Goal: Task Accomplishment & Management: Manage account settings

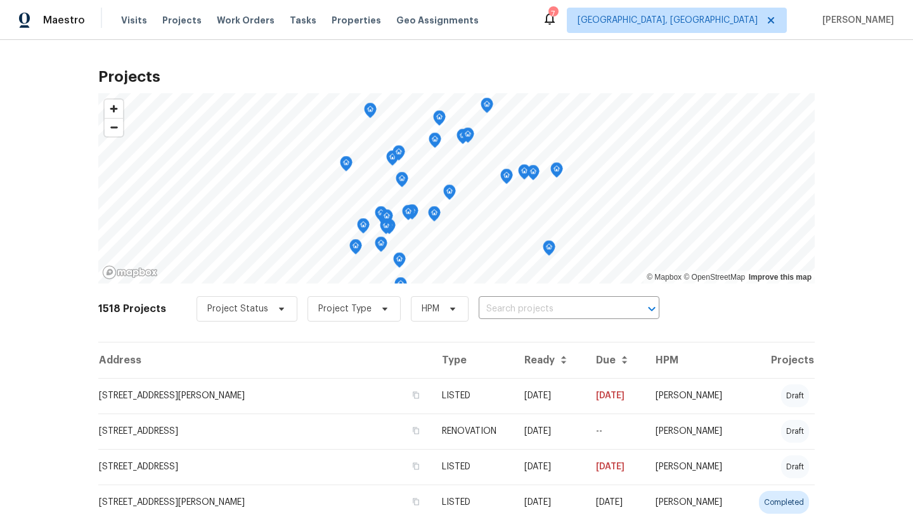
click at [555, 23] on icon at bounding box center [550, 19] width 10 height 13
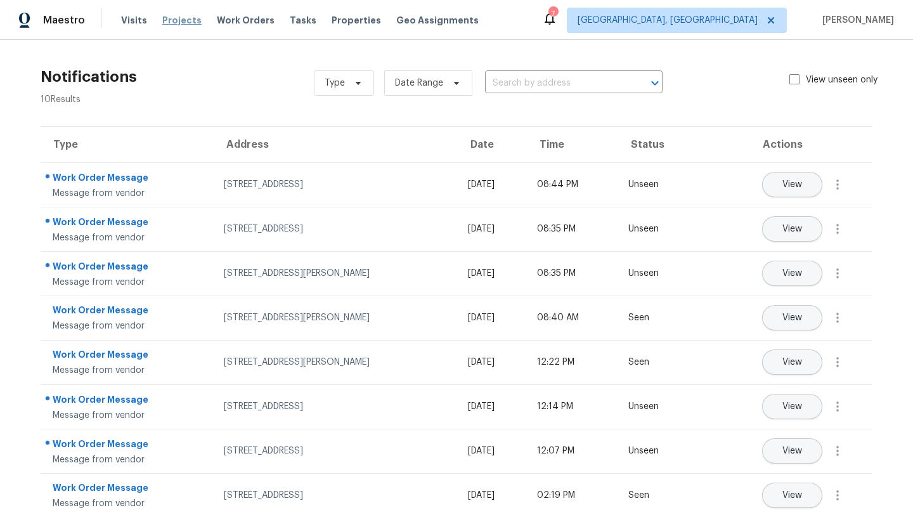
click at [171, 23] on span "Projects" at bounding box center [181, 20] width 39 height 13
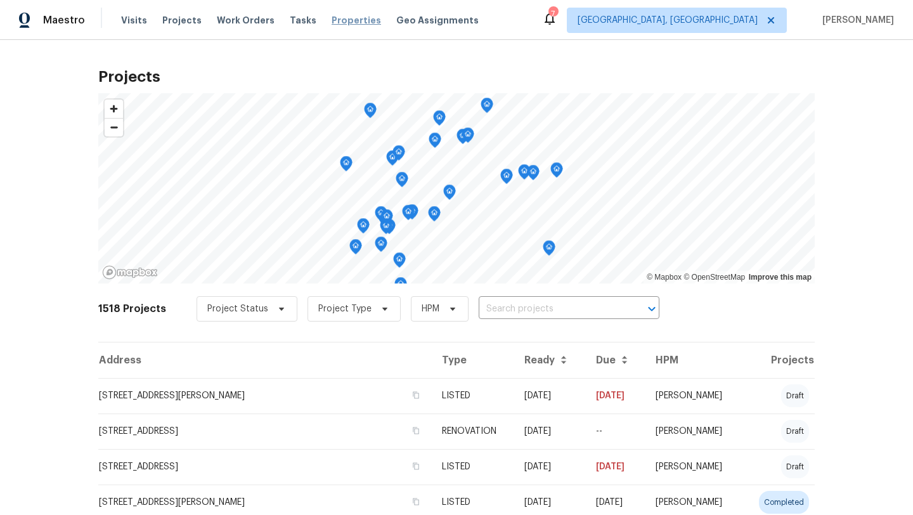
click at [335, 18] on span "Properties" at bounding box center [356, 20] width 49 height 13
click at [557, 18] on div "7" at bounding box center [552, 14] width 9 height 13
click at [555, 22] on icon at bounding box center [550, 19] width 10 height 13
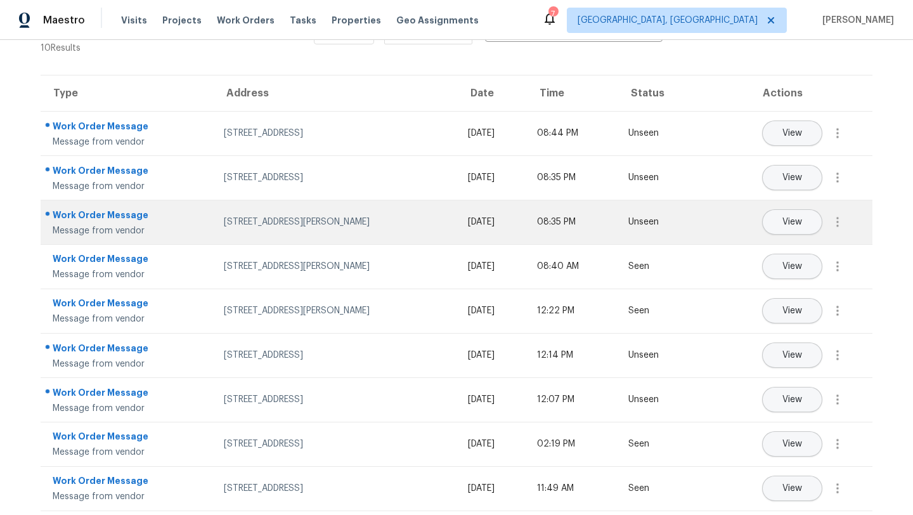
scroll to position [60, 0]
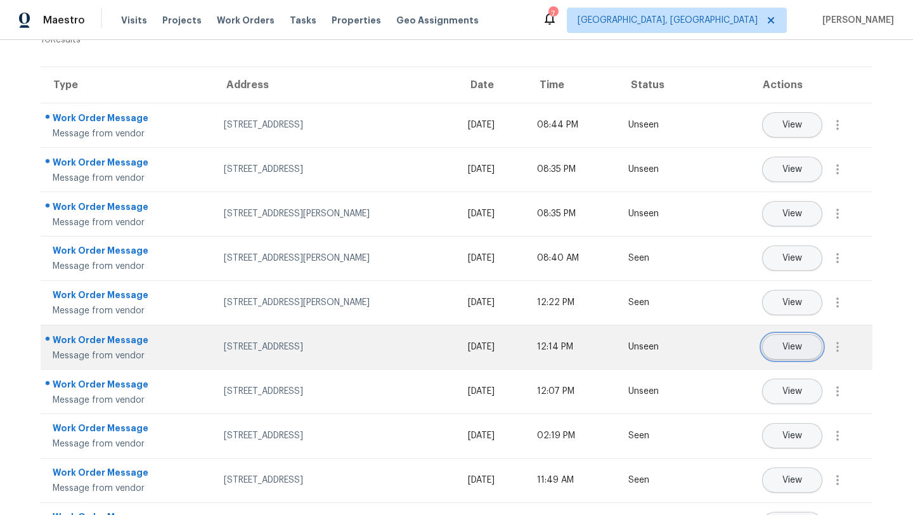
click at [771, 351] on button "View" at bounding box center [792, 346] width 60 height 25
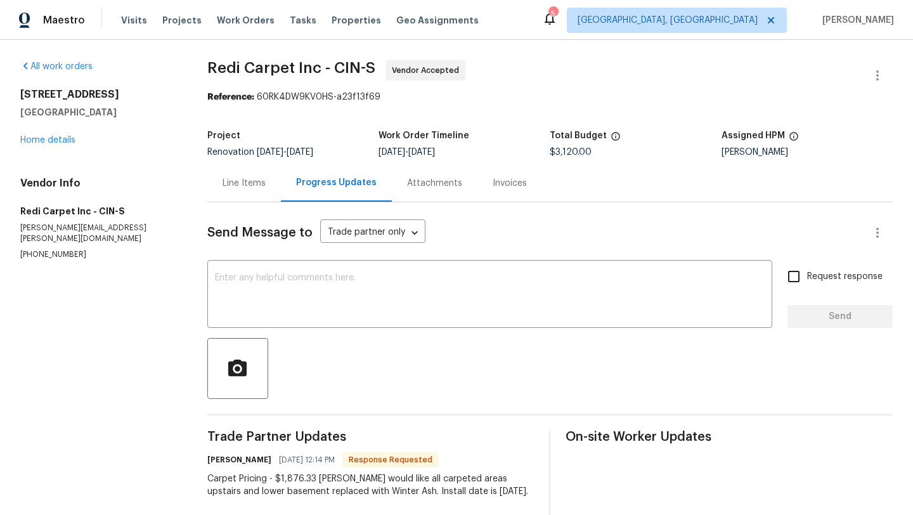
click at [245, 186] on div "Line Items" at bounding box center [244, 183] width 43 height 13
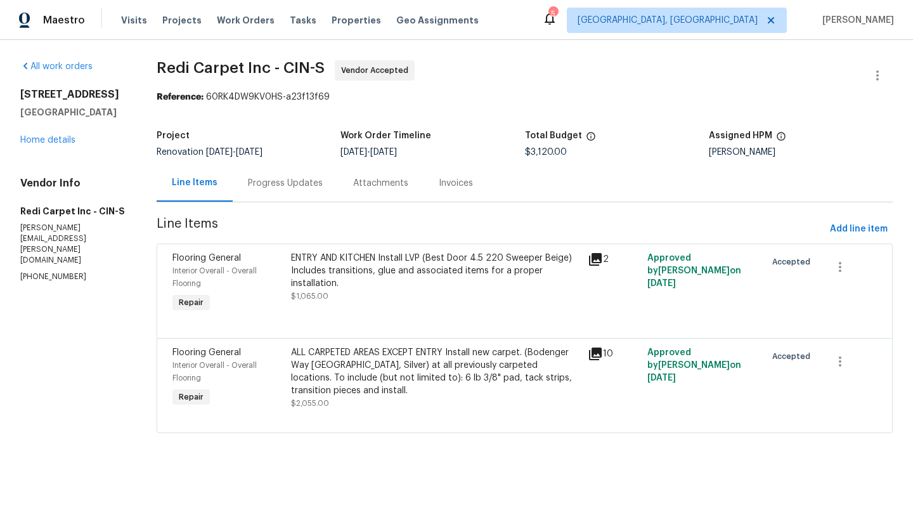
click at [396, 282] on div "ENTRY AND KITCHEN Install LVP (Best Door 4.5 220 Sweeper Beige) Includes transi…" at bounding box center [435, 271] width 289 height 38
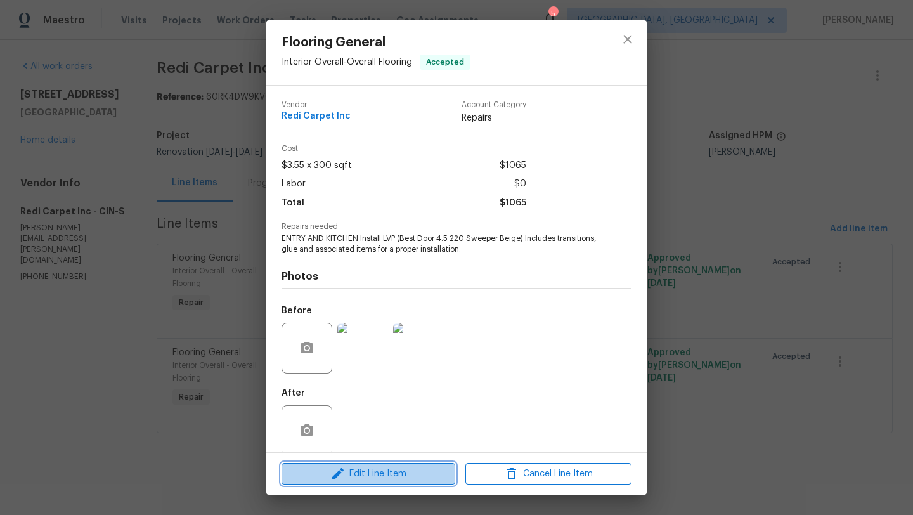
click at [382, 480] on span "Edit Line Item" at bounding box center [368, 474] width 166 height 16
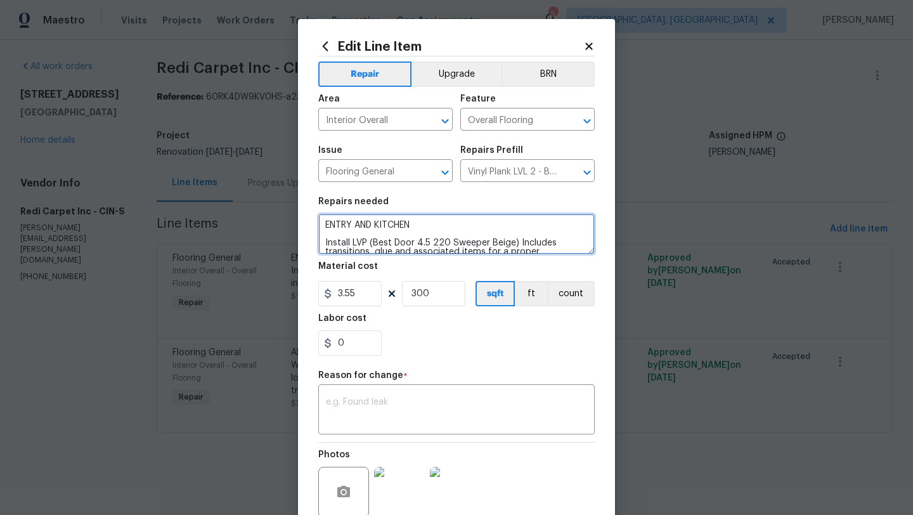
click at [458, 239] on textarea "ENTRY AND KITCHEN Install LVP (Best Door 4.5 220 Sweeper Beige) Includes transi…" at bounding box center [456, 234] width 276 height 41
click at [425, 223] on textarea "ENTRY AND KITCHEN Install LVP (Best Door 4.5 220 Sweeper Beige) Includes transi…" at bounding box center [456, 234] width 276 height 41
type textarea "ENTIRE MAIN FLOOR EXCEPT HALF BATHROOM Install LVP (Best Door 4.5 220 Sweeper B…"
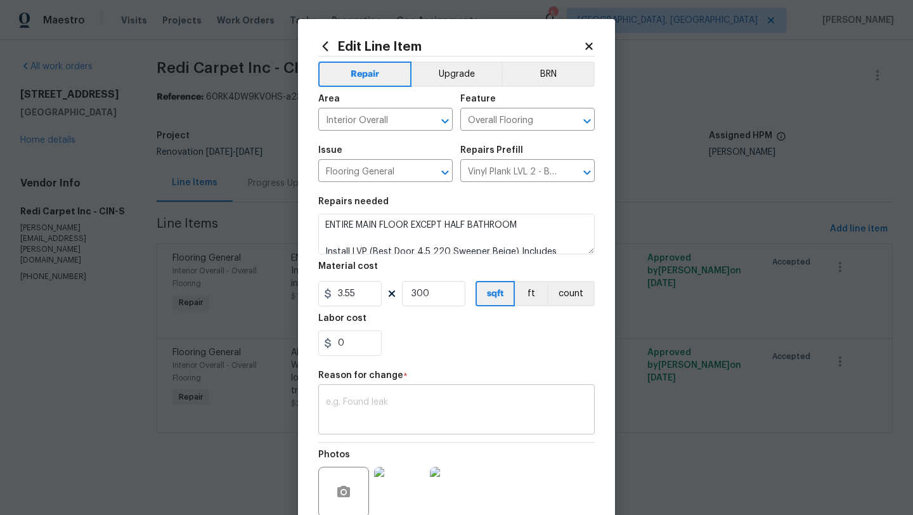
click at [370, 419] on textarea at bounding box center [456, 411] width 261 height 27
type textarea "C"
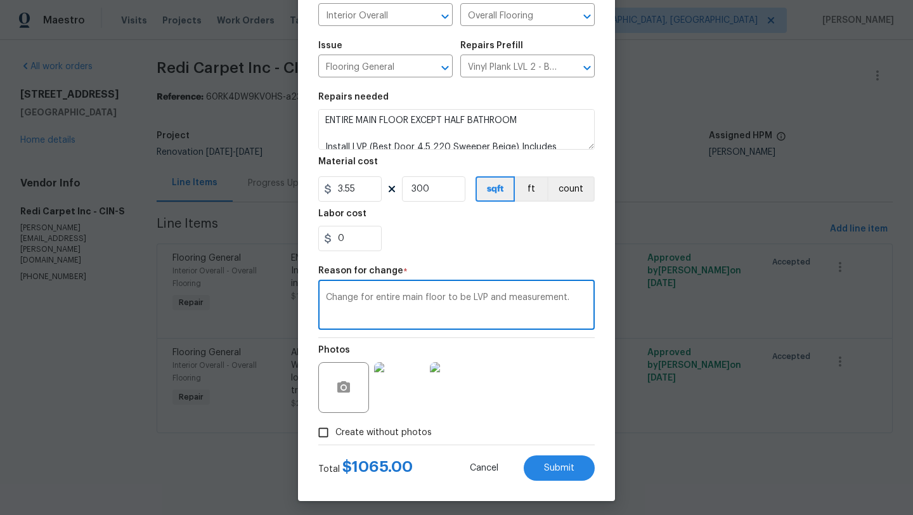
scroll to position [110, 0]
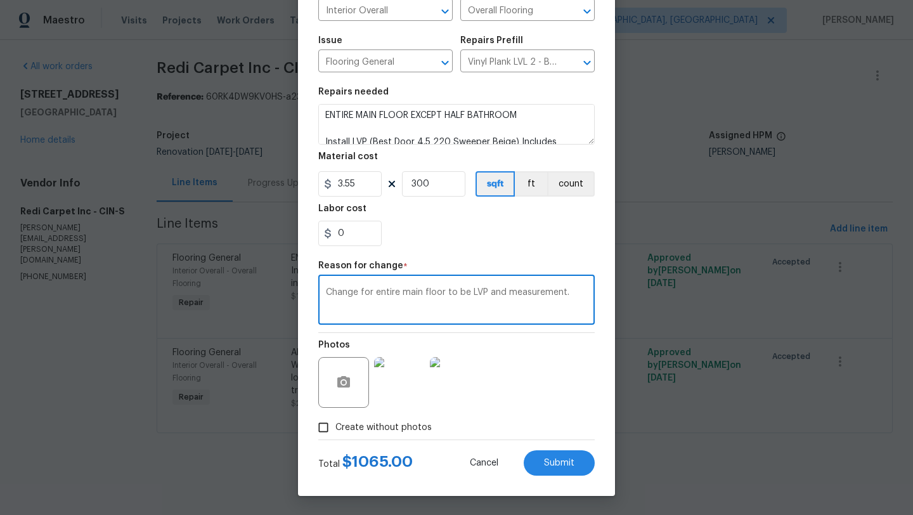
type textarea "Change for entire main floor to be LVP and measurement."
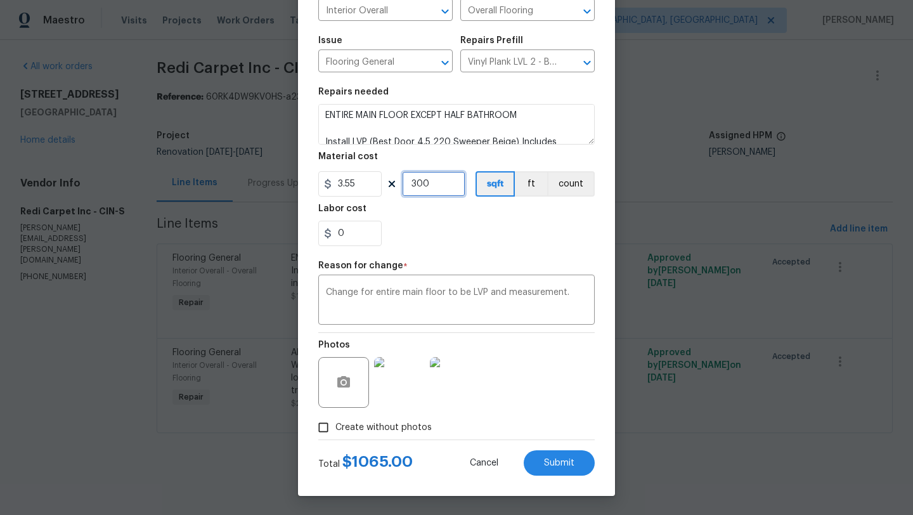
click at [437, 180] on input "300" at bounding box center [433, 183] width 63 height 25
type input "735"
click at [401, 296] on textarea "Change for entire main floor to be LVP and measurement." at bounding box center [456, 301] width 261 height 27
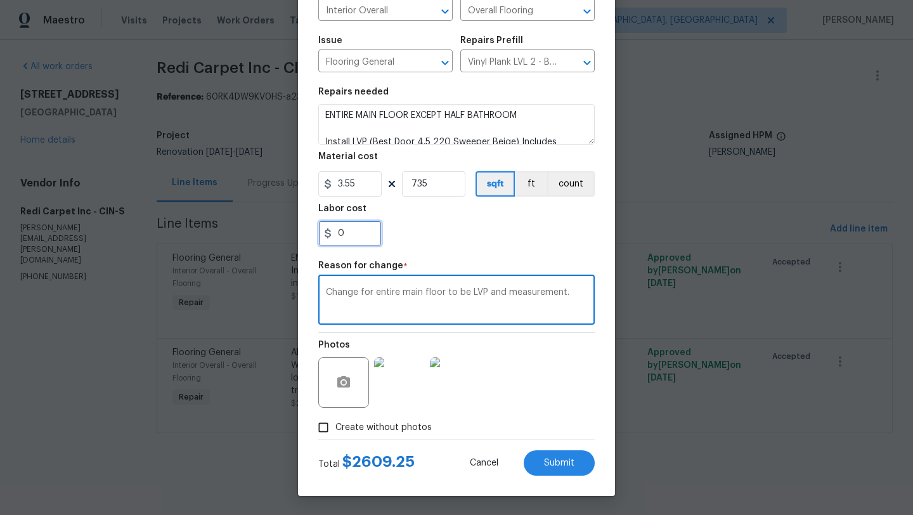
click at [365, 243] on input "0" at bounding box center [349, 233] width 63 height 25
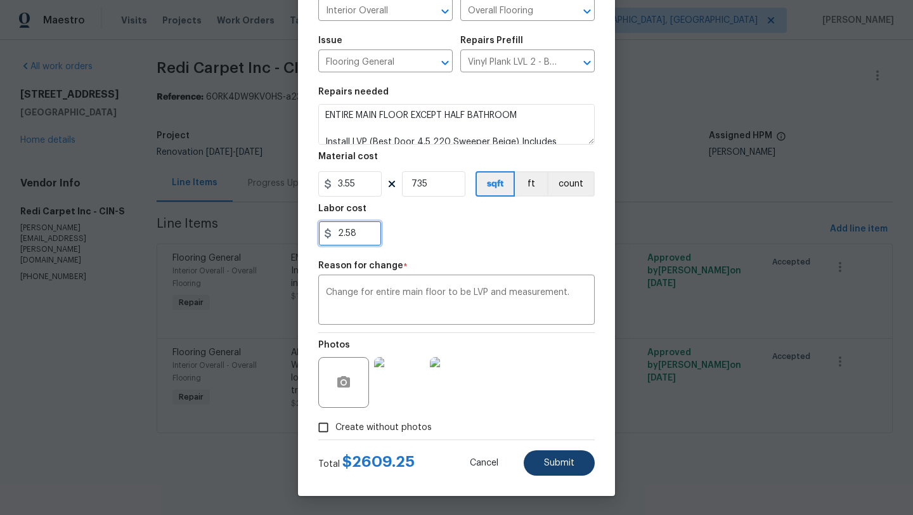
type input "2.58"
click at [555, 463] on span "Submit" at bounding box center [559, 463] width 30 height 10
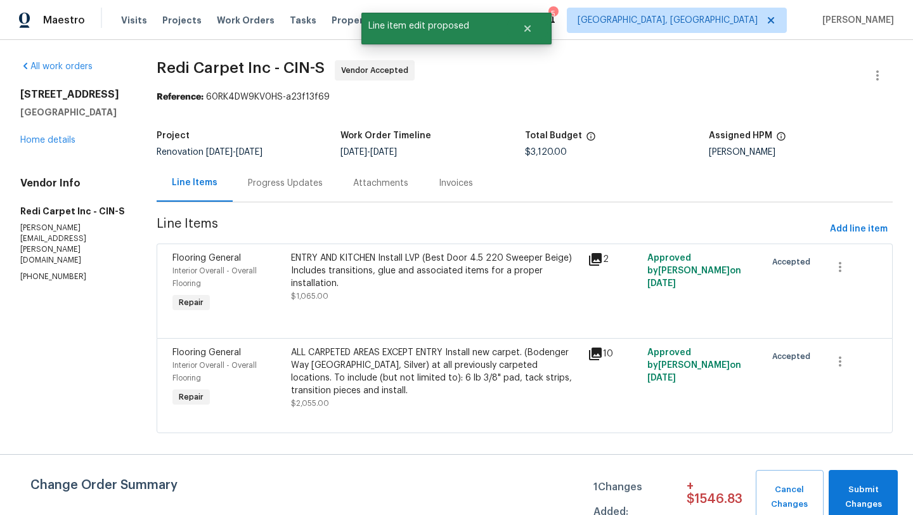
scroll to position [0, 0]
click at [845, 365] on icon "button" at bounding box center [840, 361] width 15 height 15
click at [477, 362] on div at bounding box center [456, 257] width 913 height 515
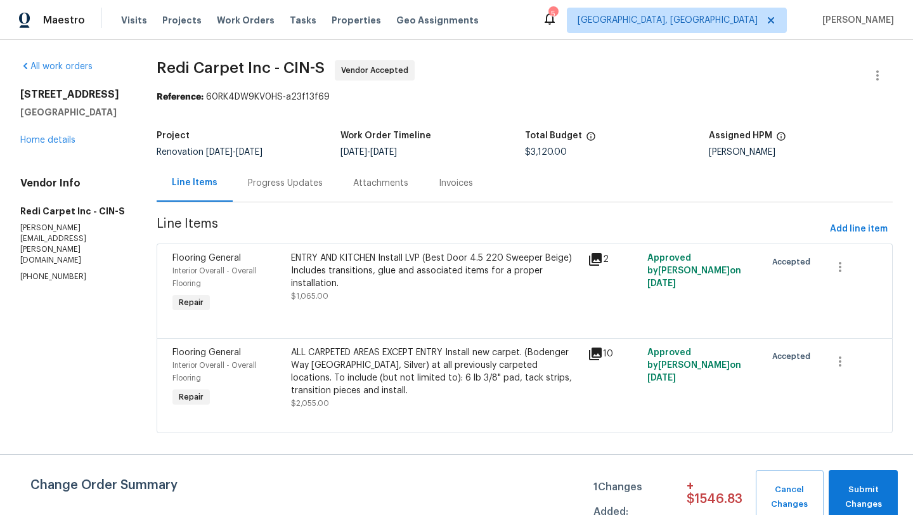
click at [438, 374] on div "ALL CARPETED AREAS EXCEPT ENTRY Install new carpet. (Bodenger Way [GEOGRAPHIC_D…" at bounding box center [435, 371] width 289 height 51
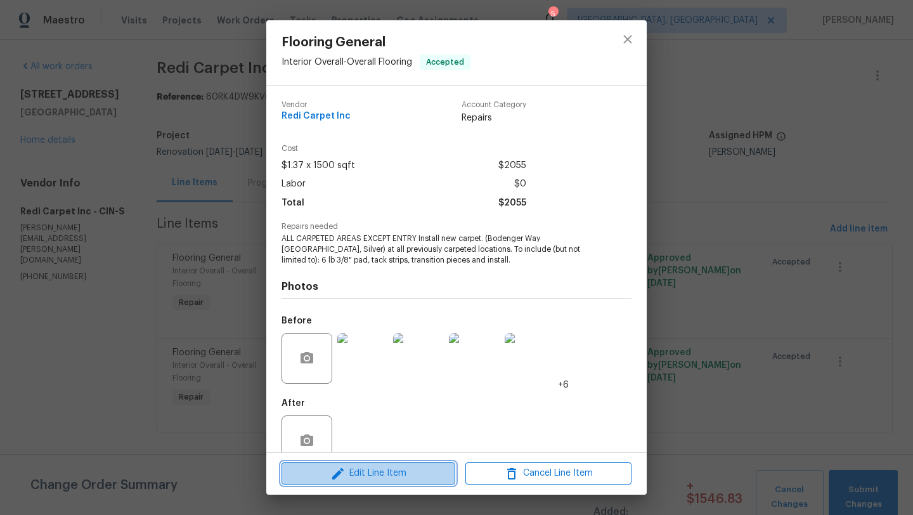
click at [368, 477] on span "Edit Line Item" at bounding box center [368, 473] width 166 height 16
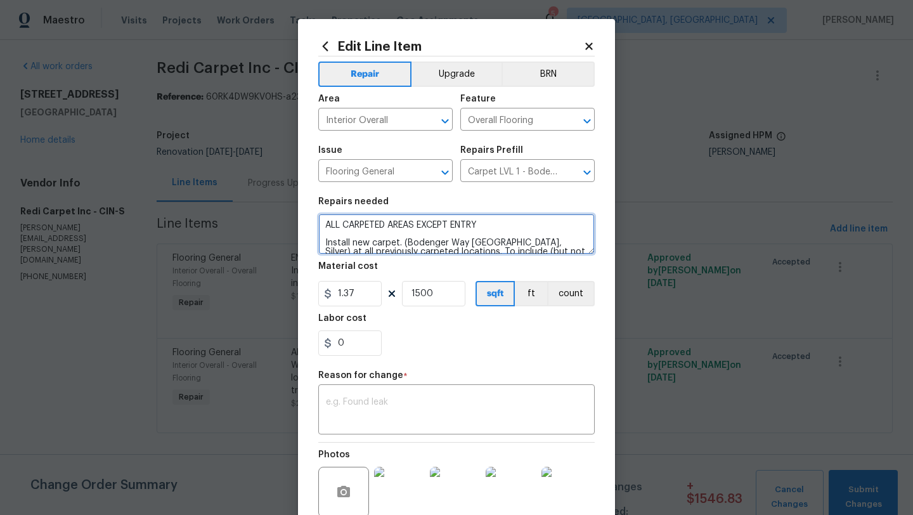
click at [488, 226] on textarea "ALL CARPETED AREAS EXCEPT ENTRY Install new carpet. (Bodenger Way [GEOGRAPHIC_D…" at bounding box center [456, 234] width 276 height 41
type textarea "LOWER LEVEL AND SECOND FLOOR Install new carpet. (Bodenger Way [GEOGRAPHIC_DATA…"
click at [434, 414] on textarea at bounding box center [456, 411] width 261 height 27
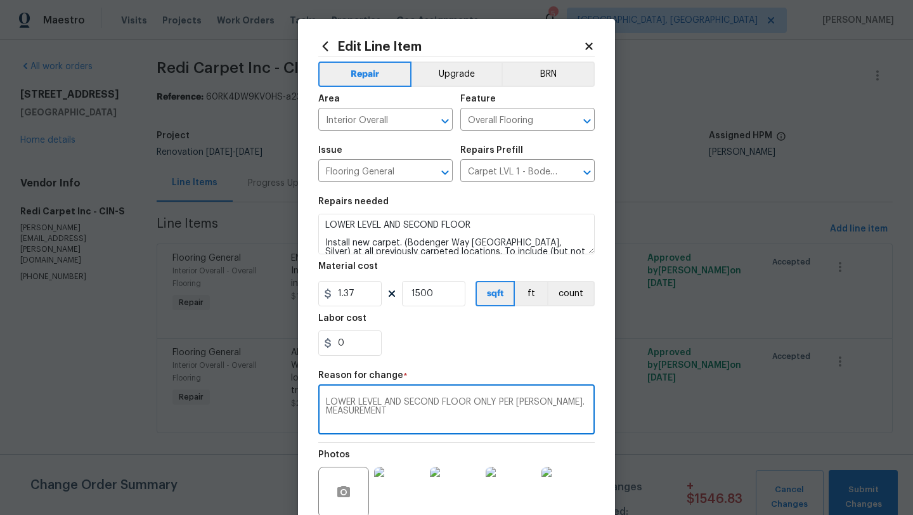
type textarea "LOWER LEVEL AND SECOND FLOOR ONLY PER [PERSON_NAME]. MEASUREMENT"
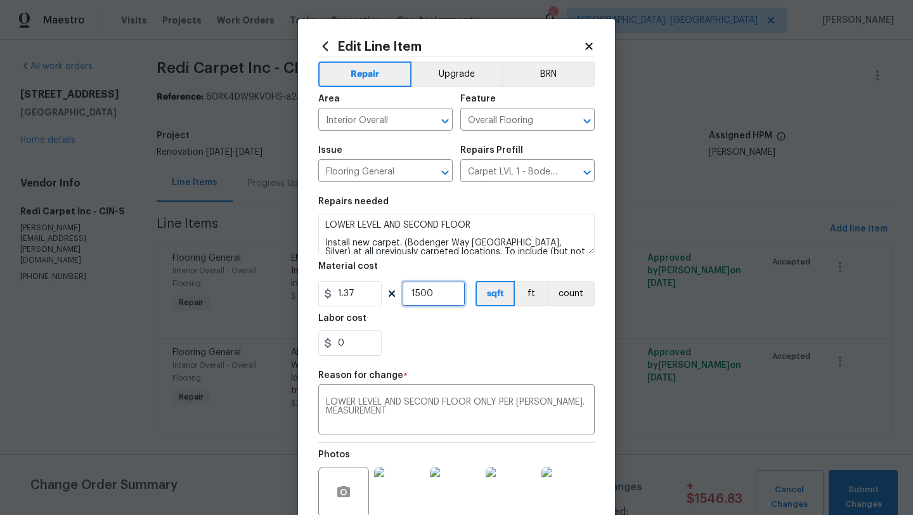
click at [420, 290] on input "1500" at bounding box center [433, 293] width 63 height 25
type input "1368"
click at [360, 346] on input "0" at bounding box center [349, 342] width 63 height 25
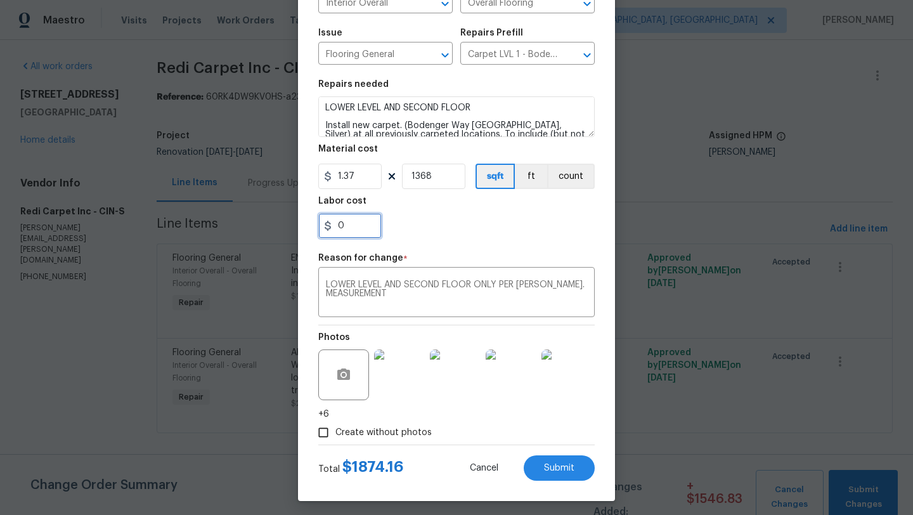
scroll to position [123, 0]
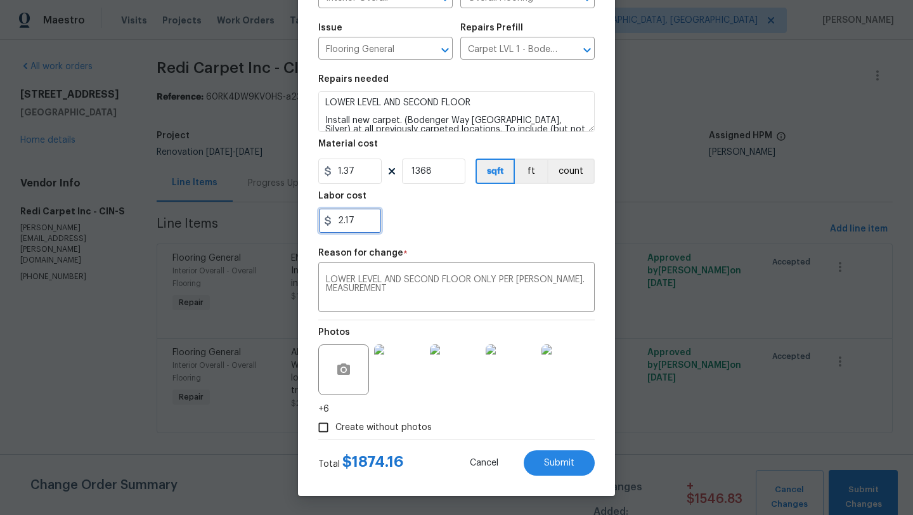
type input "2.17"
click at [473, 429] on div "Create without photos" at bounding box center [456, 427] width 276 height 24
click at [554, 458] on span "Submit" at bounding box center [559, 463] width 30 height 10
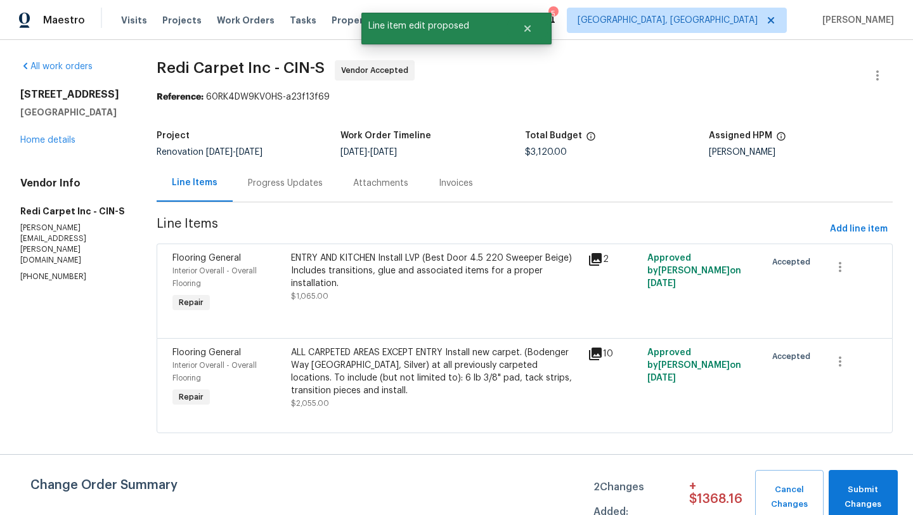
scroll to position [0, 0]
click at [867, 493] on span "Submit Changes" at bounding box center [863, 497] width 56 height 29
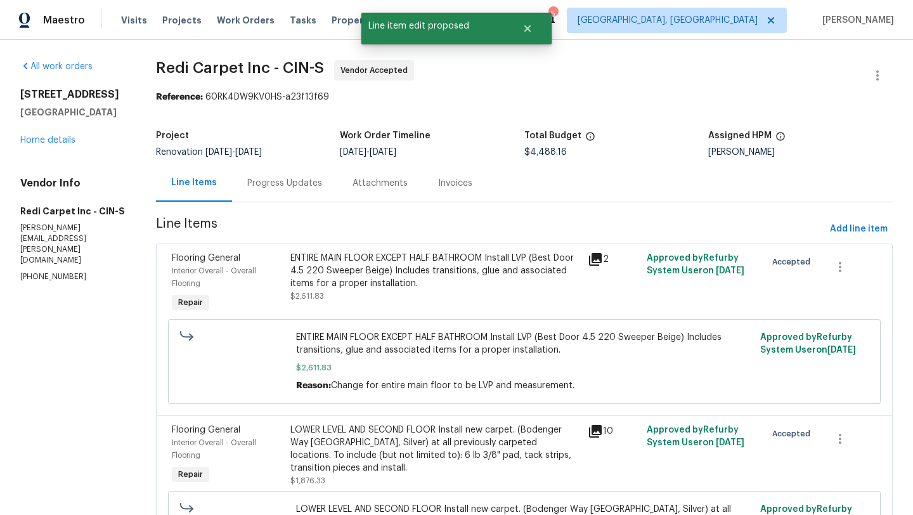
click at [271, 186] on div "Progress Updates" at bounding box center [284, 183] width 75 height 13
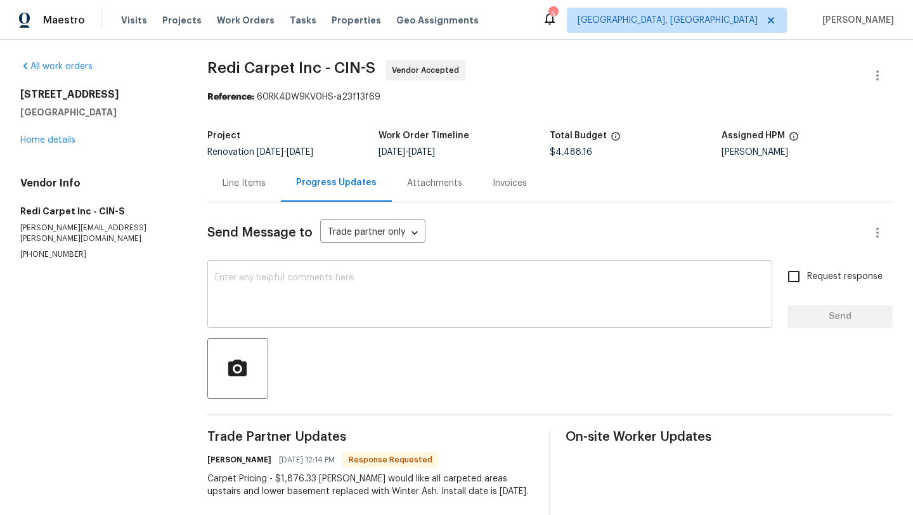
click at [320, 283] on textarea at bounding box center [490, 295] width 550 height 44
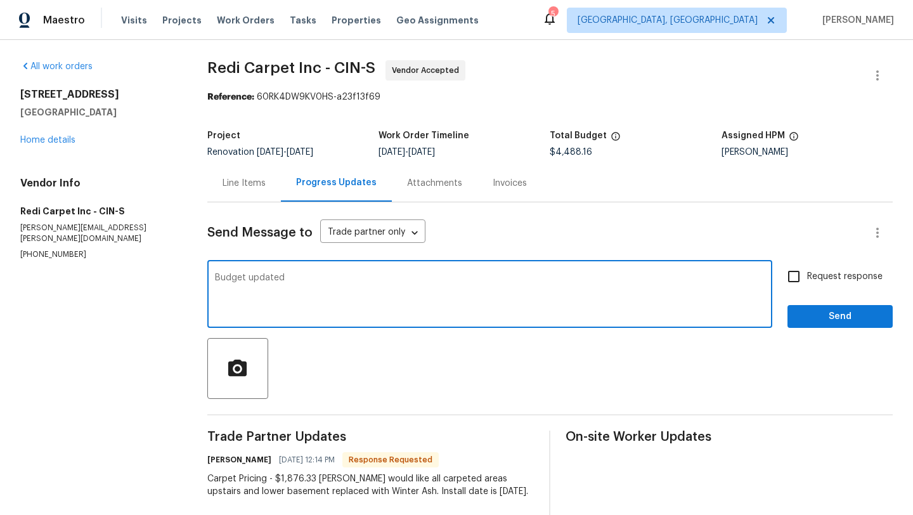
type textarea "Budget updated"
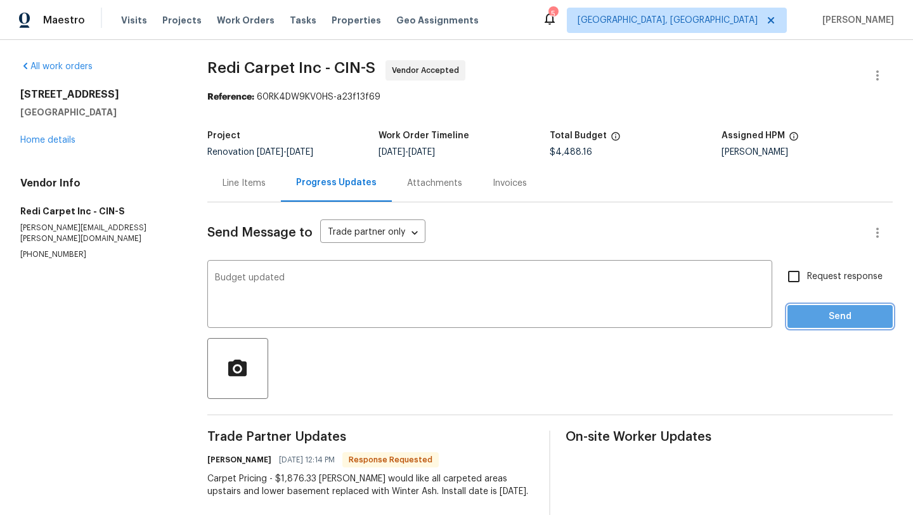
click at [840, 309] on span "Send" at bounding box center [840, 317] width 85 height 16
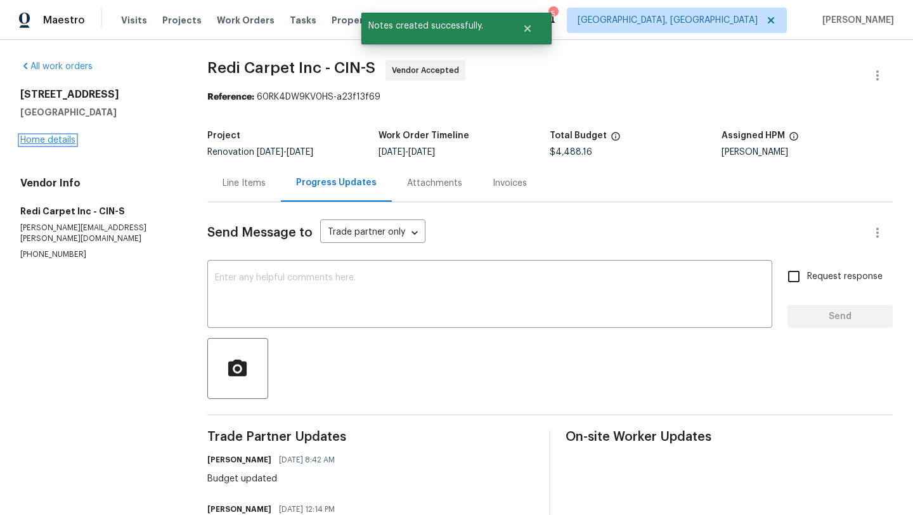
click at [48, 137] on link "Home details" at bounding box center [47, 140] width 55 height 9
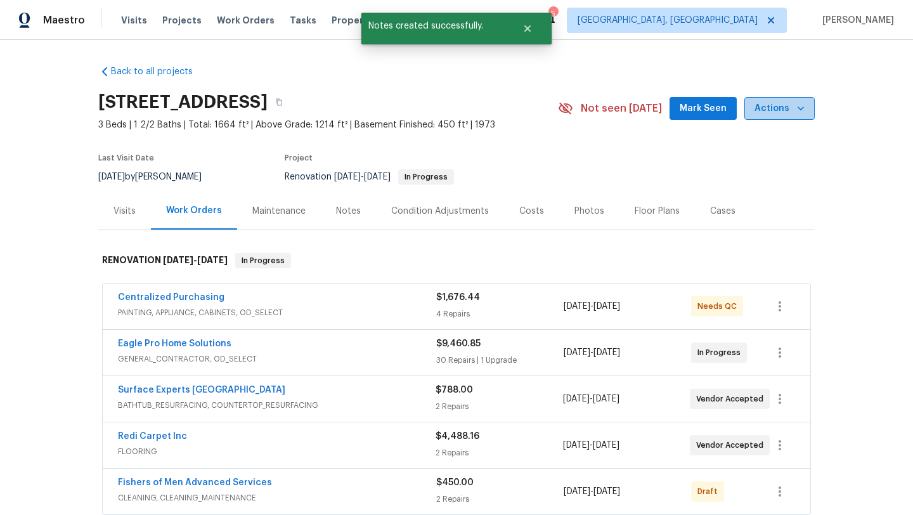
click at [785, 102] on span "Actions" at bounding box center [780, 109] width 50 height 16
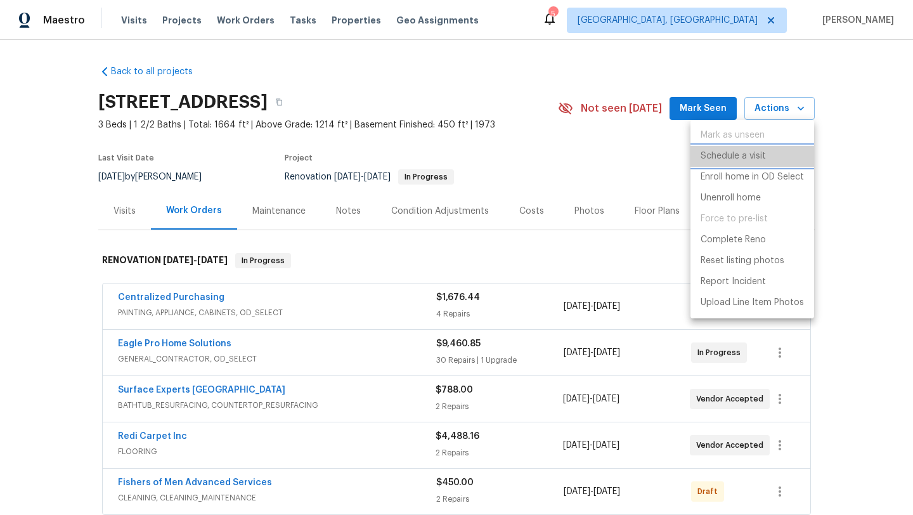
click at [733, 159] on p "Schedule a visit" at bounding box center [733, 156] width 65 height 13
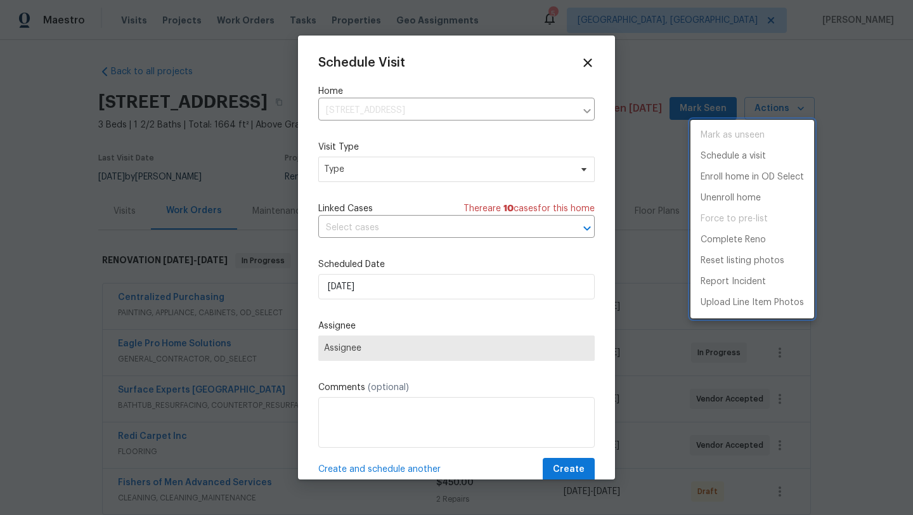
click at [366, 167] on div at bounding box center [456, 257] width 913 height 515
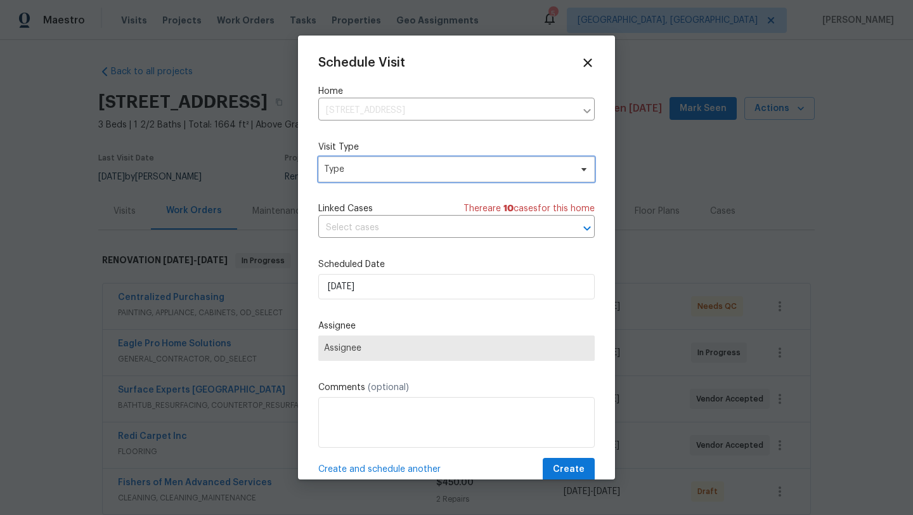
click at [361, 171] on span "Type" at bounding box center [447, 169] width 247 height 13
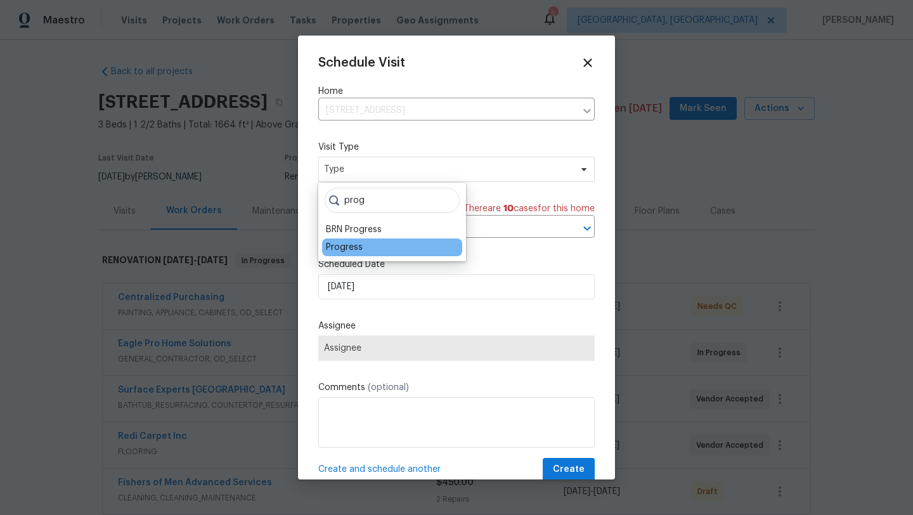
type input "prog"
click at [339, 241] on div "Progress" at bounding box center [344, 247] width 37 height 13
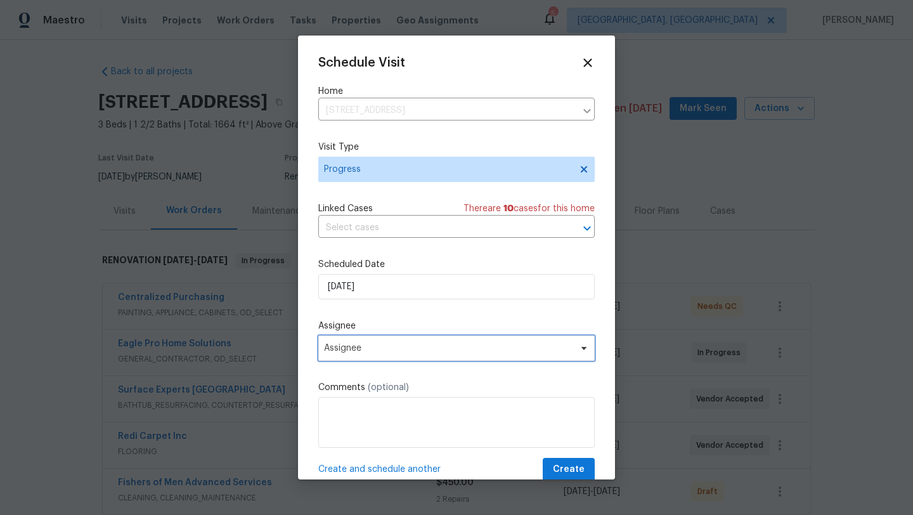
click at [358, 353] on span "Assignee" at bounding box center [448, 348] width 249 height 10
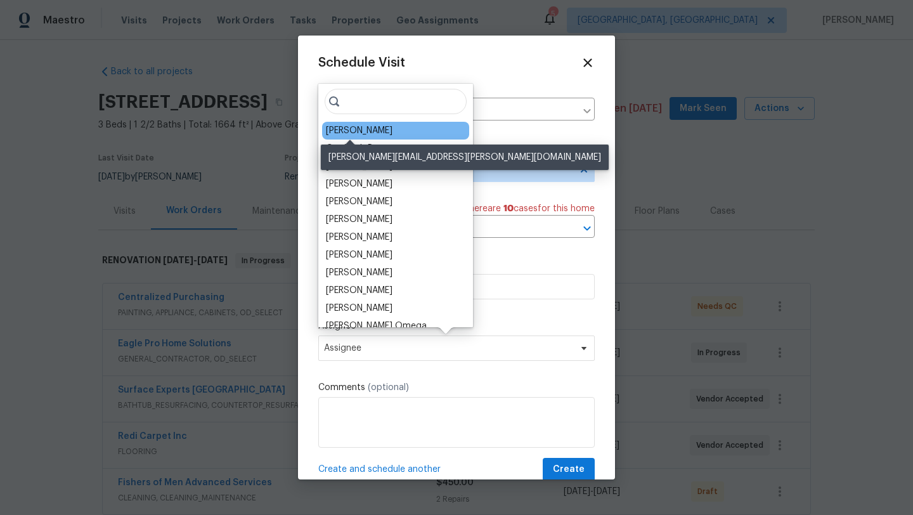
click at [363, 129] on div "[PERSON_NAME]" at bounding box center [359, 130] width 67 height 13
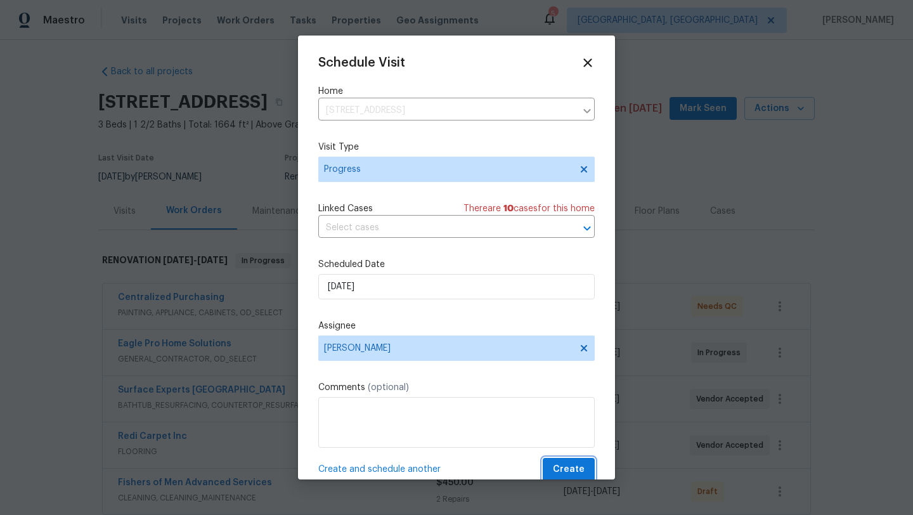
click at [573, 476] on span "Create" at bounding box center [569, 470] width 32 height 16
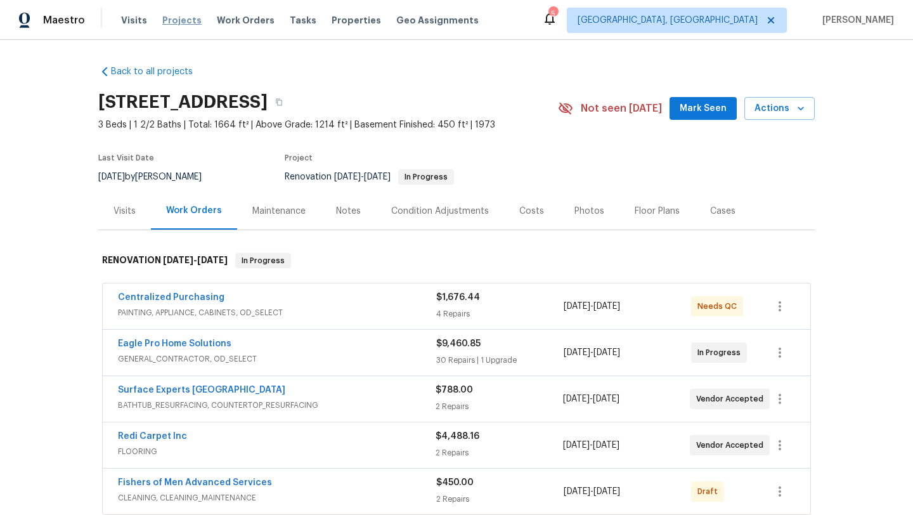
click at [189, 16] on span "Projects" at bounding box center [181, 20] width 39 height 13
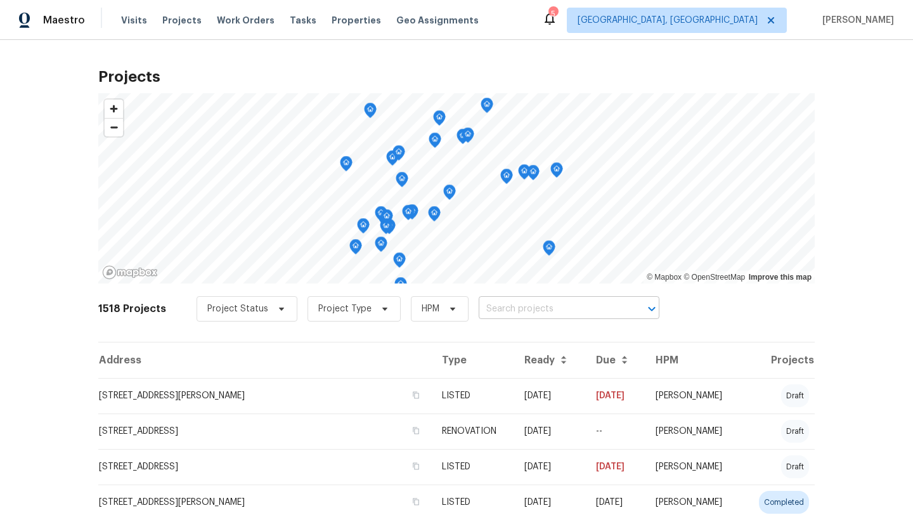
click at [521, 311] on input "text" at bounding box center [551, 309] width 145 height 20
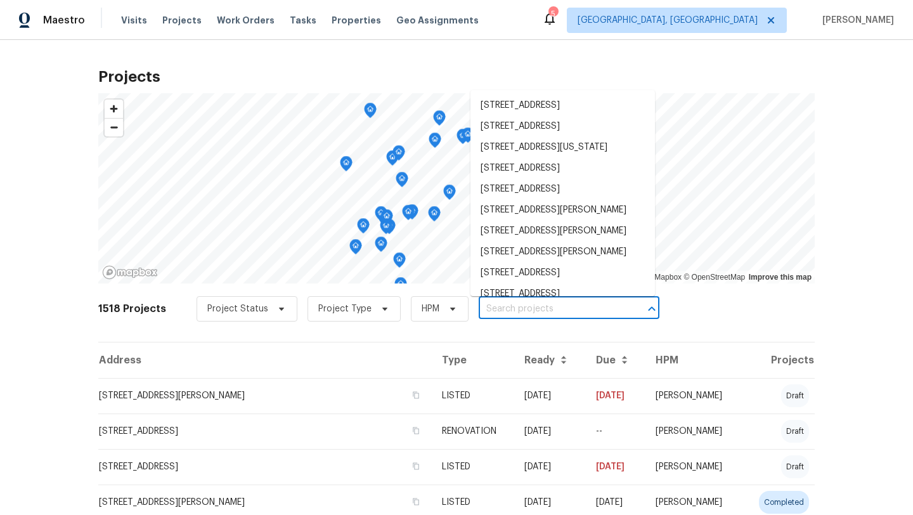
type input "l"
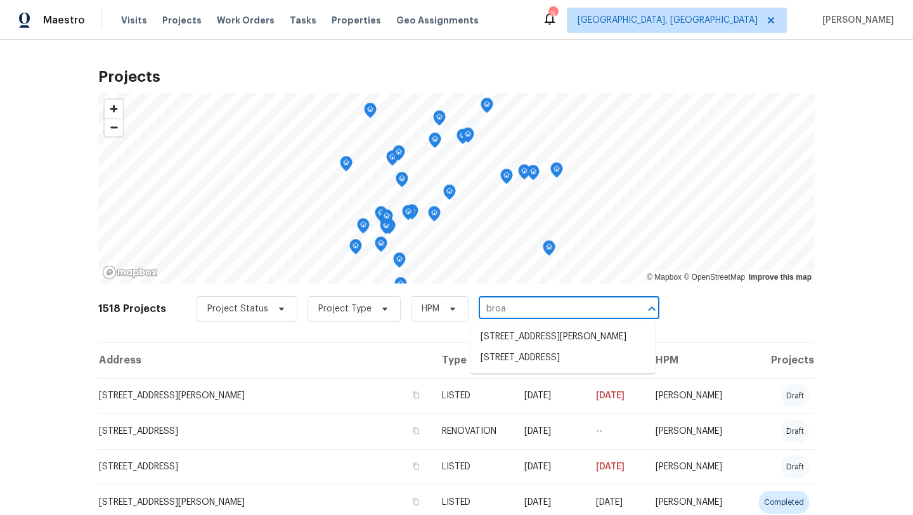
type input "broad"
click at [520, 368] on li "[STREET_ADDRESS]" at bounding box center [562, 357] width 185 height 21
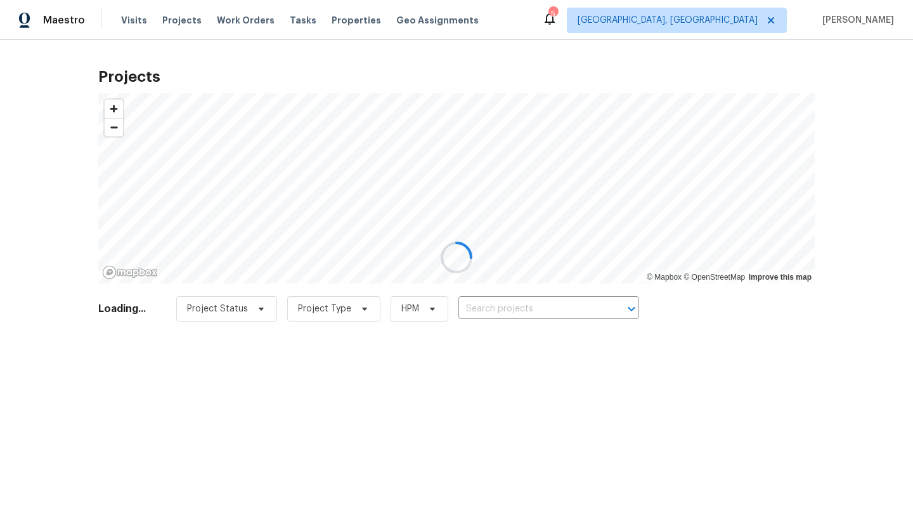
type input "[STREET_ADDRESS]"
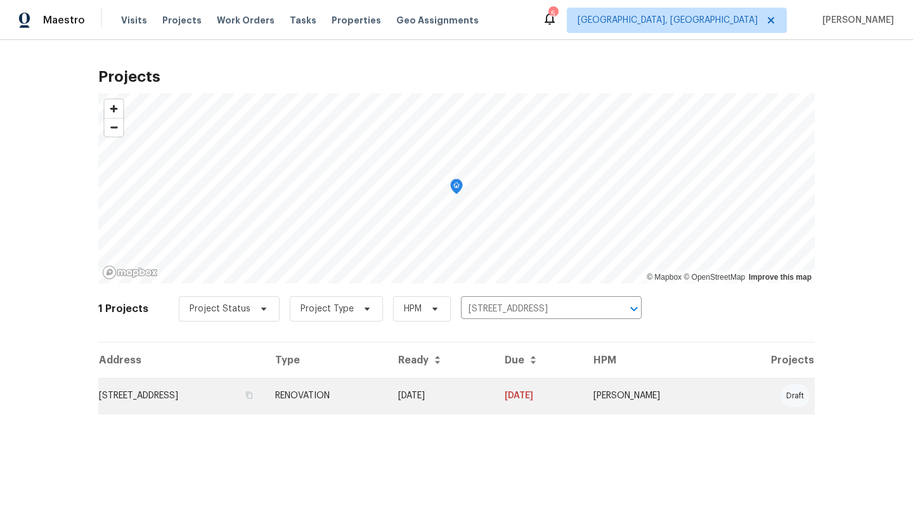
click at [225, 388] on td "[STREET_ADDRESS]" at bounding box center [181, 396] width 167 height 36
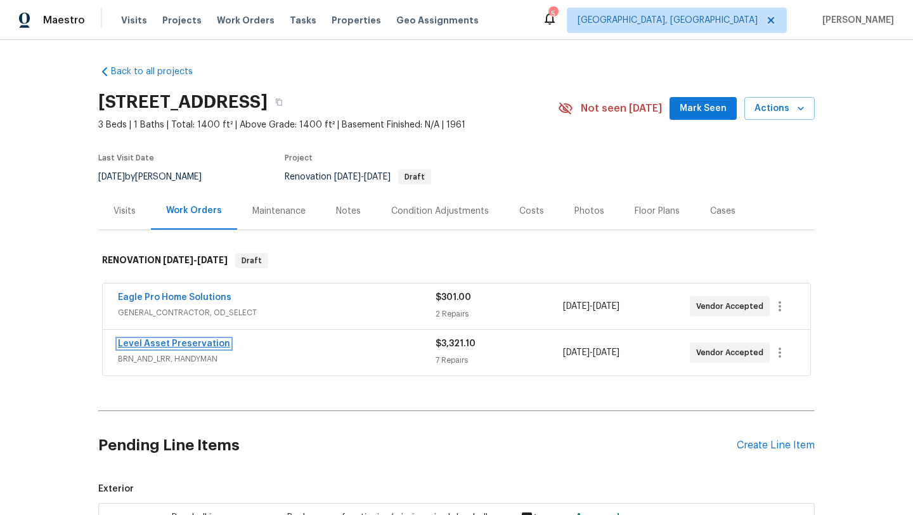
click at [195, 341] on link "Level Asset Preservation" at bounding box center [174, 343] width 112 height 9
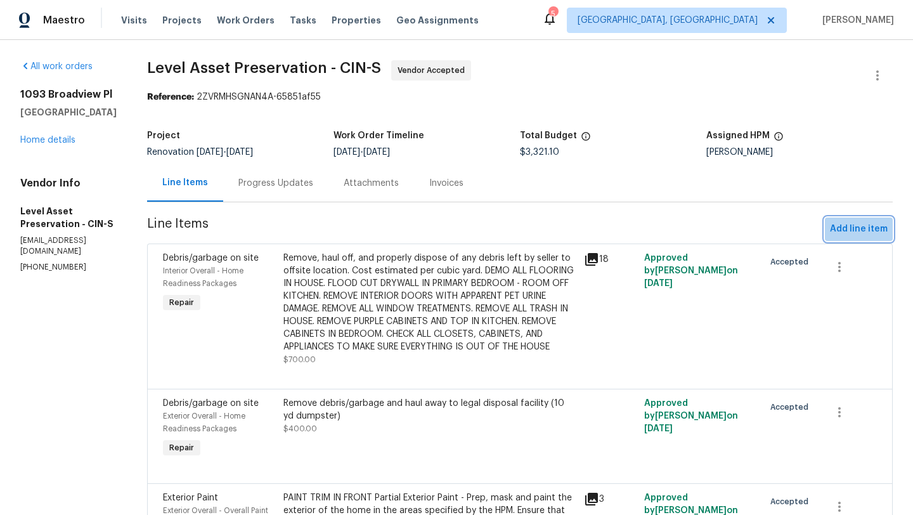
click at [879, 225] on span "Add line item" at bounding box center [859, 229] width 58 height 16
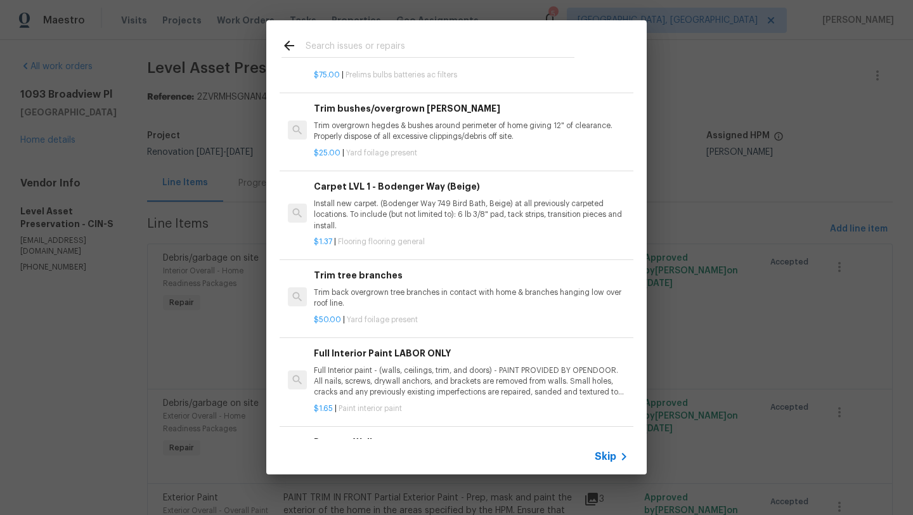
scroll to position [549, 0]
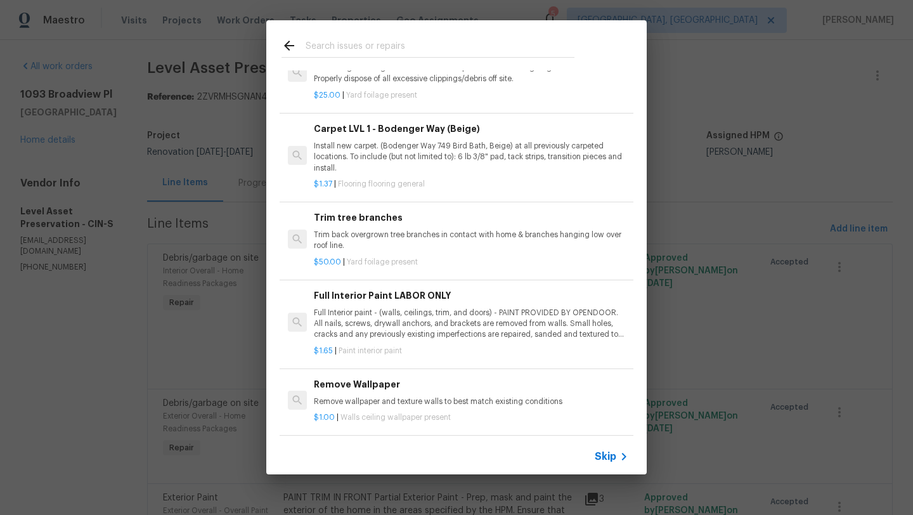
click at [348, 49] on input "text" at bounding box center [440, 47] width 269 height 19
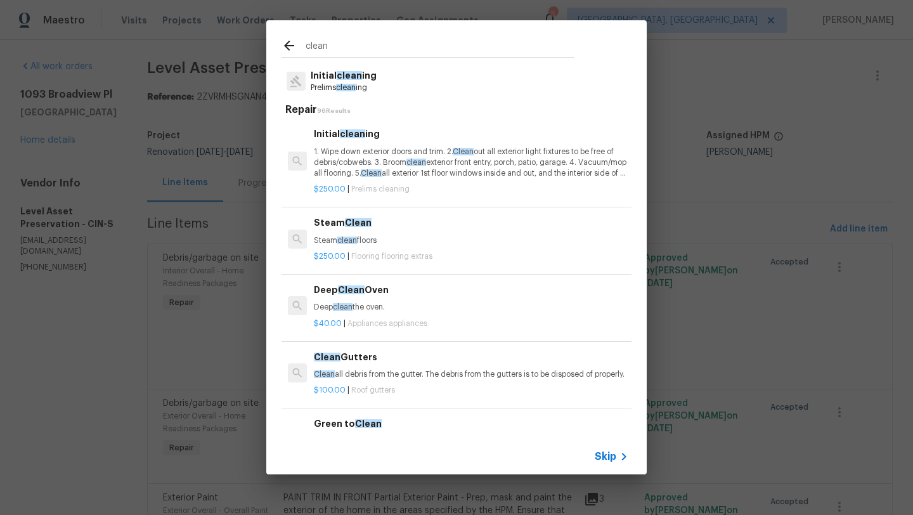
scroll to position [26, 0]
type input "clean"
click at [342, 157] on p "1. Wipe down exterior doors and trim. 2. Clean out all exterior light fixtures …" at bounding box center [471, 162] width 314 height 32
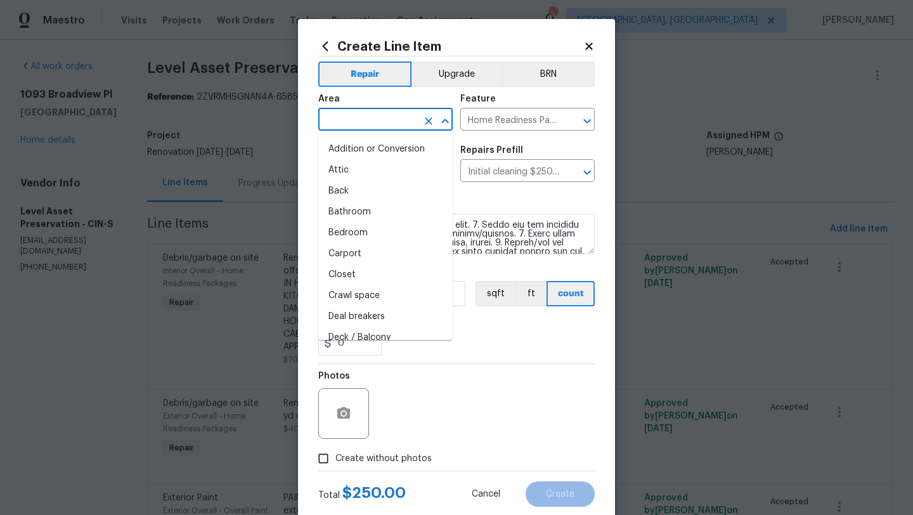
click at [352, 129] on input "text" at bounding box center [367, 121] width 99 height 20
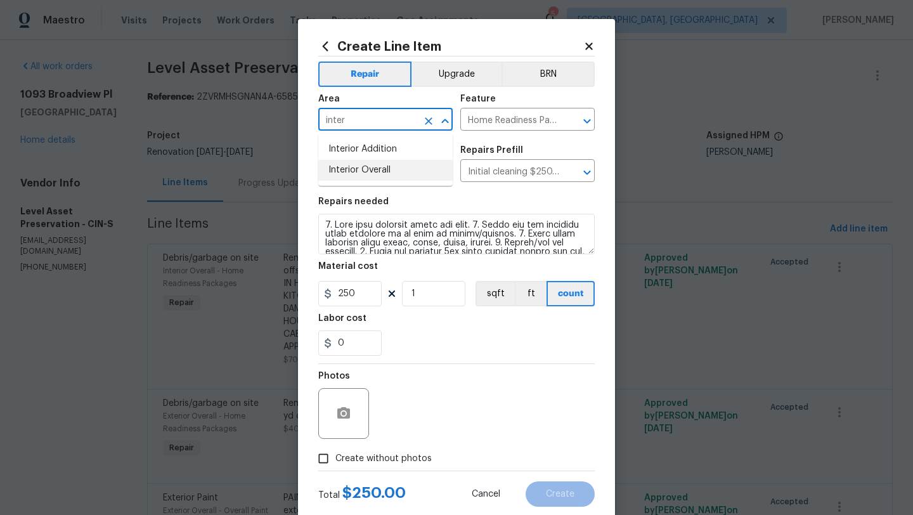
click at [358, 168] on li "Interior Overall" at bounding box center [385, 170] width 134 height 21
type input "Interior Overall"
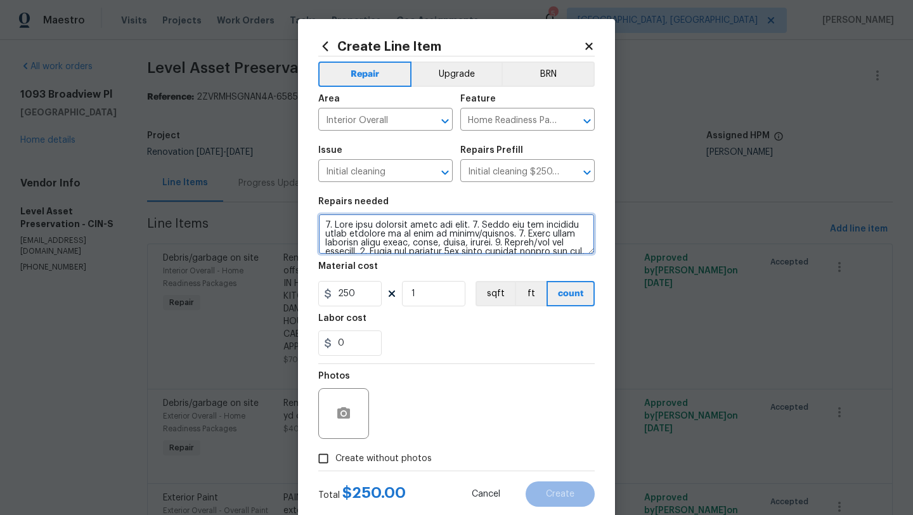
click at [321, 218] on textarea at bounding box center [456, 234] width 276 height 41
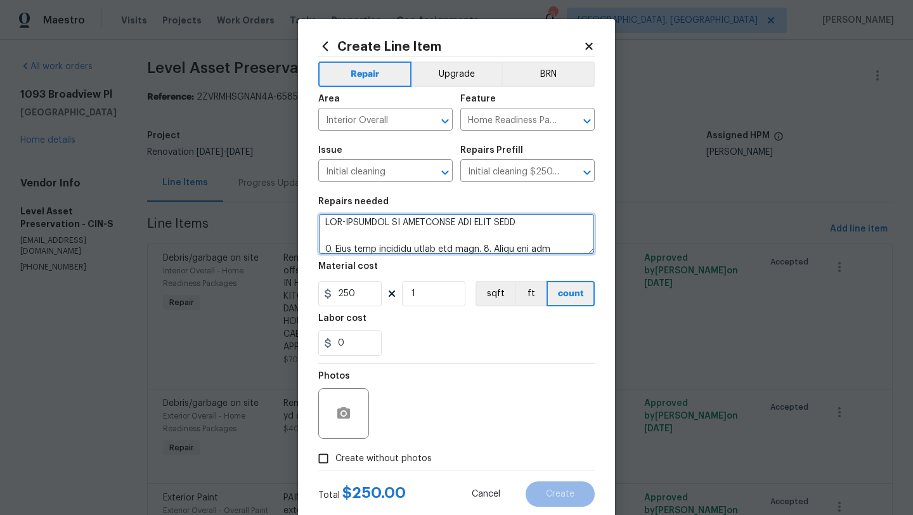
type textarea "PRE-CLEANING TO DETERMINE PET ODOR GONE 1. Wipe down exterior doors and trim. 2…"
click at [349, 465] on span "Create without photos" at bounding box center [383, 458] width 96 height 13
click at [335, 465] on input "Create without photos" at bounding box center [323, 458] width 24 height 24
checkbox input "true"
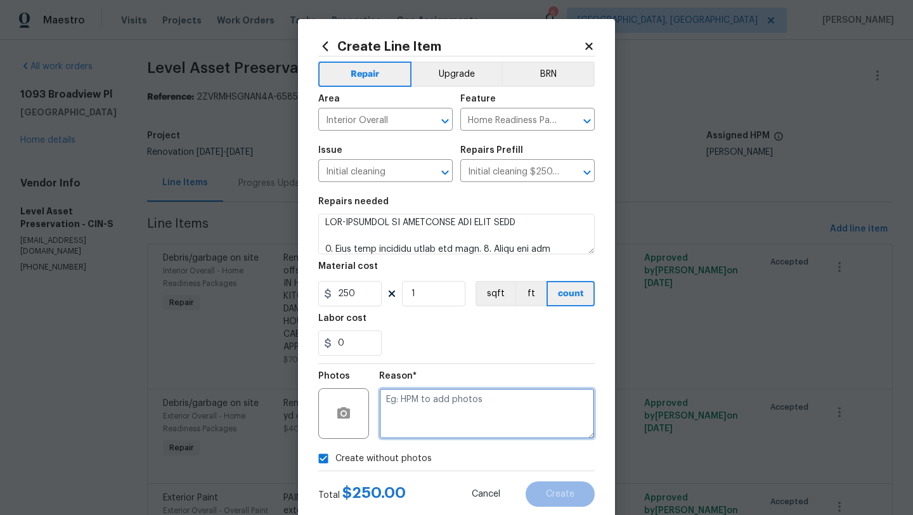
click at [405, 420] on textarea at bounding box center [487, 413] width 216 height 51
type textarea "LATER"
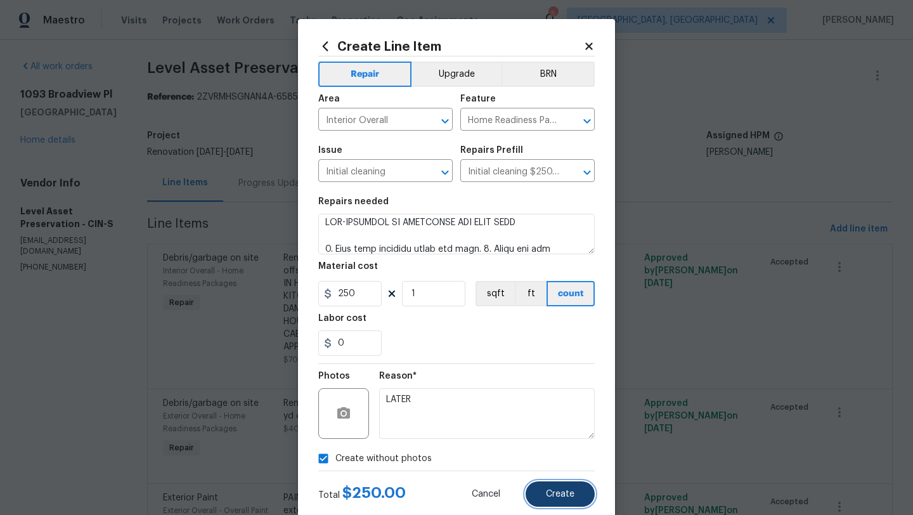
click at [566, 491] on span "Create" at bounding box center [560, 494] width 29 height 10
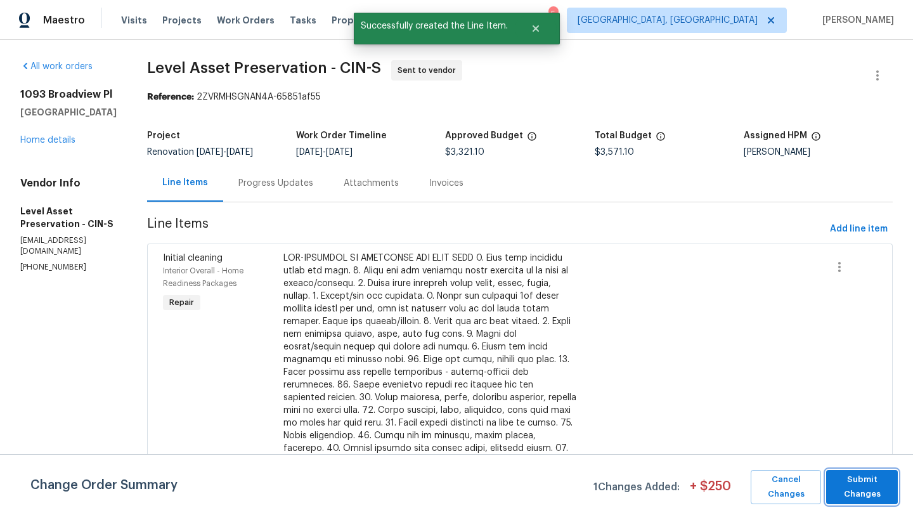
click at [855, 488] on span "Submit Changes" at bounding box center [862, 486] width 59 height 29
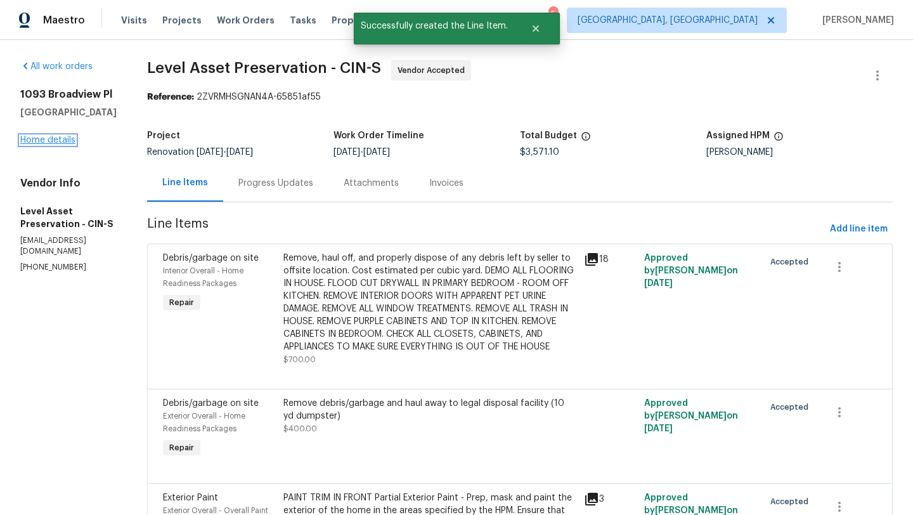
click at [41, 143] on link "Home details" at bounding box center [47, 140] width 55 height 9
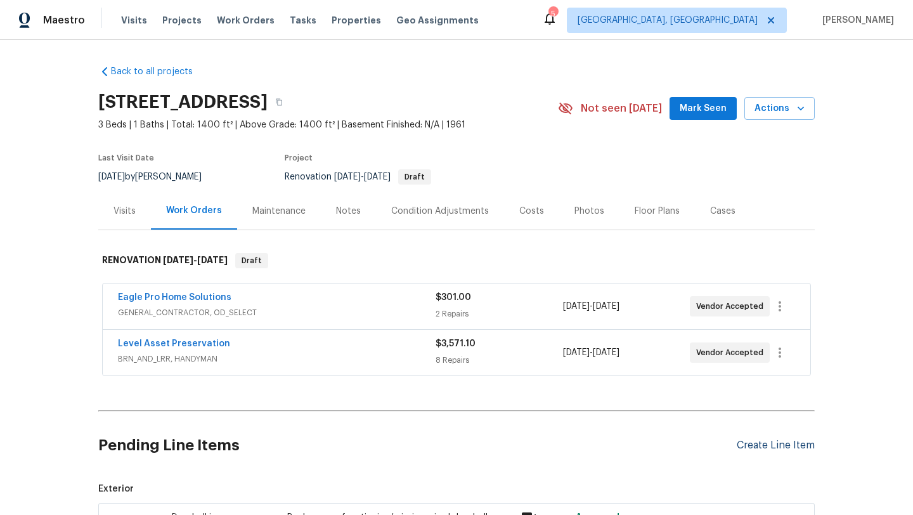
click at [784, 445] on div "Create Line Item" at bounding box center [776, 445] width 78 height 12
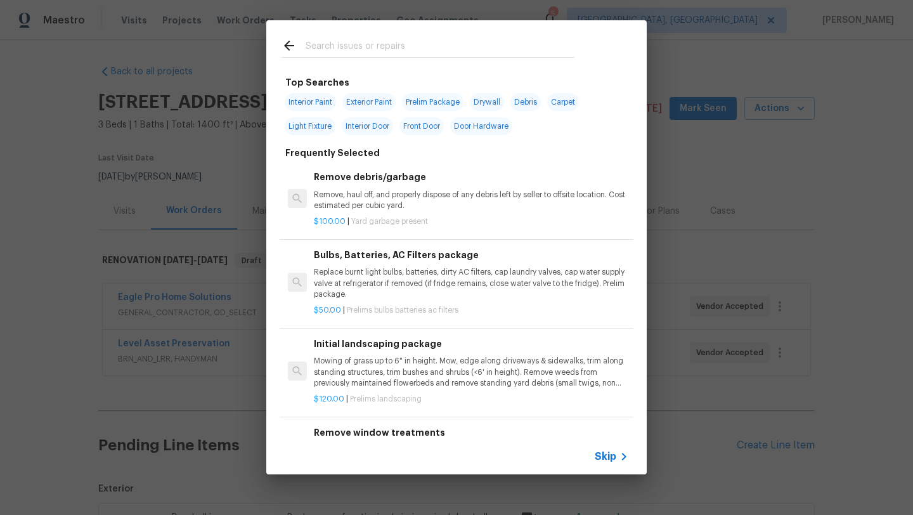
click at [377, 48] on input "text" at bounding box center [440, 47] width 269 height 19
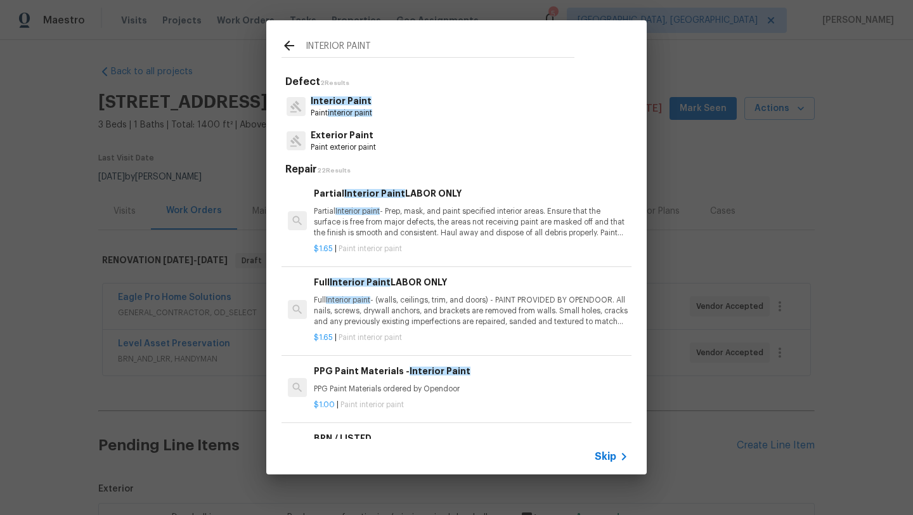
type input "INTERIOR PAINT"
click at [330, 105] on span "Interior Paint" at bounding box center [341, 100] width 61 height 9
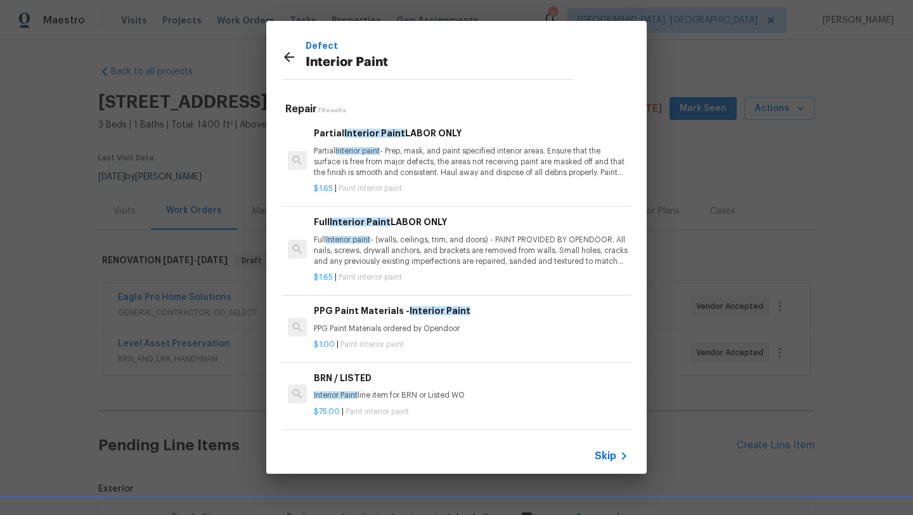
click at [353, 258] on p "Full Interior paint - (walls, ceilings, trim, and doors) - PAINT PROVIDED BY OP…" at bounding box center [471, 251] width 314 height 32
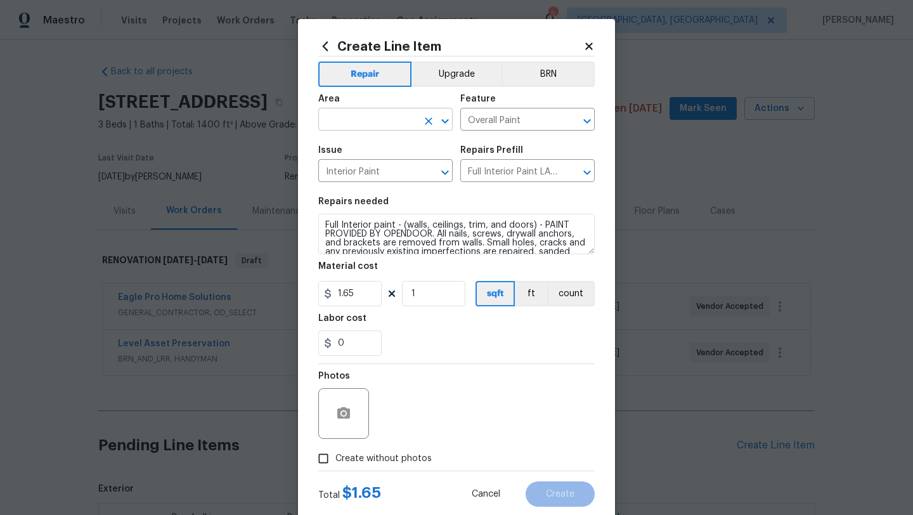
click at [385, 117] on input "text" at bounding box center [367, 121] width 99 height 20
click at [377, 167] on li "Interior Overall" at bounding box center [385, 170] width 134 height 21
type input "Interior Overall"
click at [437, 301] on input "1" at bounding box center [433, 293] width 63 height 25
type input "1400"
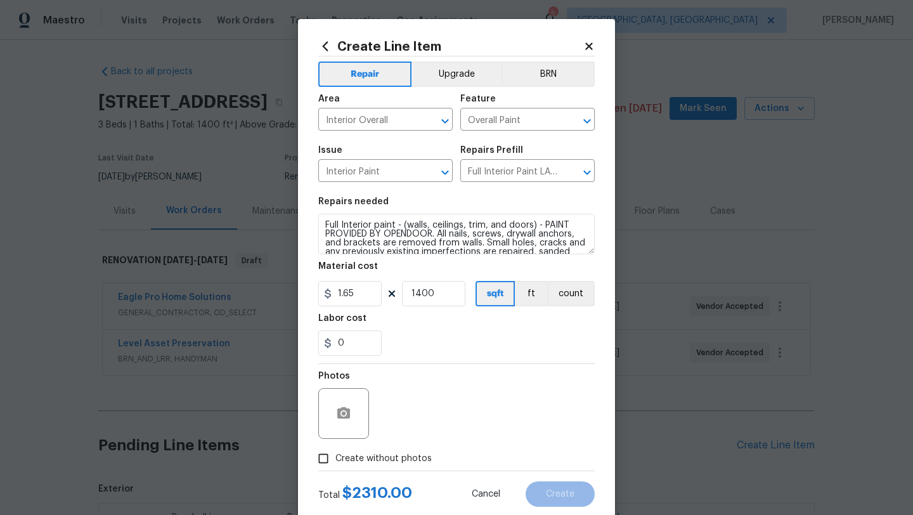
click at [378, 462] on span "Create without photos" at bounding box center [383, 458] width 96 height 13
click at [335, 462] on input "Create without photos" at bounding box center [323, 458] width 24 height 24
checkbox input "true"
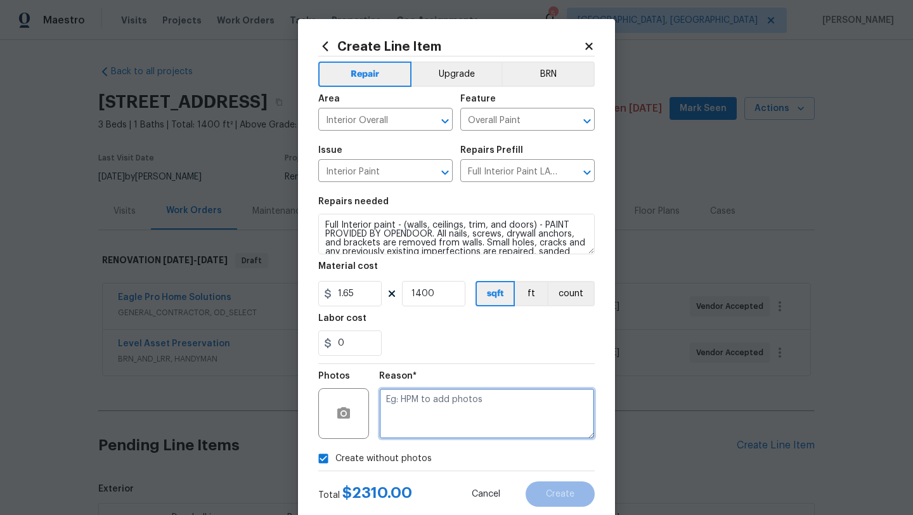
click at [417, 408] on textarea at bounding box center [487, 413] width 216 height 51
type textarea "LATER"
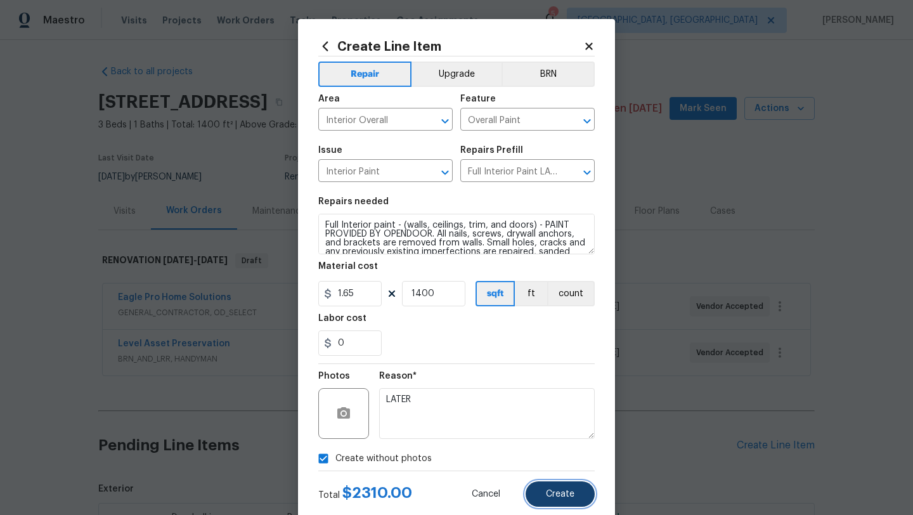
click at [552, 493] on span "Create" at bounding box center [560, 494] width 29 height 10
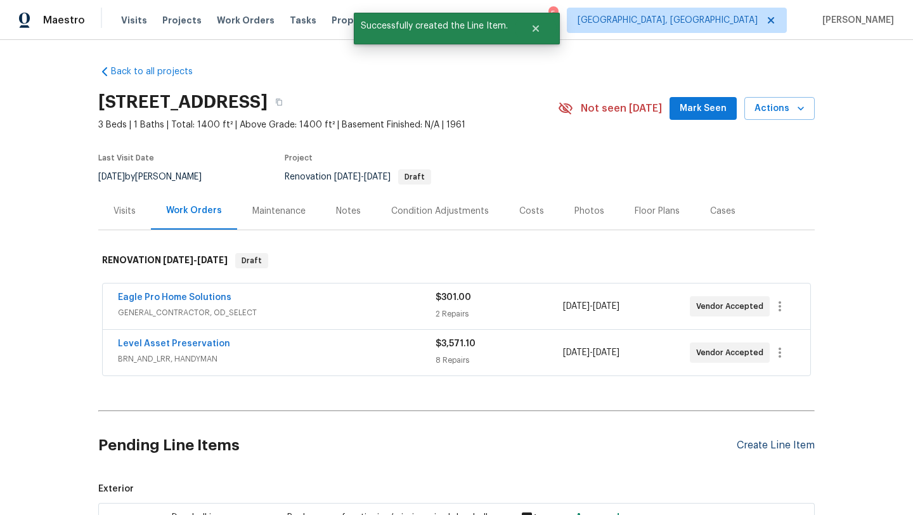
click at [783, 447] on div "Create Line Item" at bounding box center [776, 445] width 78 height 12
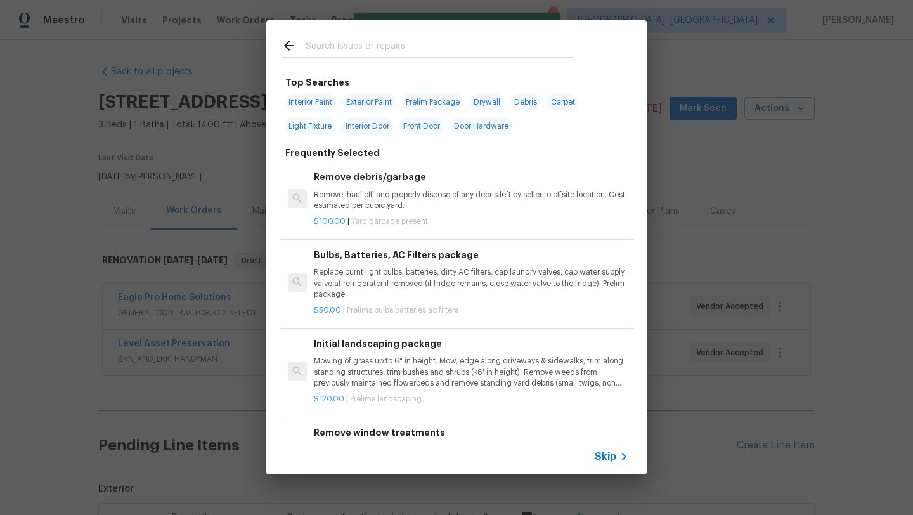
click at [315, 100] on span "Interior Paint" at bounding box center [310, 102] width 51 height 18
type input "Interior Paint"
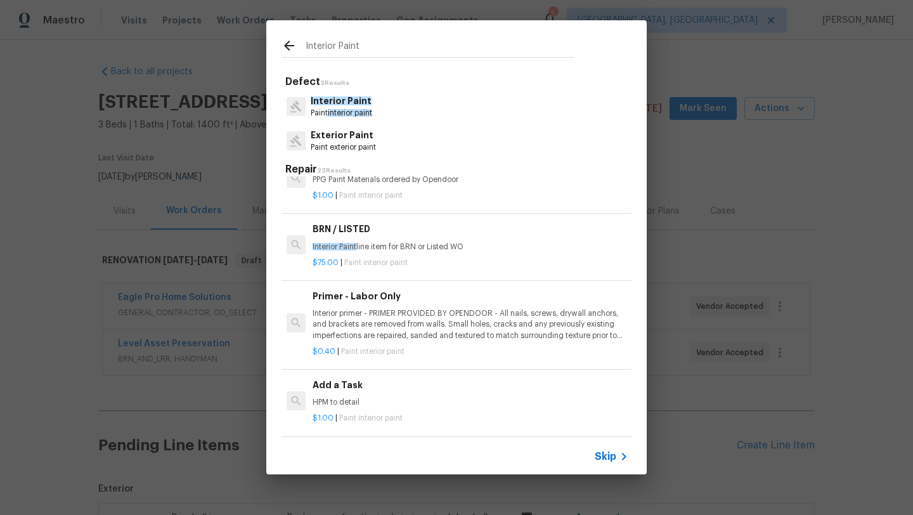
scroll to position [244, 1]
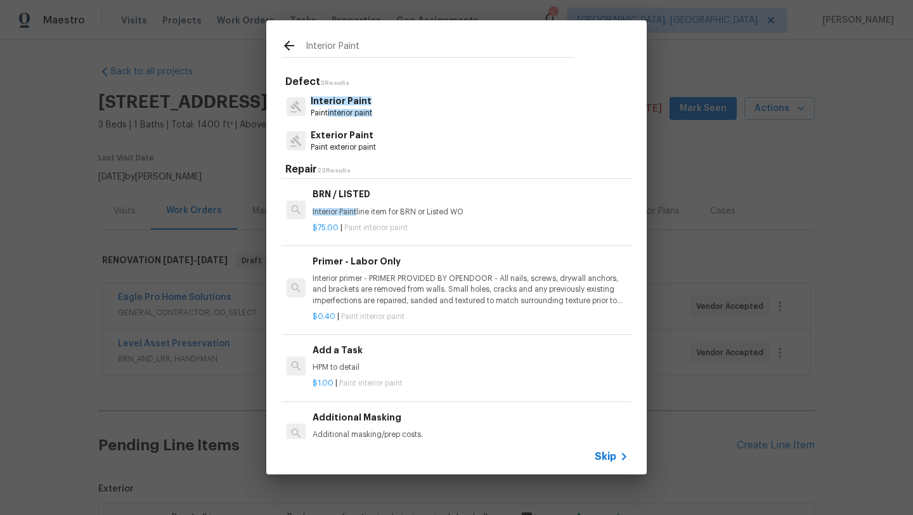
click at [370, 295] on p "Interior primer - PRIMER PROVIDED BY OPENDOOR - All nails, screws, drywall anch…" at bounding box center [470, 289] width 314 height 32
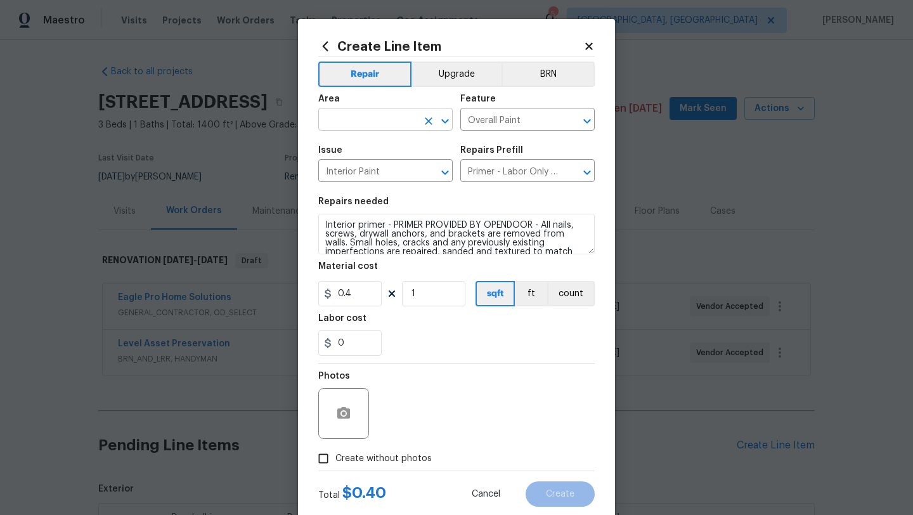
click at [347, 121] on input "text" at bounding box center [367, 121] width 99 height 20
click at [341, 171] on li "Interior Overall" at bounding box center [385, 170] width 134 height 21
type input "Interior Overall"
click at [439, 291] on input "1" at bounding box center [433, 293] width 63 height 25
type input "1400"
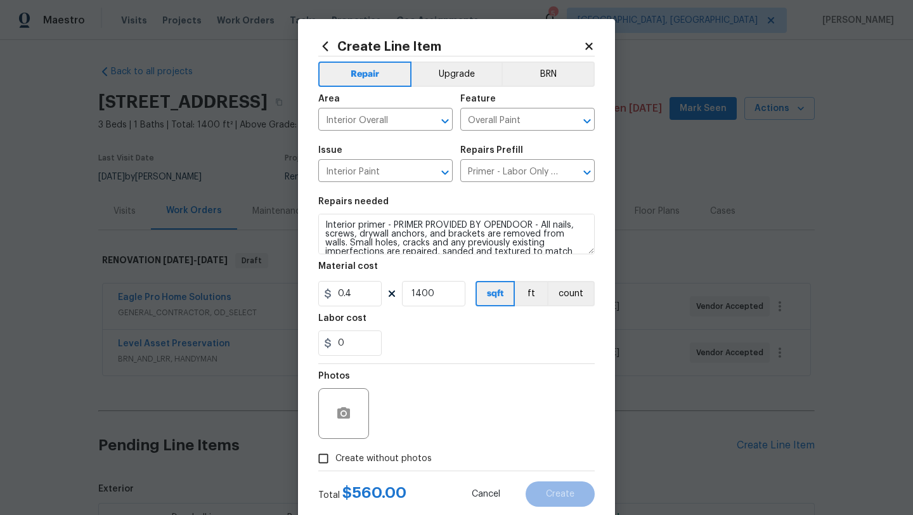
click at [402, 447] on label "Create without photos" at bounding box center [371, 458] width 120 height 24
click at [335, 447] on input "Create without photos" at bounding box center [323, 458] width 24 height 24
checkbox input "true"
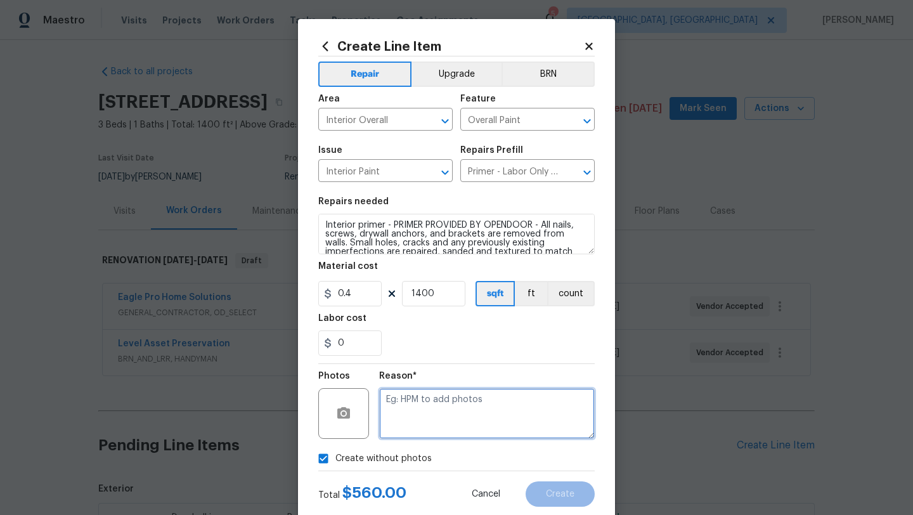
click at [434, 412] on textarea at bounding box center [487, 413] width 216 height 51
type textarea "LATER"
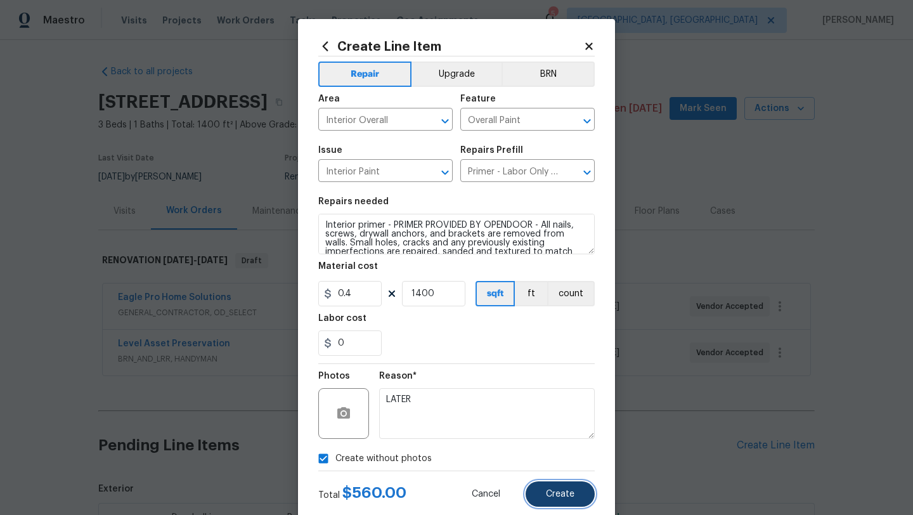
click at [551, 502] on button "Create" at bounding box center [560, 493] width 69 height 25
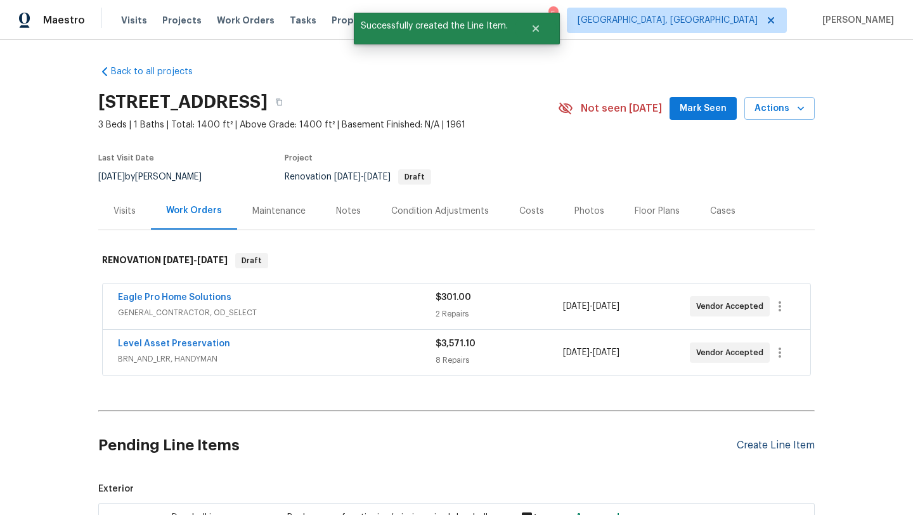
click at [775, 450] on div "Create Line Item" at bounding box center [776, 445] width 78 height 12
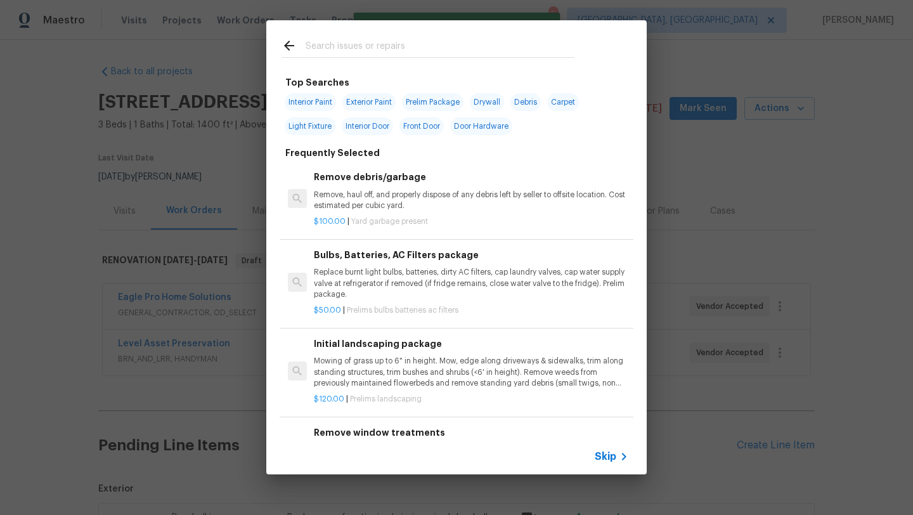
click at [362, 47] on input "text" at bounding box center [440, 47] width 269 height 19
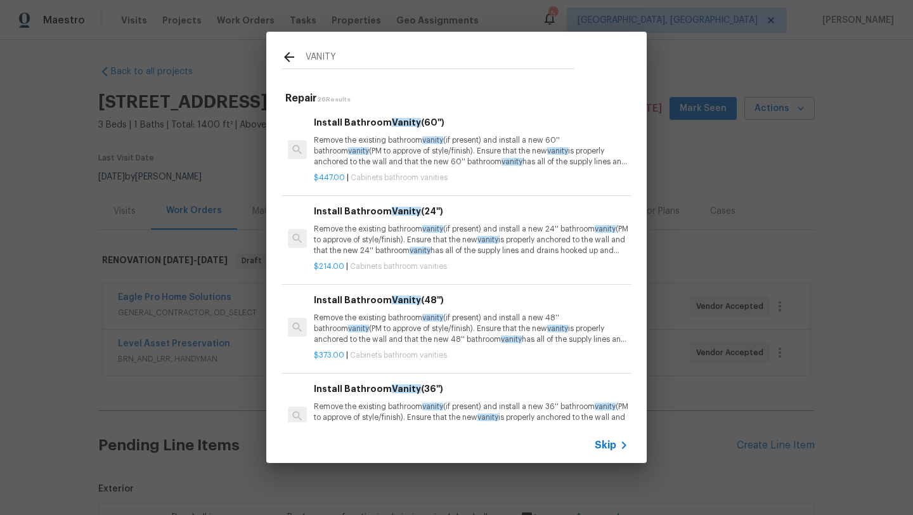
type input "VANITY"
click at [394, 335] on p "Remove the existing bathroom vanity (if present) and install a new 48'' bathroo…" at bounding box center [471, 329] width 314 height 32
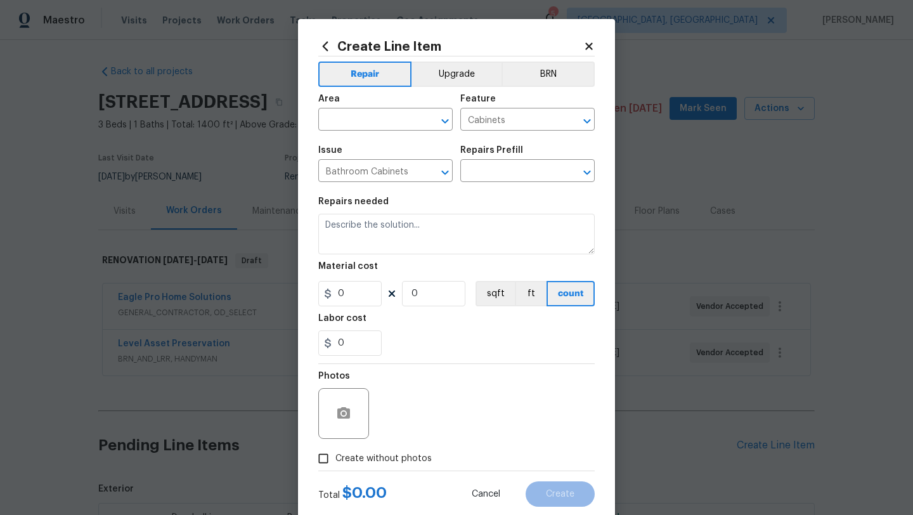
type input "Install Bathroom Vanity (48'') $373.00"
type textarea "Remove the existing bathroom vanity (if present) and install a new 48'' bathroo…"
type input "373"
type input "1"
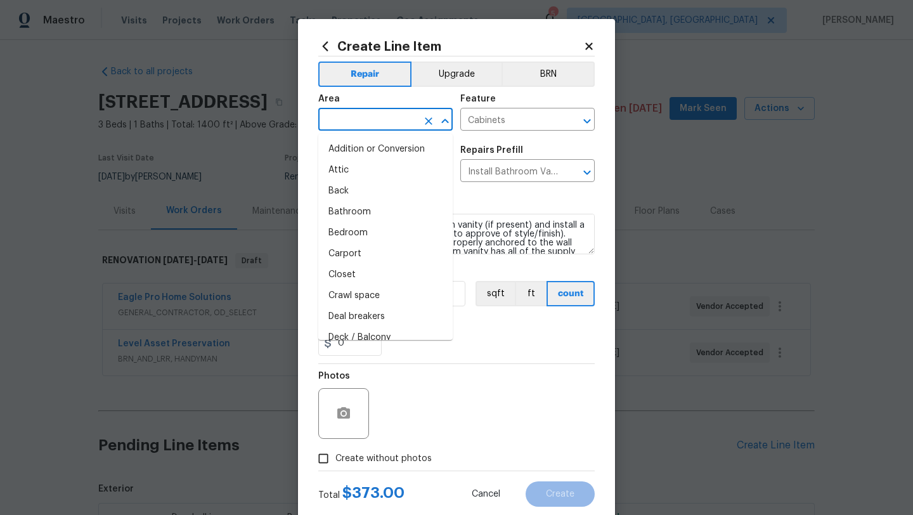
click at [382, 112] on input "text" at bounding box center [367, 121] width 99 height 20
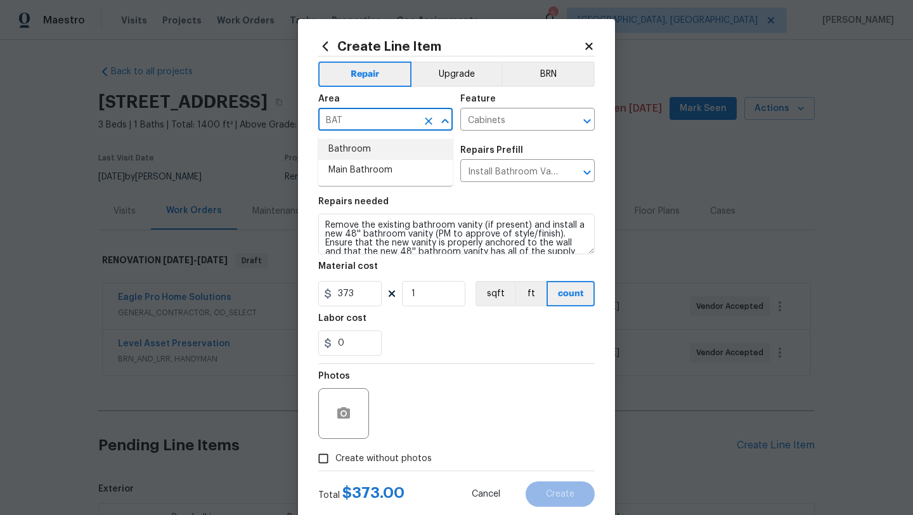
click at [368, 146] on li "Bathroom" at bounding box center [385, 149] width 134 height 21
type input "Bathroom"
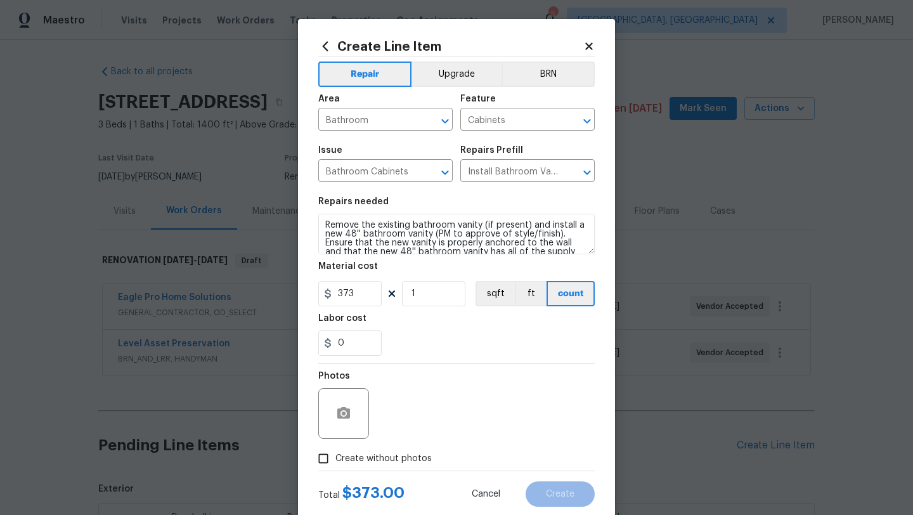
click at [340, 459] on span "Create without photos" at bounding box center [383, 458] width 96 height 13
click at [335, 459] on input "Create without photos" at bounding box center [323, 458] width 24 height 24
checkbox input "true"
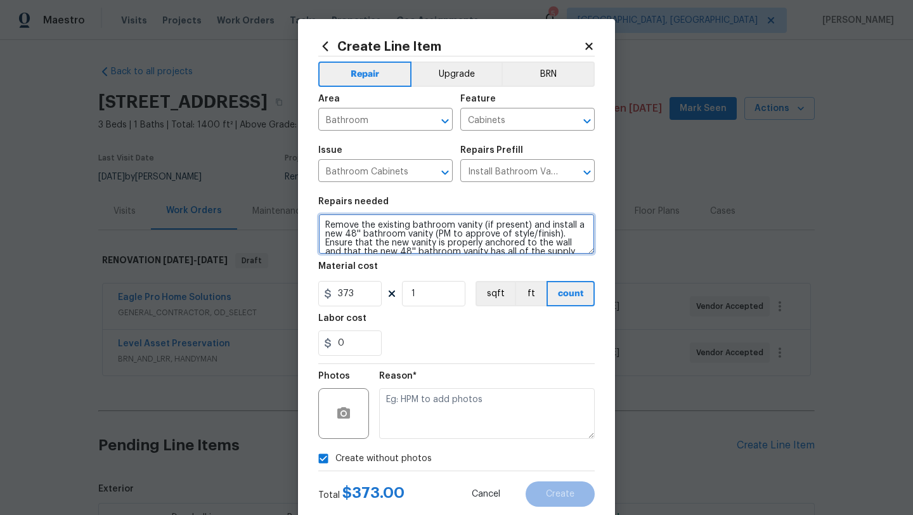
click at [322, 217] on textarea "Remove the existing bathroom vanity (if present) and install a new 48'' bathroo…" at bounding box center [456, 234] width 276 height 41
type textarea "CABINET ONLY. REUSE PLUMBING AND TOP Remove the existing bathroom vanity (if pr…"
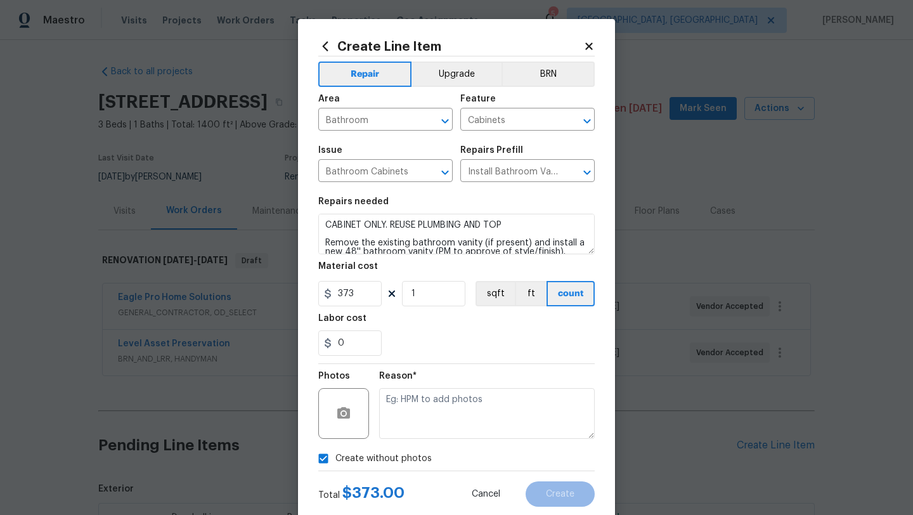
click at [486, 347] on div "0" at bounding box center [456, 342] width 276 height 25
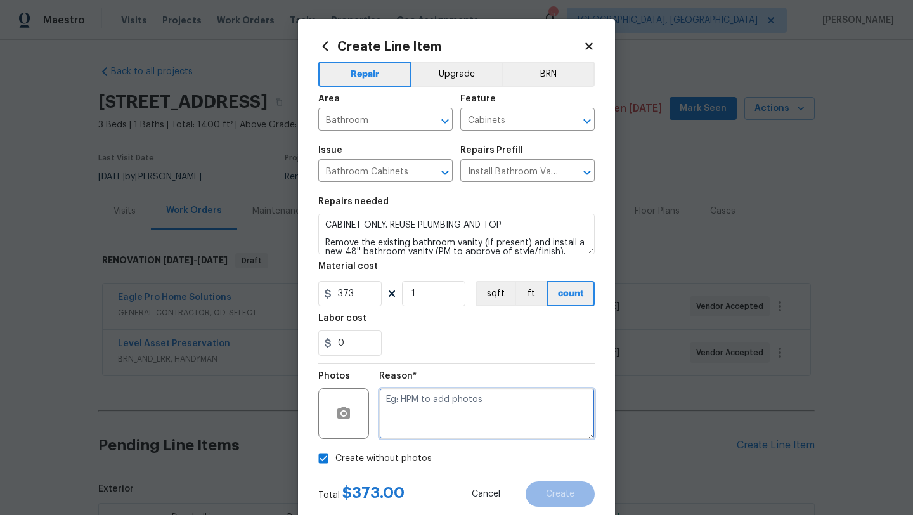
click at [442, 425] on textarea at bounding box center [487, 413] width 216 height 51
type textarea "LATER"
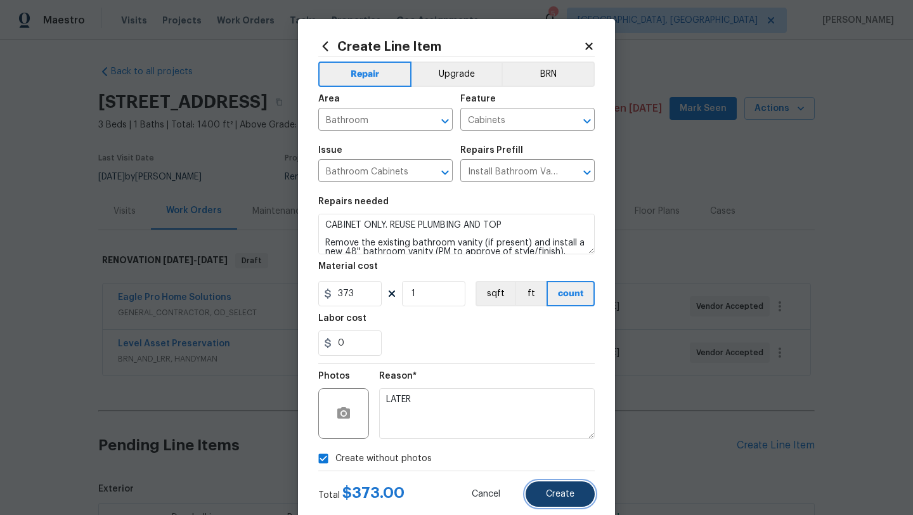
click at [553, 500] on button "Create" at bounding box center [560, 493] width 69 height 25
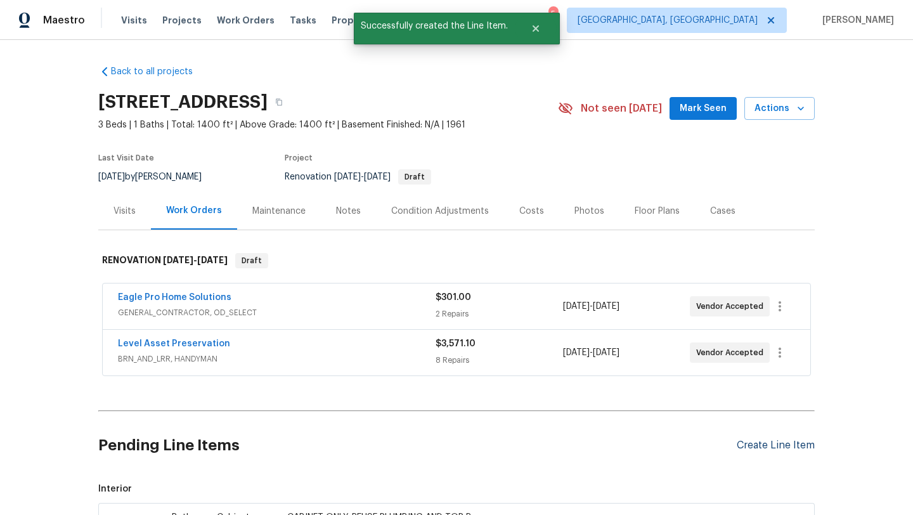
click at [779, 444] on div "Create Line Item" at bounding box center [776, 445] width 78 height 12
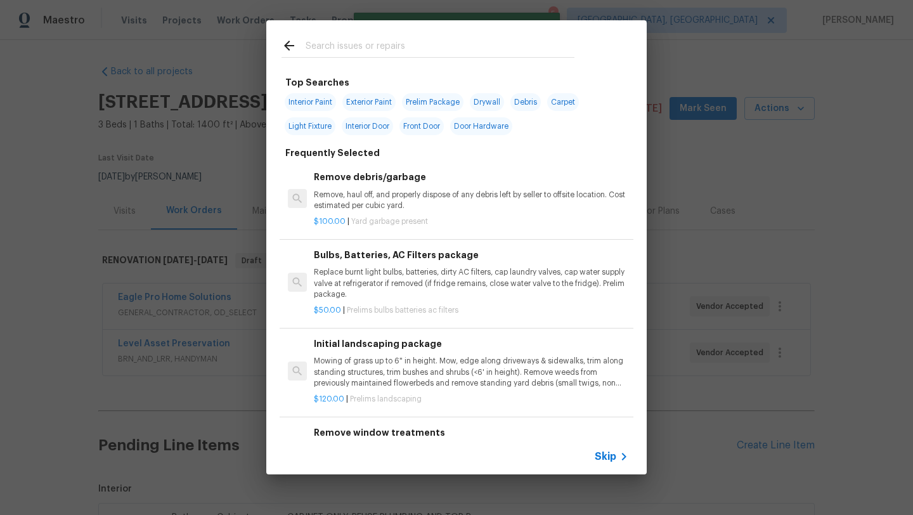
click at [418, 52] on input "text" at bounding box center [440, 47] width 269 height 19
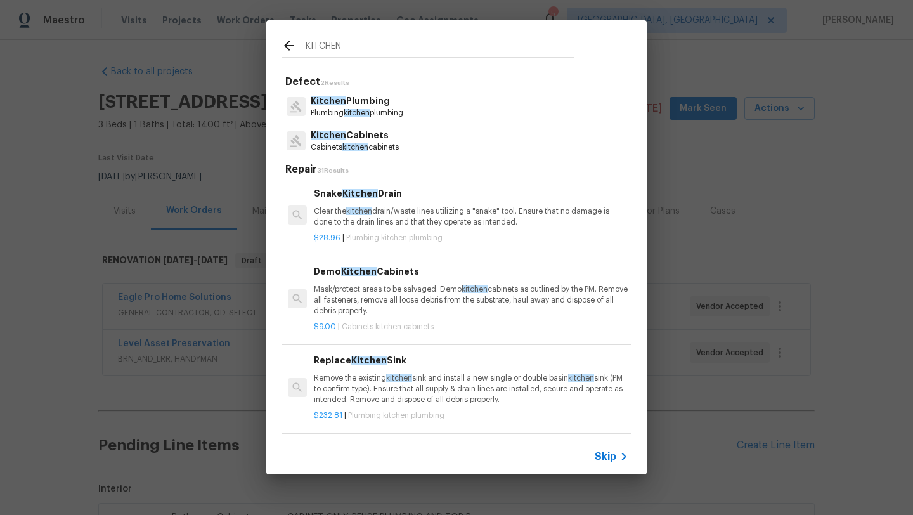
type input "KITCHEN"
click at [347, 143] on p "Cabinets kitchen cabinets" at bounding box center [355, 147] width 88 height 11
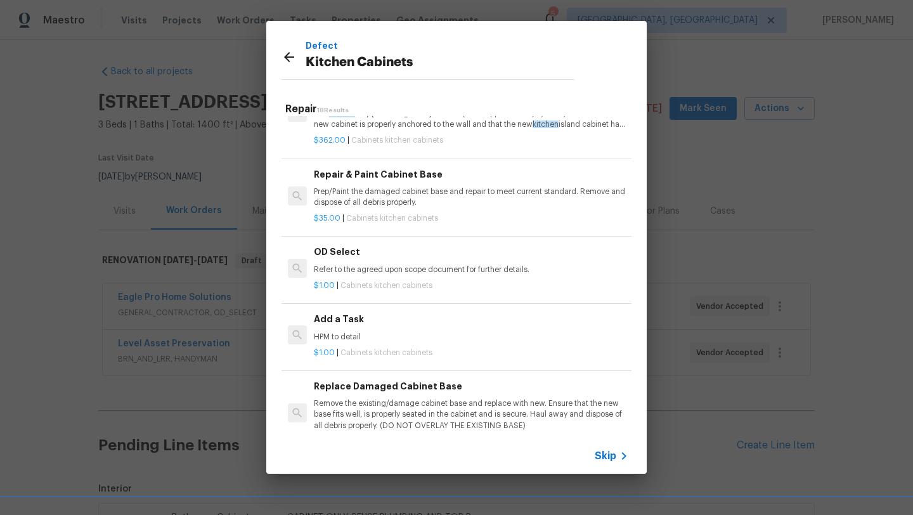
scroll to position [1203, 0]
click at [340, 339] on p "HPM to detail" at bounding box center [471, 335] width 314 height 11
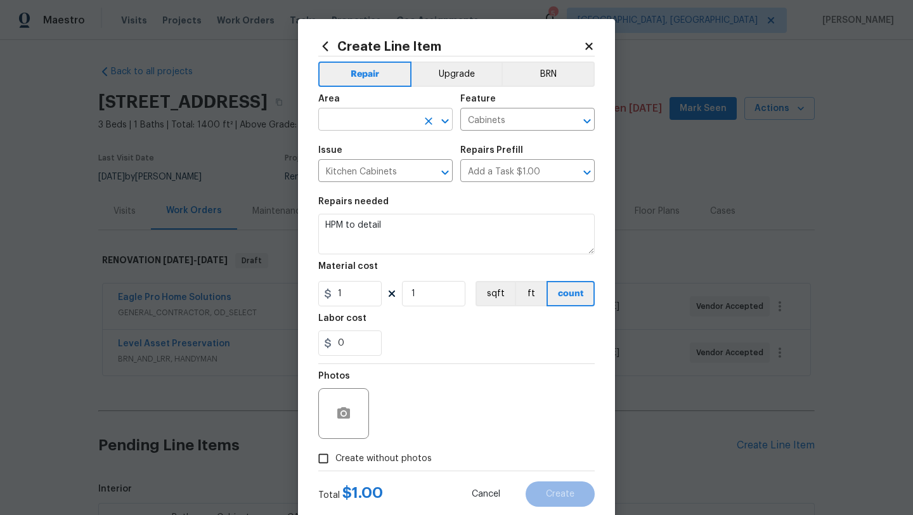
click at [332, 117] on input "text" at bounding box center [367, 121] width 99 height 20
click at [334, 144] on li "Kitchen" at bounding box center [385, 149] width 134 height 21
type input "Kitchen"
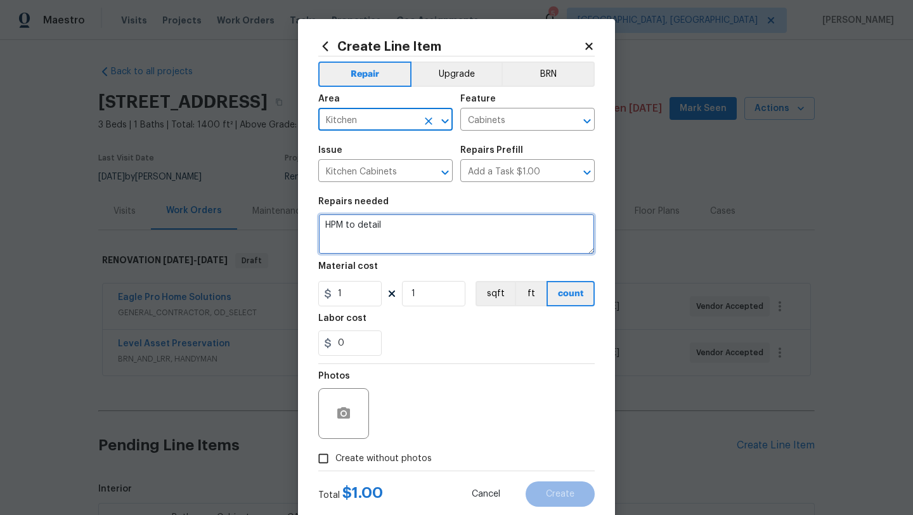
click at [390, 224] on textarea "HPM to detail" at bounding box center [456, 234] width 276 height 41
type textarea "H"
type textarea "REPAIR KITCHEN CABINETS AS NEEDED. PAINT FACES AS NEEDED."
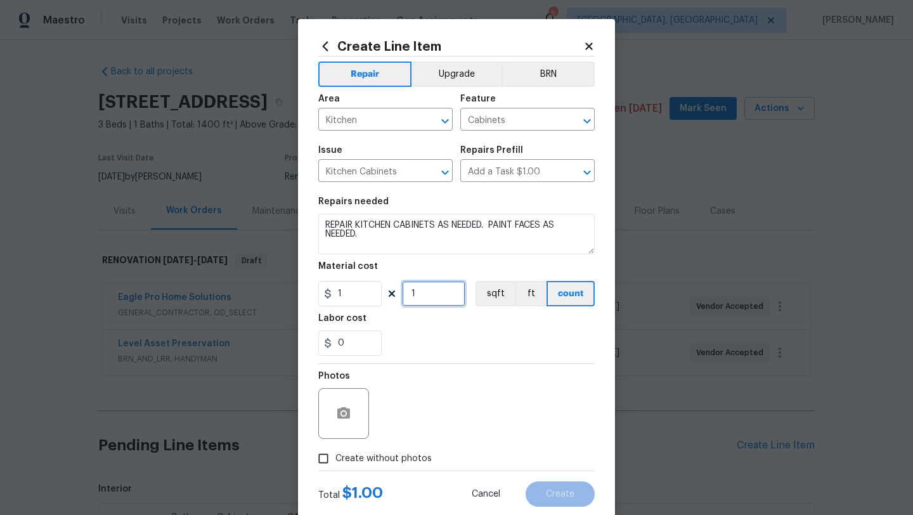
click at [444, 299] on input "1" at bounding box center [433, 293] width 63 height 25
type input "300"
click at [361, 460] on span "Create without photos" at bounding box center [383, 458] width 96 height 13
click at [335, 460] on input "Create without photos" at bounding box center [323, 458] width 24 height 24
checkbox input "true"
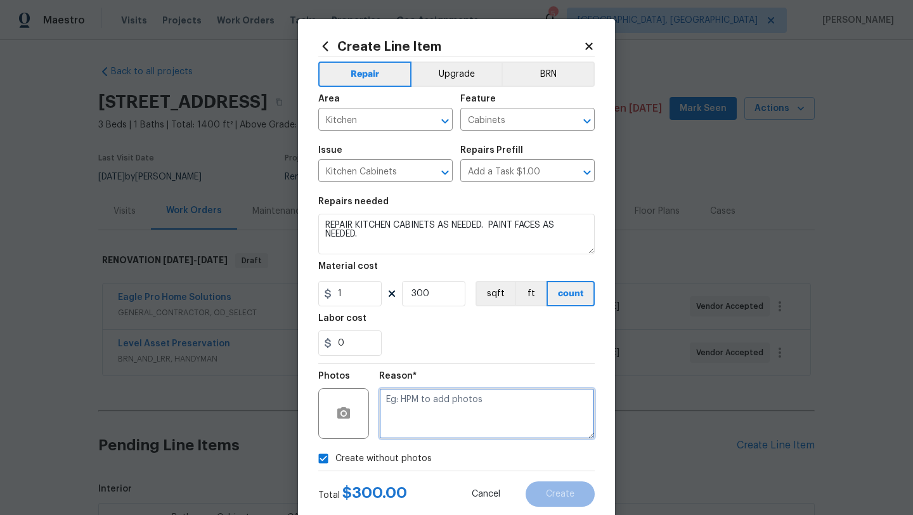
click at [419, 421] on textarea at bounding box center [487, 413] width 216 height 51
type textarea "LATER"
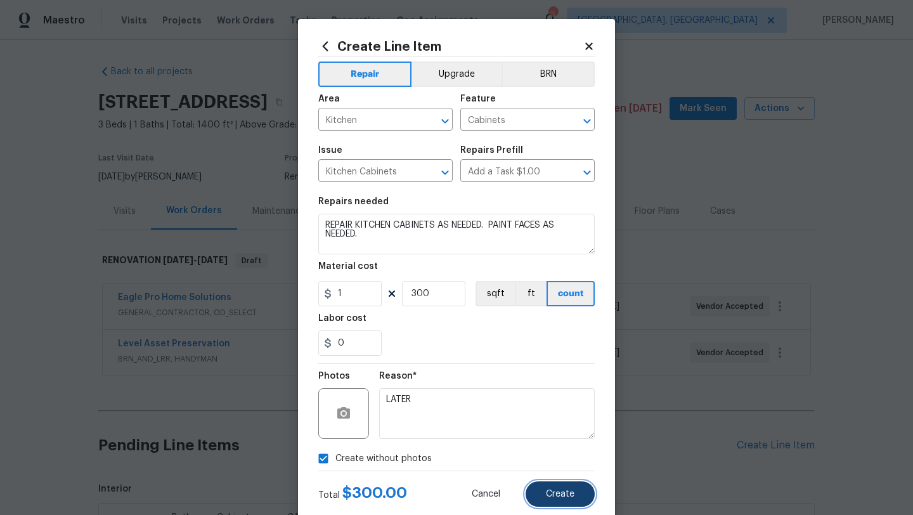
click at [569, 496] on span "Create" at bounding box center [560, 494] width 29 height 10
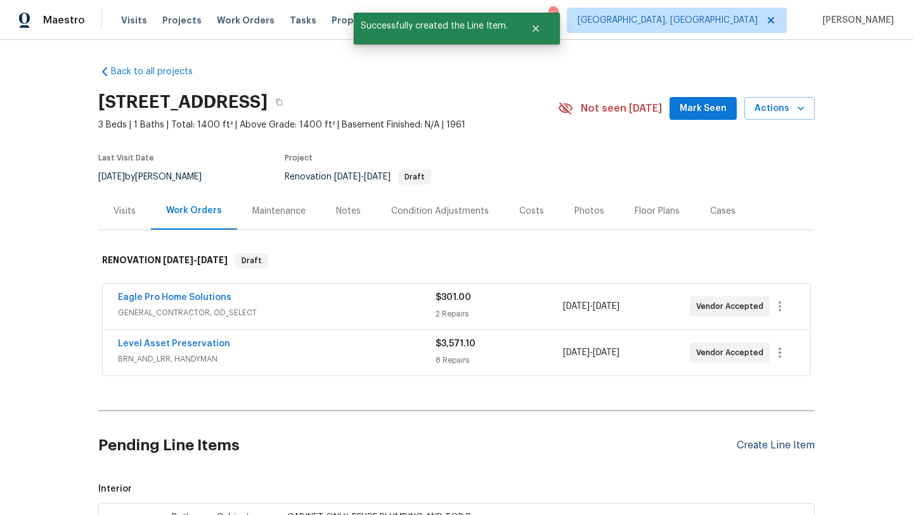
click at [740, 442] on div "Create Line Item" at bounding box center [776, 445] width 78 height 12
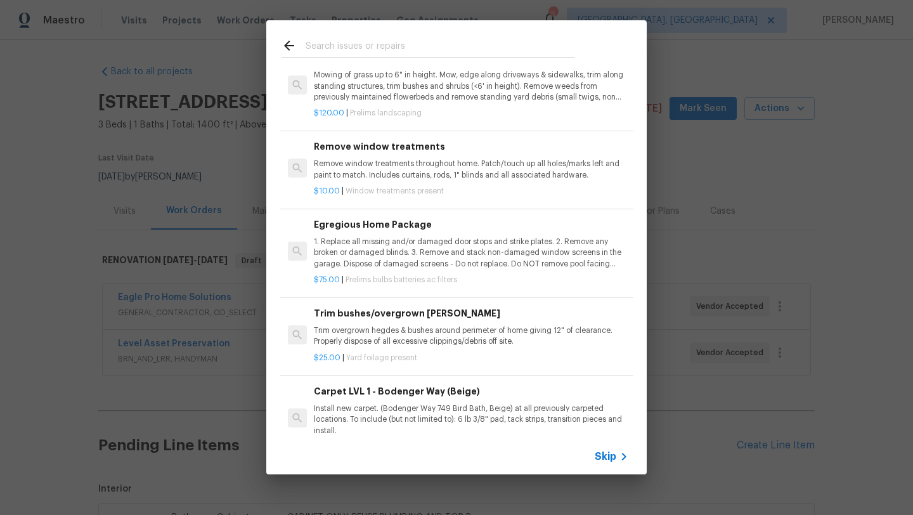
scroll to position [287, 0]
click at [383, 243] on p "1. Replace all missing and/or damaged door stops and strike plates. 2. Remove a…" at bounding box center [471, 251] width 314 height 32
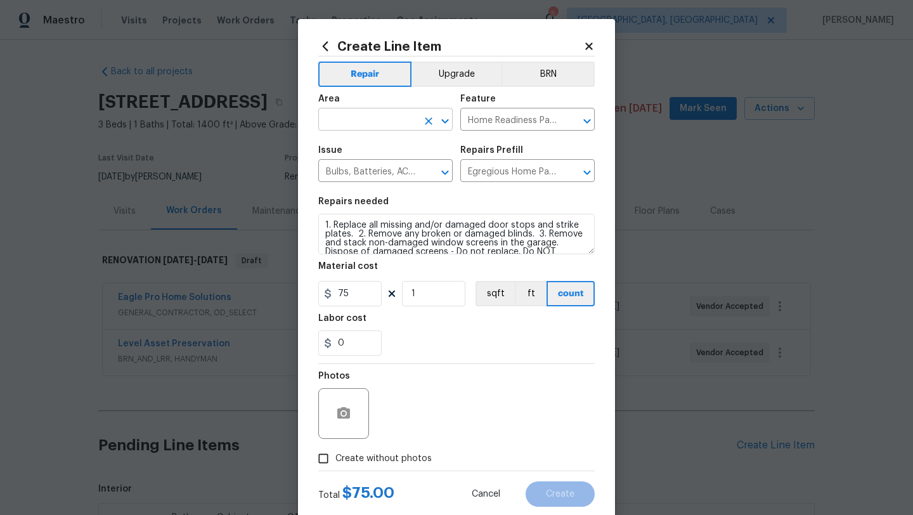
click at [371, 117] on input "text" at bounding box center [367, 121] width 99 height 20
click at [375, 172] on li "Interior Overall" at bounding box center [385, 170] width 134 height 21
type input "Interior Overall"
click at [388, 448] on label "Create without photos" at bounding box center [371, 458] width 120 height 24
click at [335, 448] on input "Create without photos" at bounding box center [323, 458] width 24 height 24
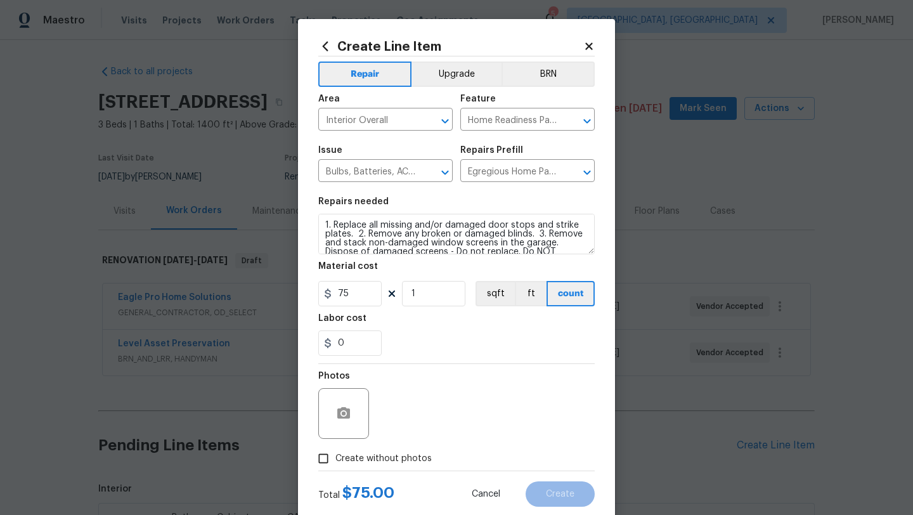
checkbox input "true"
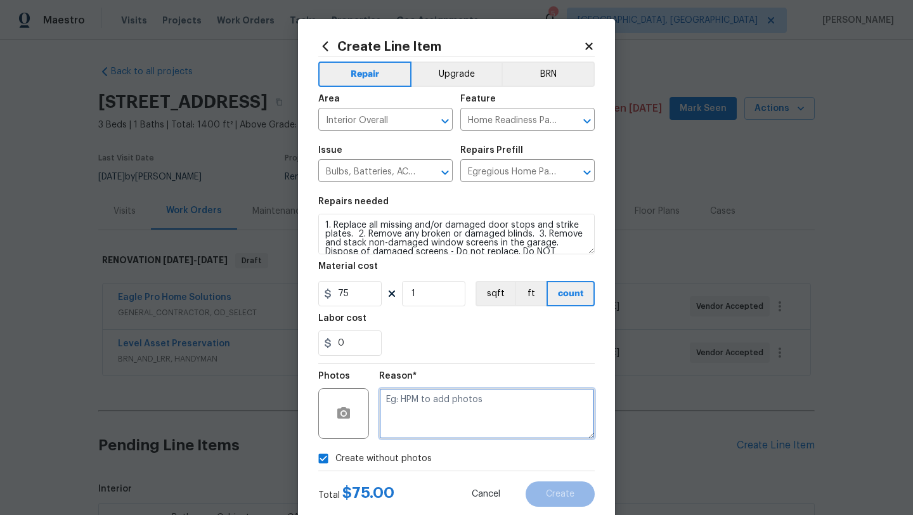
click at [439, 401] on textarea at bounding box center [487, 413] width 216 height 51
type textarea "LATER"
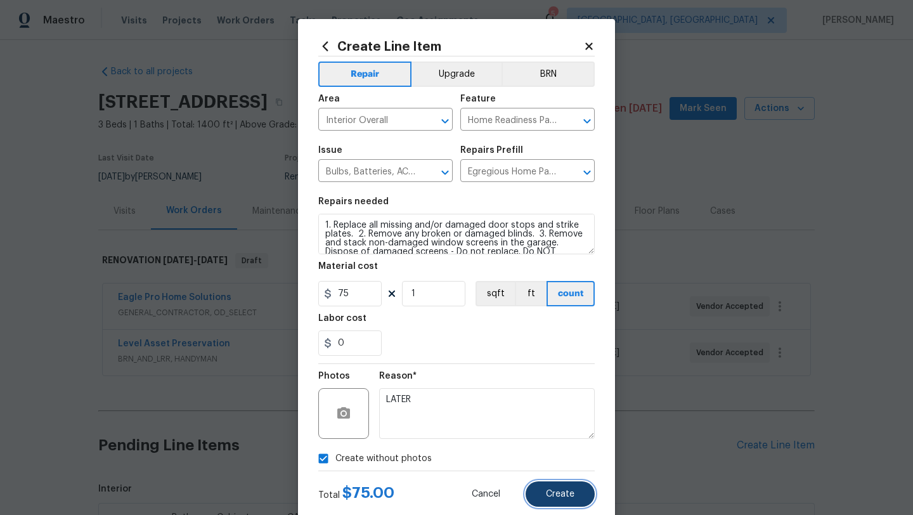
click at [559, 500] on button "Create" at bounding box center [560, 493] width 69 height 25
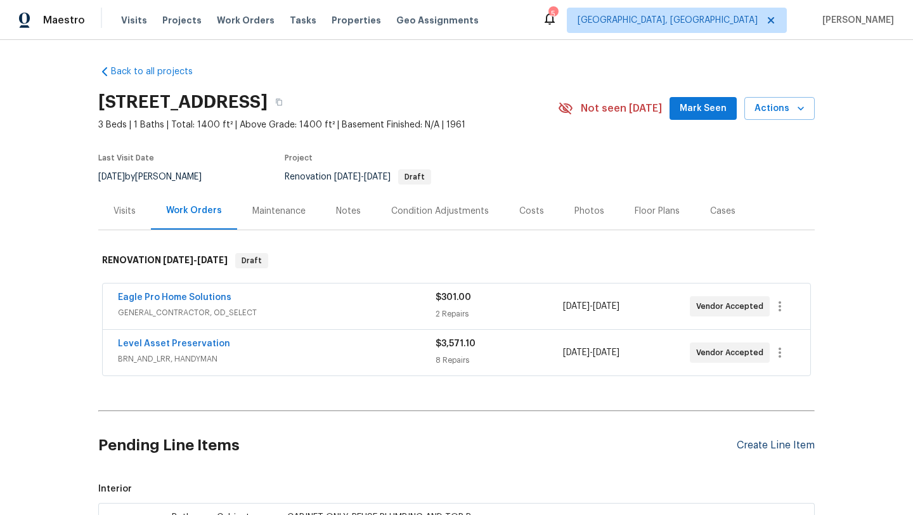
click at [768, 444] on div "Create Line Item" at bounding box center [776, 445] width 78 height 12
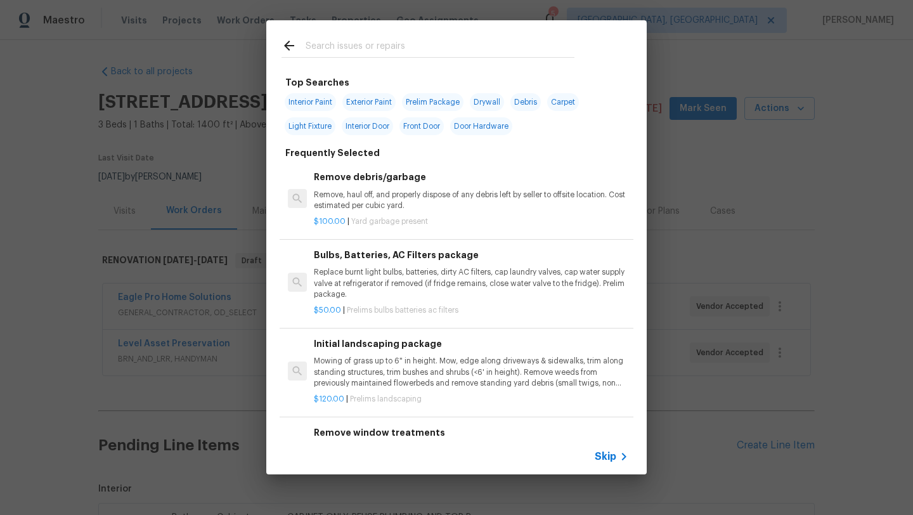
click at [391, 34] on div at bounding box center [427, 45] width 323 height 50
click at [391, 42] on input "text" at bounding box center [440, 47] width 269 height 19
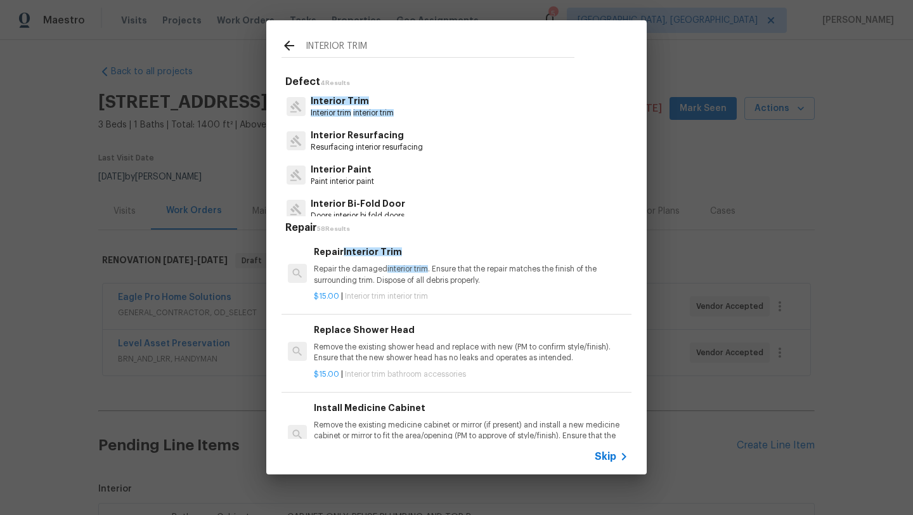
type input "INTERIOR TRIM"
click at [344, 105] on span "Interior Trim" at bounding box center [340, 100] width 58 height 9
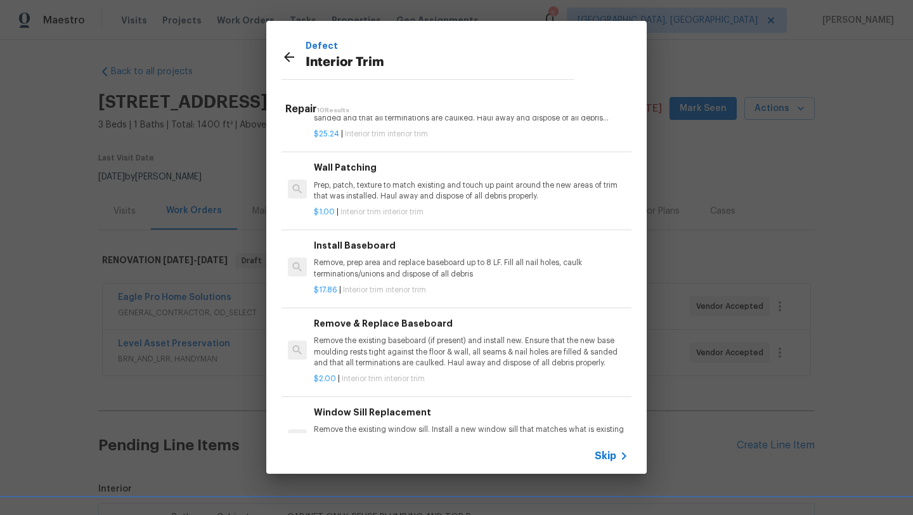
scroll to position [139, 0]
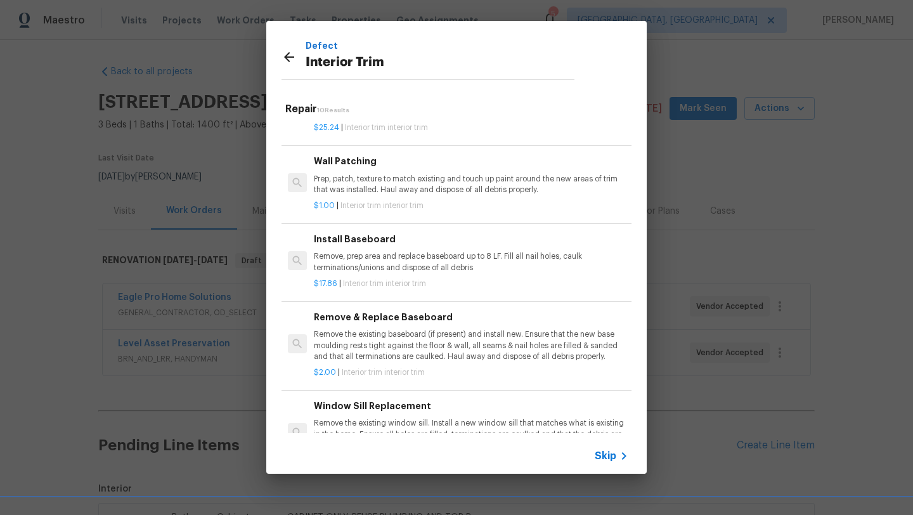
click at [354, 264] on p "Remove, prep area and replace baseboard up to 8 LF. Fill all nail holes, caulk …" at bounding box center [471, 262] width 314 height 22
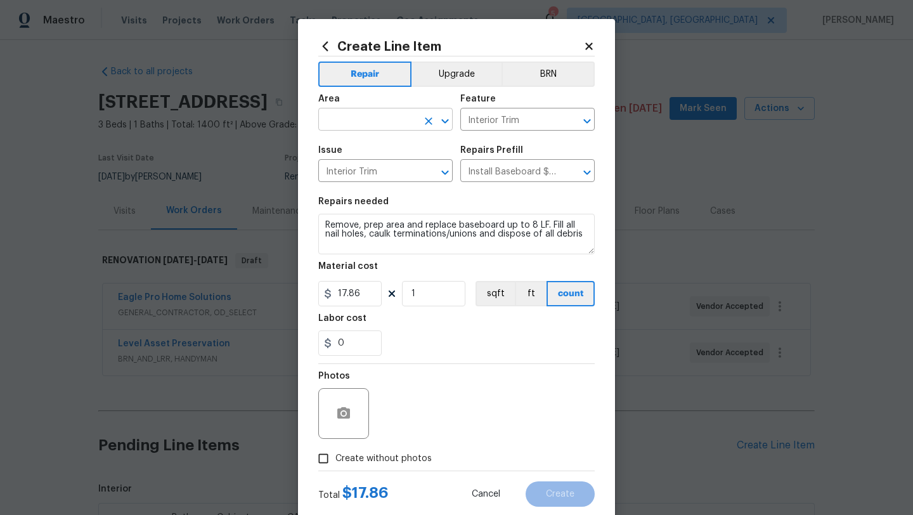
click at [371, 120] on input "text" at bounding box center [367, 121] width 99 height 20
click at [359, 172] on li "Interior Overall" at bounding box center [385, 170] width 134 height 21
type input "Interior Overall"
click at [441, 299] on input "1" at bounding box center [433, 293] width 63 height 25
type input "30"
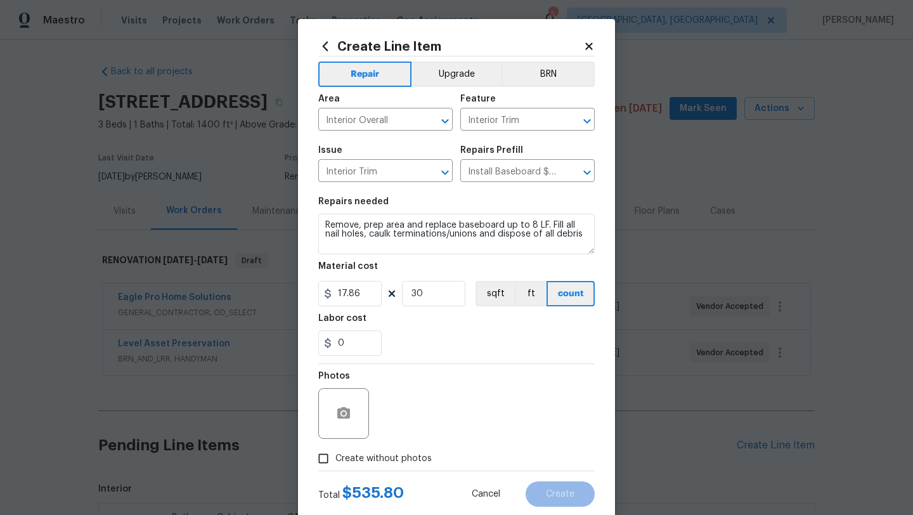
click at [360, 460] on span "Create without photos" at bounding box center [383, 458] width 96 height 13
click at [335, 460] on input "Create without photos" at bounding box center [323, 458] width 24 height 24
checkbox input "true"
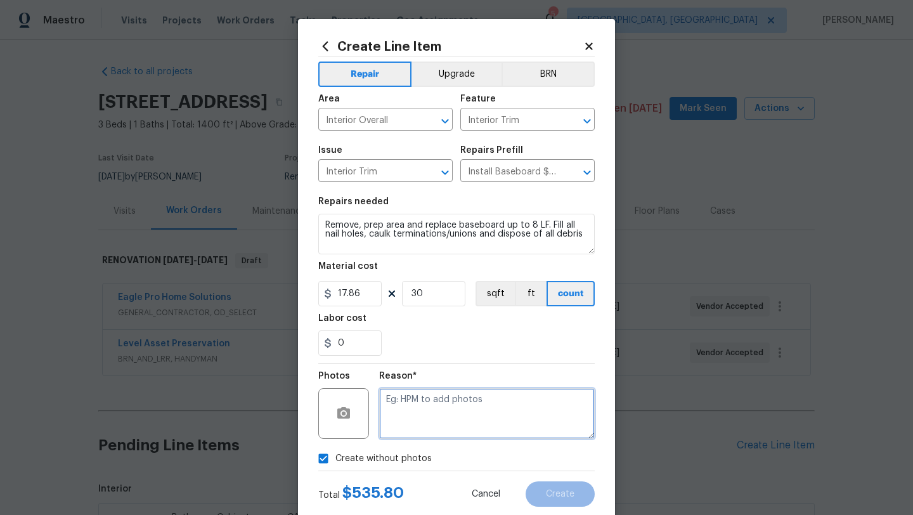
click at [419, 427] on textarea at bounding box center [487, 413] width 216 height 51
type textarea "LATER"
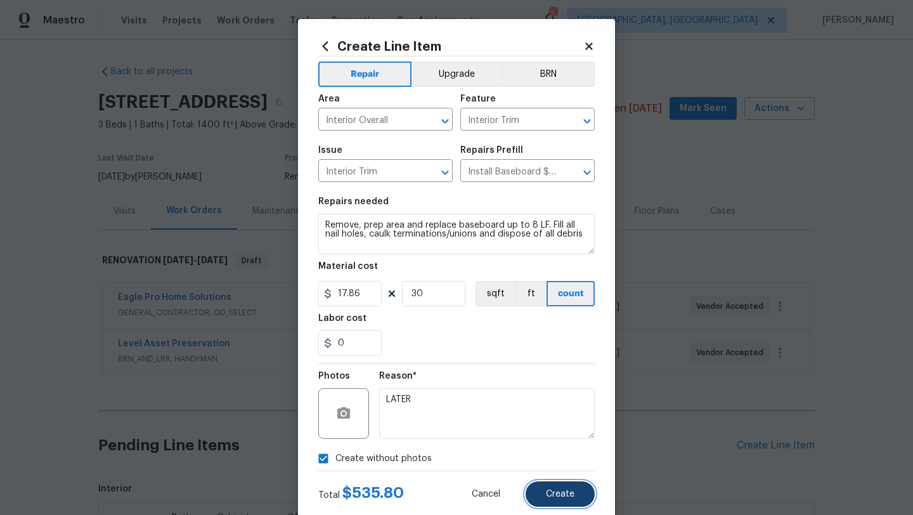
click at [550, 492] on span "Create" at bounding box center [560, 494] width 29 height 10
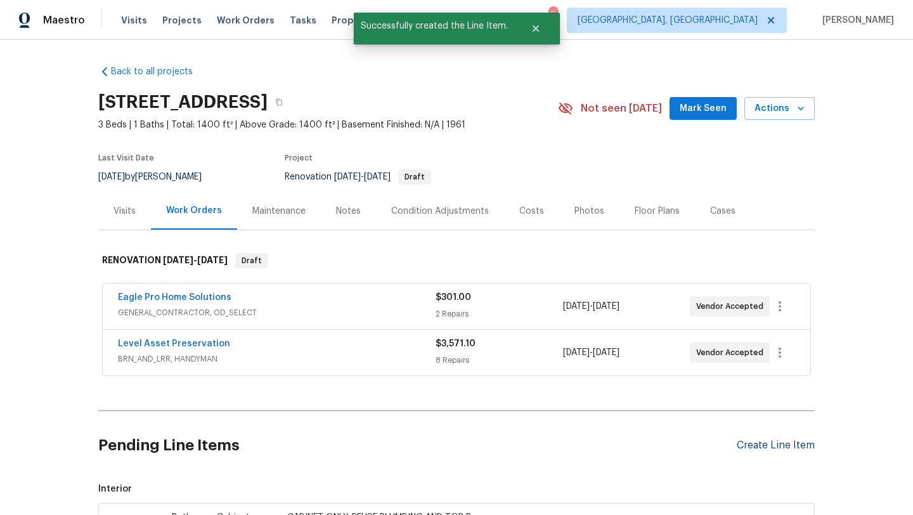
click at [770, 448] on div "Create Line Item" at bounding box center [776, 445] width 78 height 12
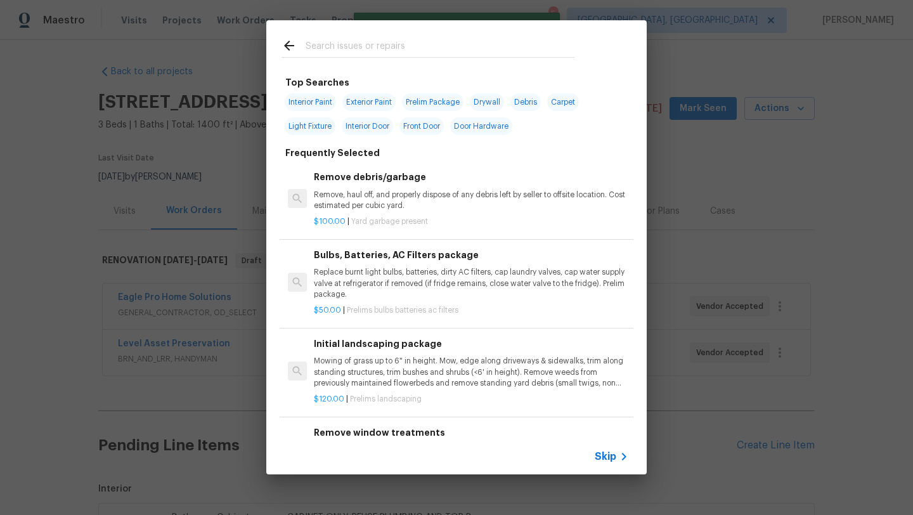
click at [429, 48] on input "text" at bounding box center [440, 47] width 269 height 19
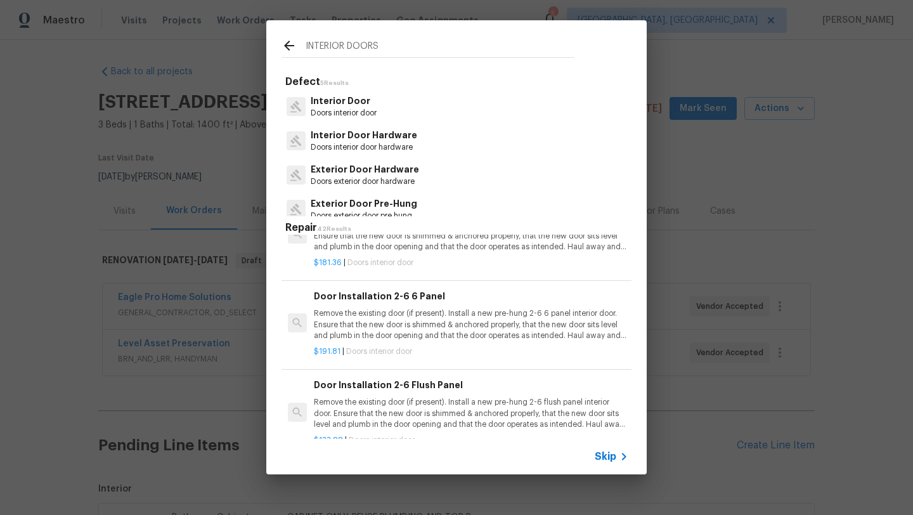
scroll to position [299, 0]
type input "INTERIOR DOORS"
click at [403, 332] on p "Remove the existing door (if present). Install a new pre-hung 2-6 6 panel inter…" at bounding box center [471, 325] width 314 height 32
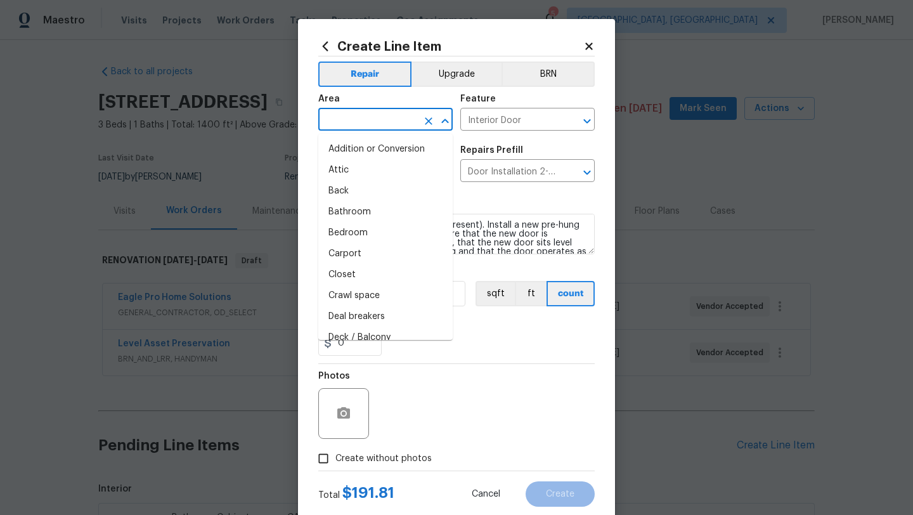
click at [381, 117] on input "text" at bounding box center [367, 121] width 99 height 20
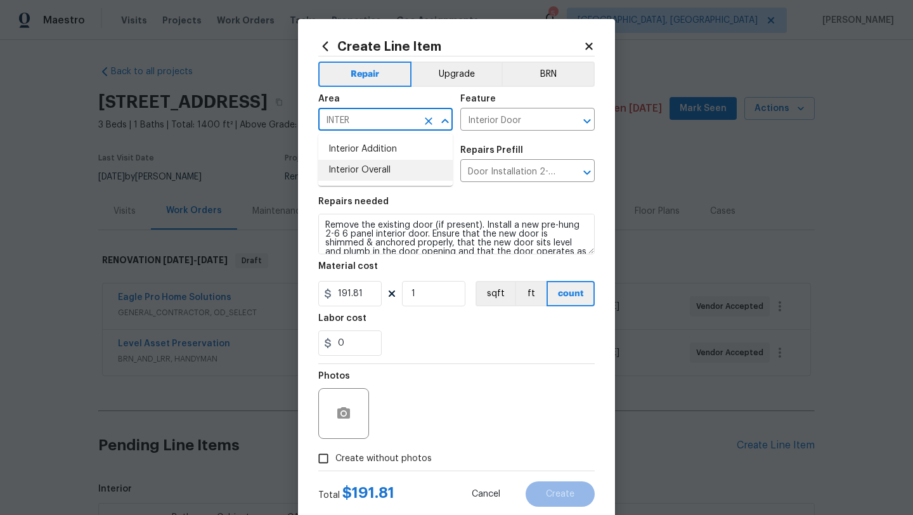
click at [367, 167] on li "Interior Overall" at bounding box center [385, 170] width 134 height 21
type input "Interior Overall"
click at [432, 297] on input "1" at bounding box center [433, 293] width 63 height 25
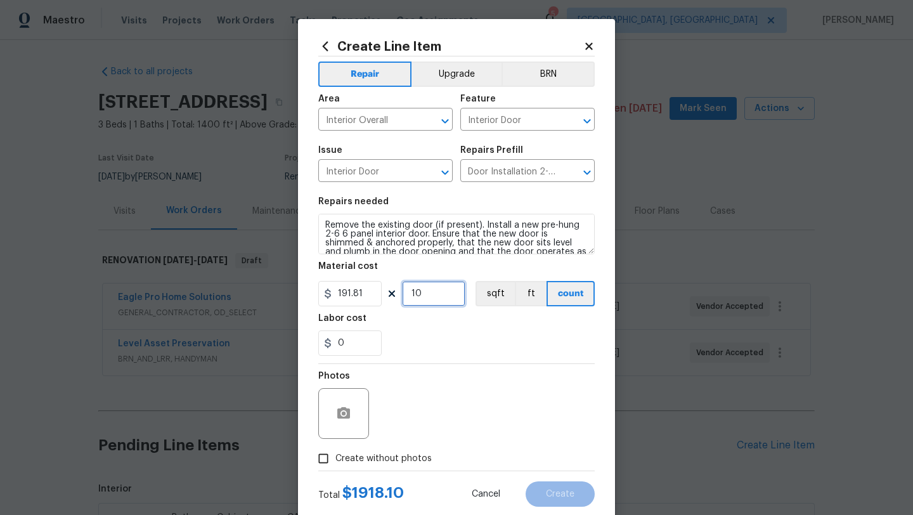
type input "10"
click at [398, 456] on span "Create without photos" at bounding box center [383, 458] width 96 height 13
click at [335, 456] on input "Create without photos" at bounding box center [323, 458] width 24 height 24
checkbox input "true"
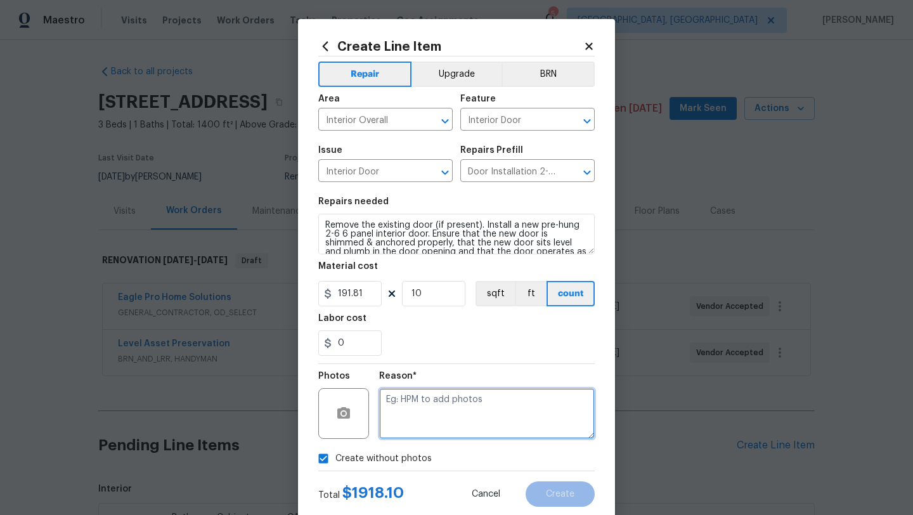
click at [451, 405] on textarea at bounding box center [487, 413] width 216 height 51
type textarea "LATER"
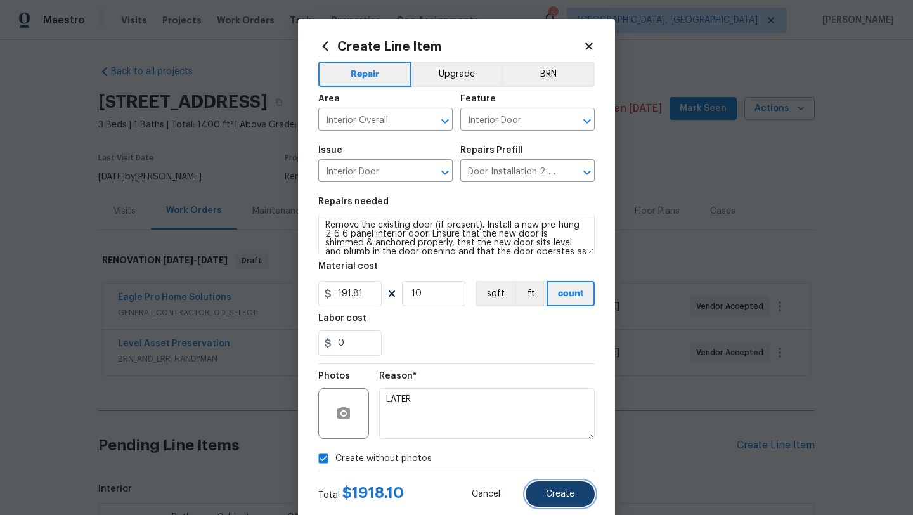
click at [566, 498] on span "Create" at bounding box center [560, 494] width 29 height 10
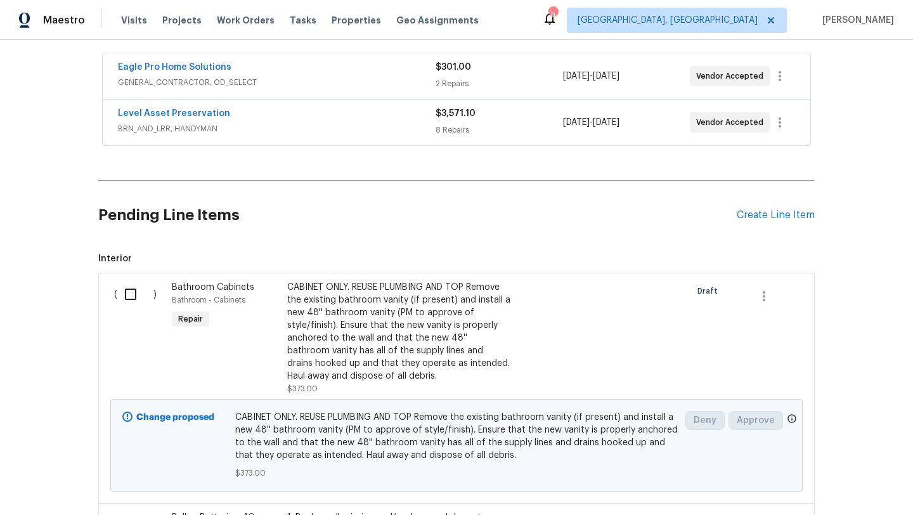
scroll to position [0, 0]
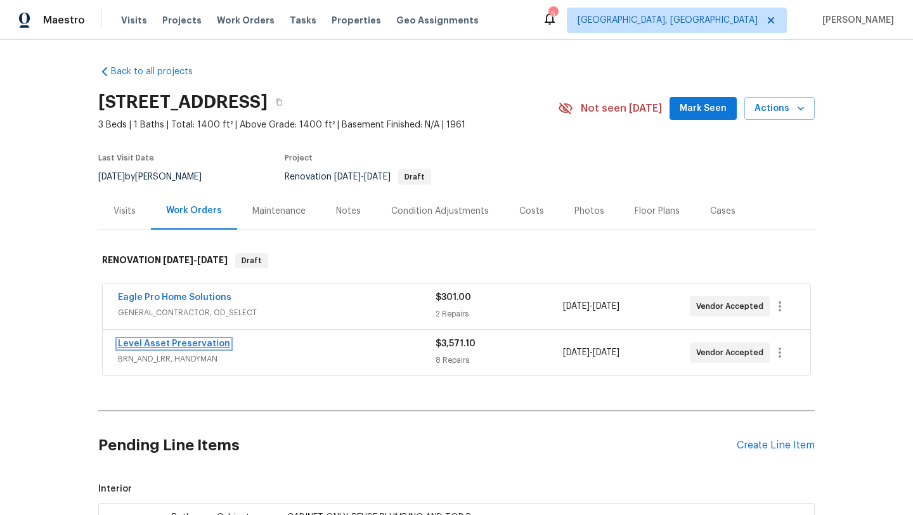
click at [181, 346] on link "Level Asset Preservation" at bounding box center [174, 343] width 112 height 9
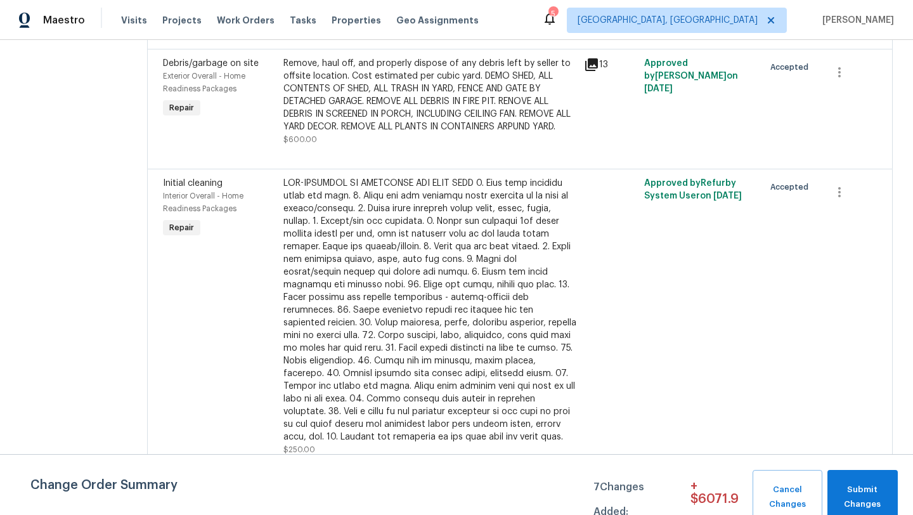
scroll to position [917, 0]
click at [842, 489] on span "Submit Changes" at bounding box center [863, 497] width 58 height 29
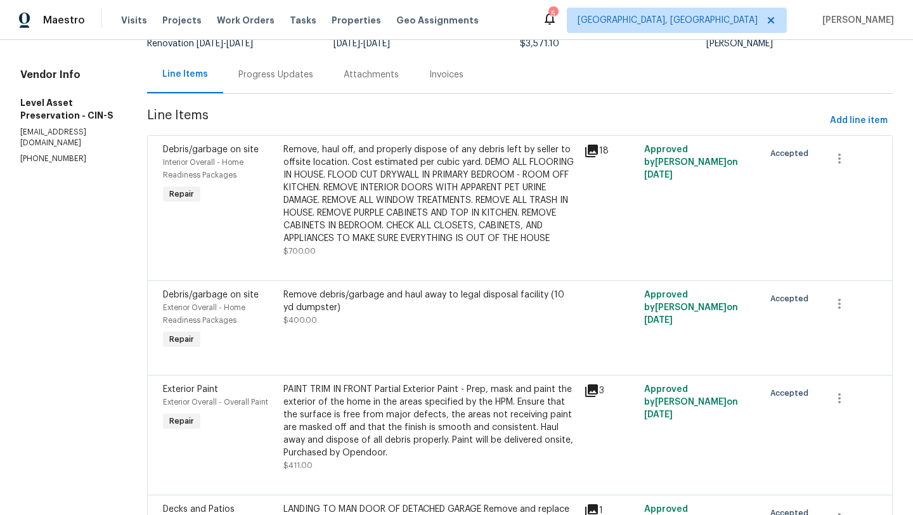
scroll to position [0, 0]
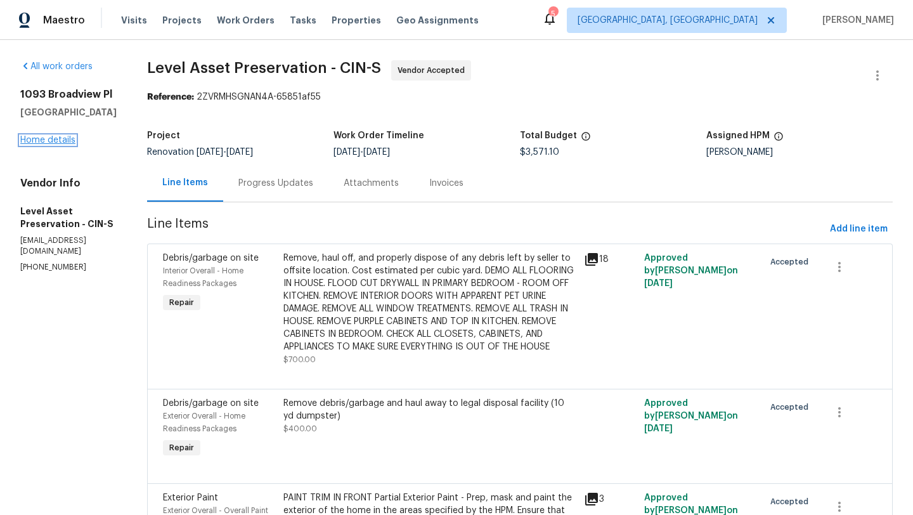
click at [34, 141] on link "Home details" at bounding box center [47, 140] width 55 height 9
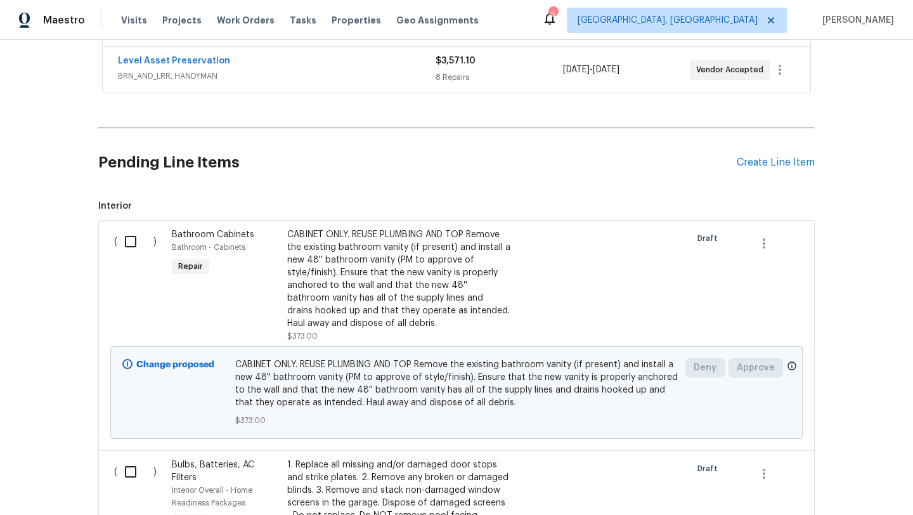
scroll to position [295, 0]
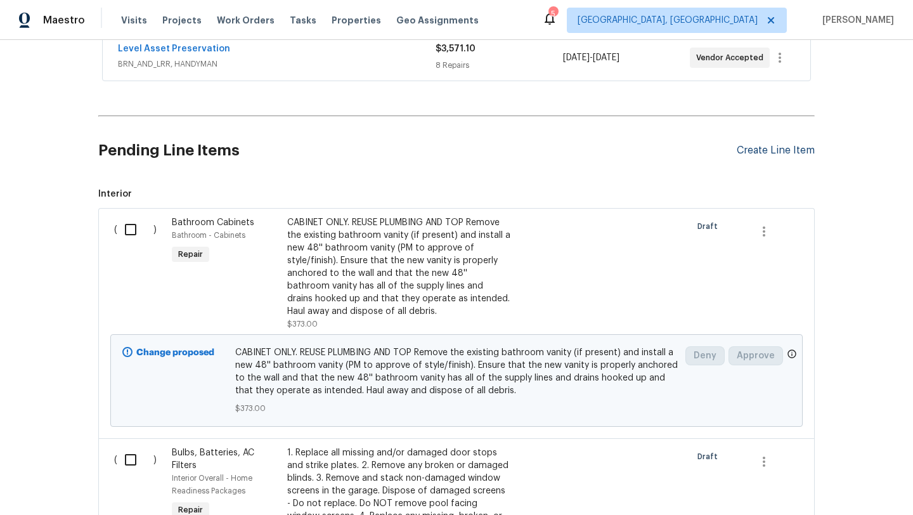
click at [771, 154] on div "Create Line Item" at bounding box center [776, 151] width 78 height 12
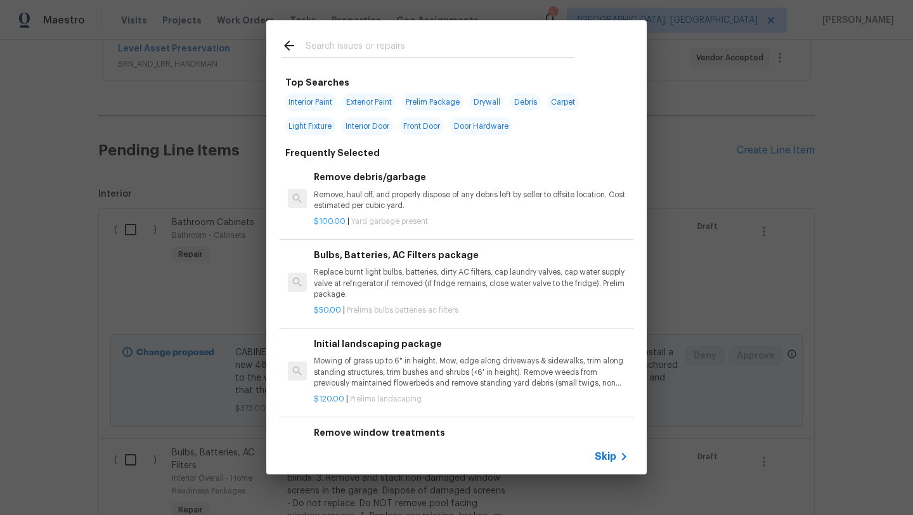
click at [415, 51] on input "text" at bounding box center [440, 47] width 269 height 19
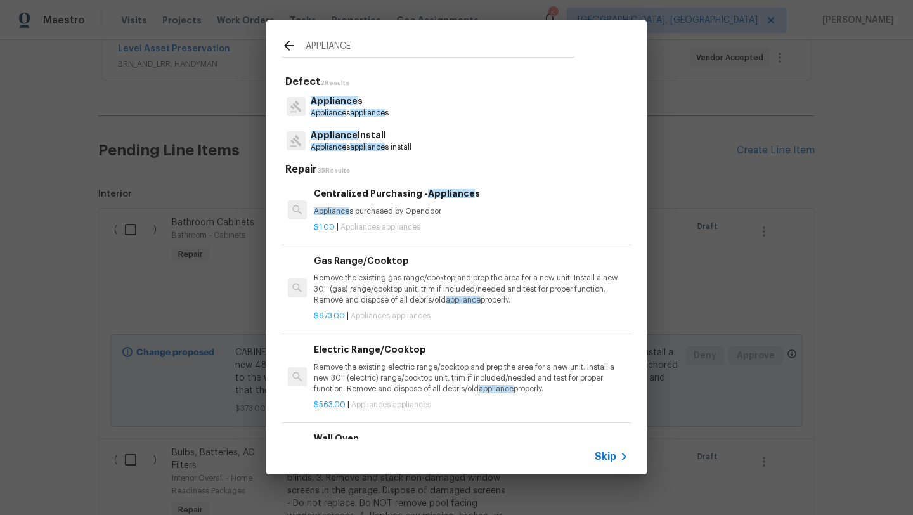
type input "APPLIANCE"
click at [389, 143] on p "Appliance s appliance s install" at bounding box center [361, 147] width 101 height 11
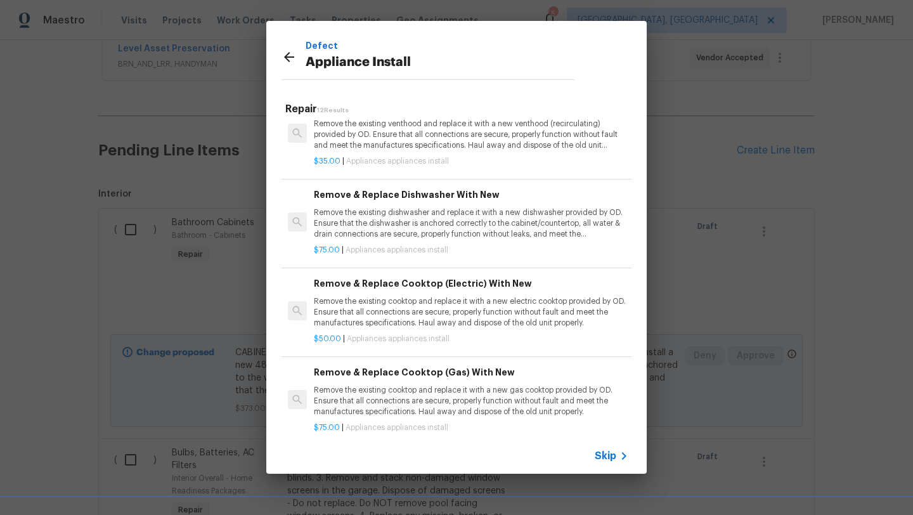
scroll to position [212, 0]
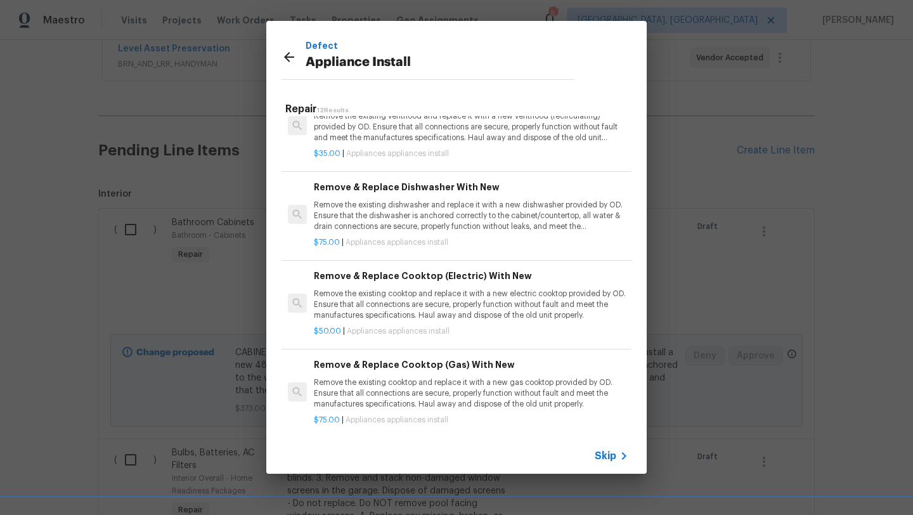
click at [412, 232] on div "$75.00 | Appliances appliances install" at bounding box center [471, 240] width 314 height 16
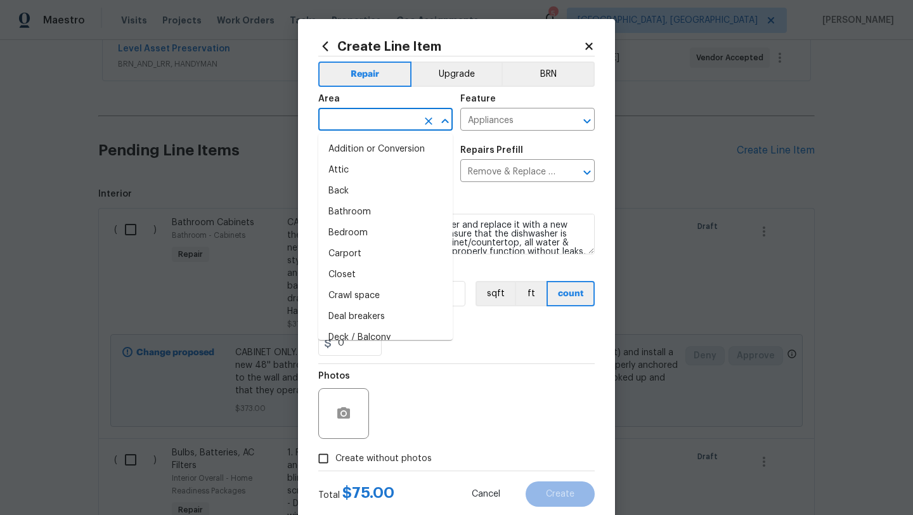
click at [366, 125] on input "text" at bounding box center [367, 121] width 99 height 20
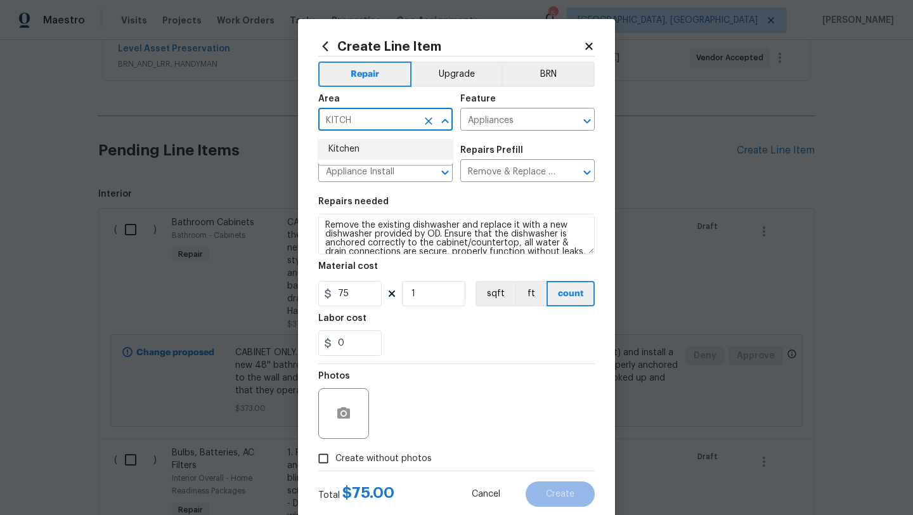
click at [349, 152] on li "Kitchen" at bounding box center [385, 149] width 134 height 21
type input "Kitchen"
click at [411, 456] on span "Create without photos" at bounding box center [383, 458] width 96 height 13
click at [335, 456] on input "Create without photos" at bounding box center [323, 458] width 24 height 24
checkbox input "true"
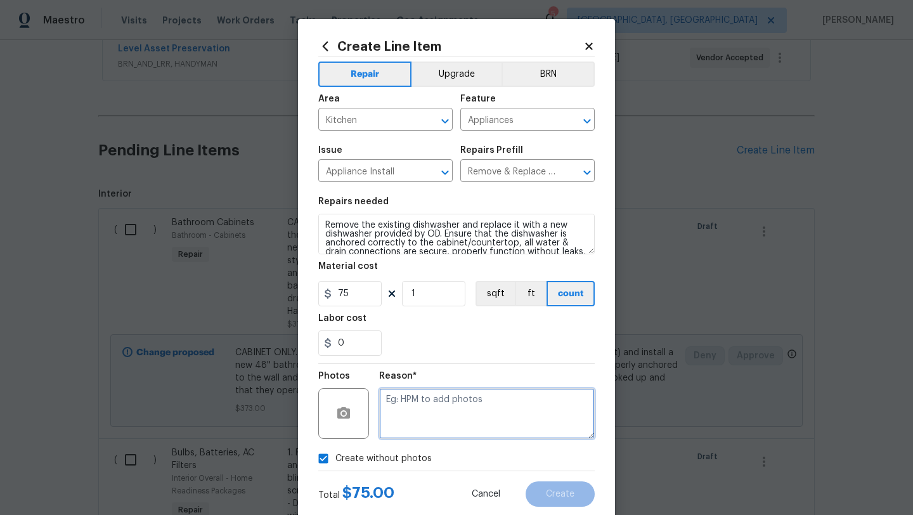
click at [448, 407] on textarea at bounding box center [487, 413] width 216 height 51
type textarea "LATER"
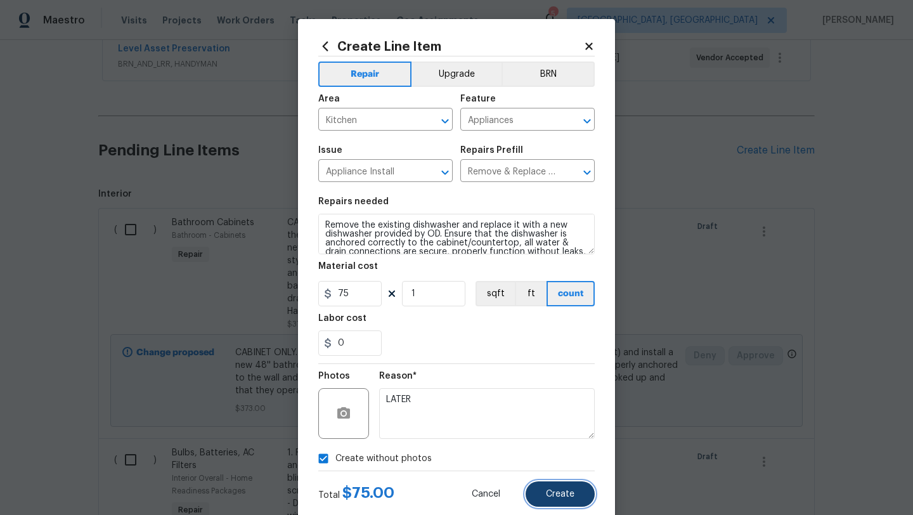
click at [559, 496] on span "Create" at bounding box center [560, 494] width 29 height 10
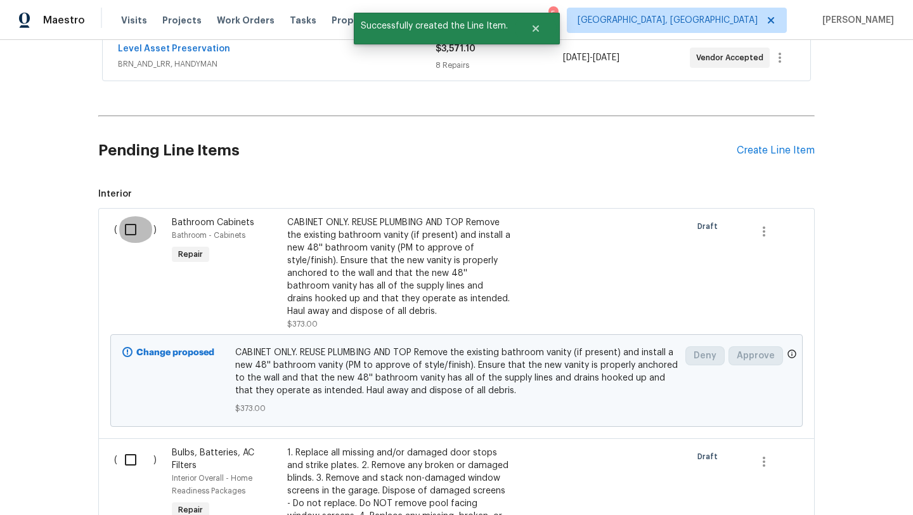
click at [128, 228] on input "checkbox" at bounding box center [135, 229] width 36 height 27
checkbox input "true"
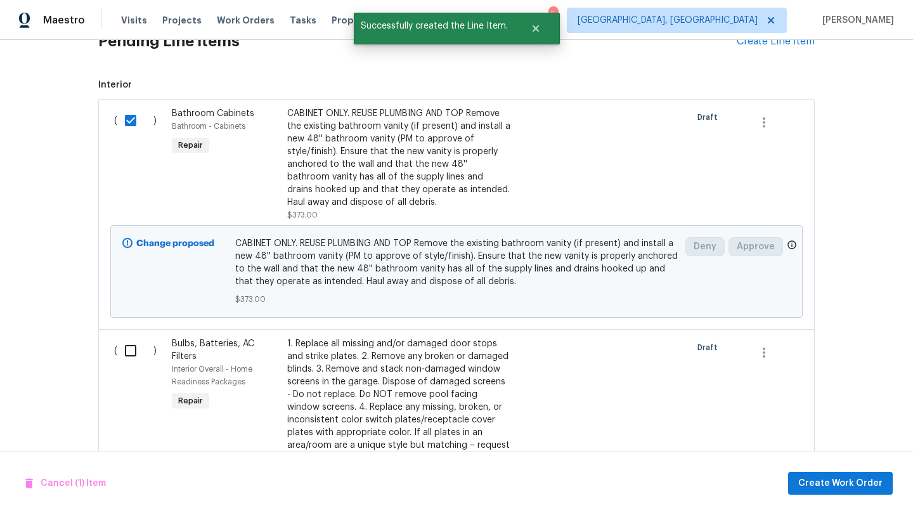
scroll to position [414, 0]
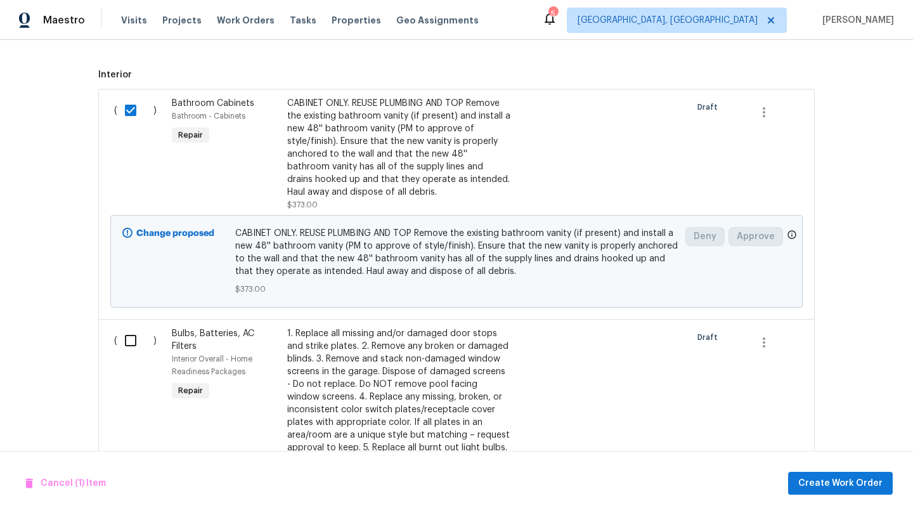
click at [133, 340] on input "checkbox" at bounding box center [135, 340] width 36 height 27
checkbox input "true"
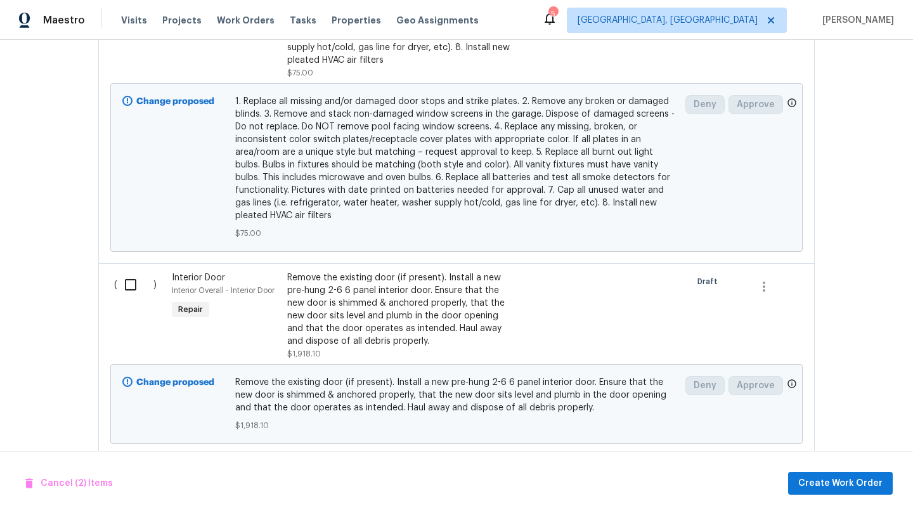
scroll to position [960, 0]
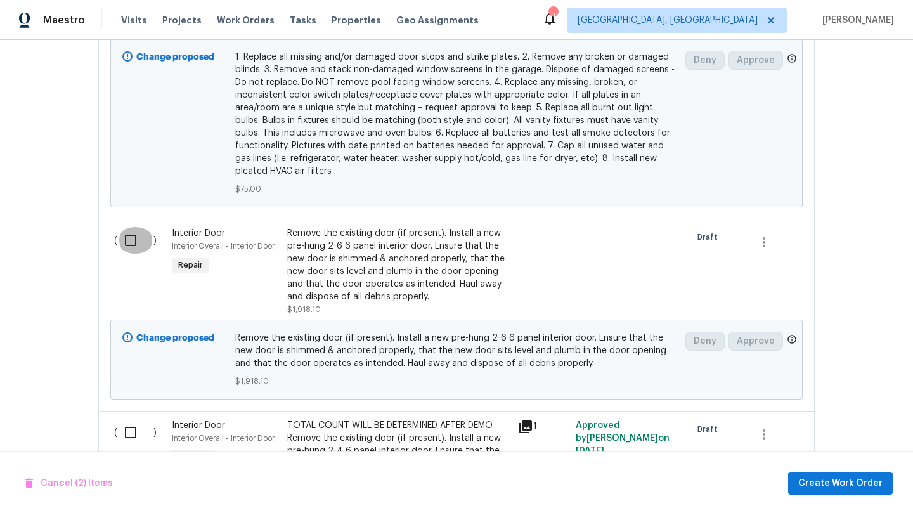
click at [128, 244] on input "checkbox" at bounding box center [135, 240] width 36 height 27
checkbox input "true"
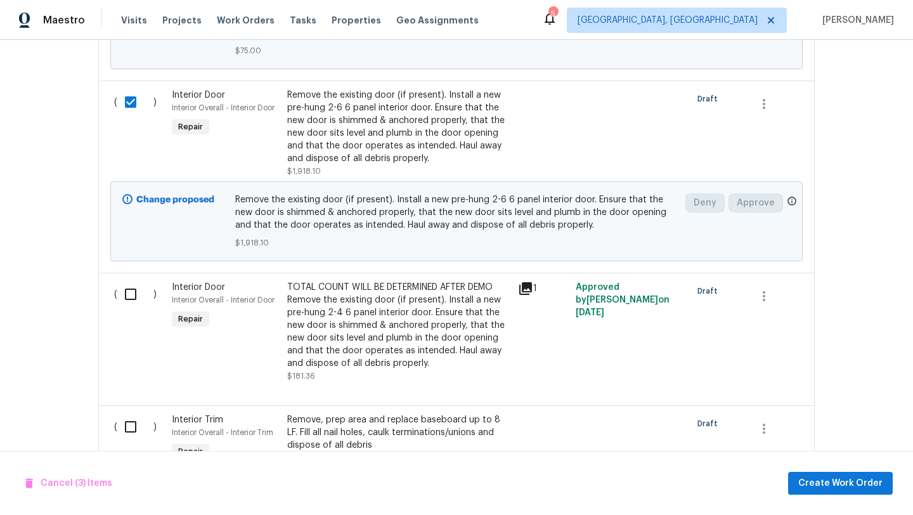
scroll to position [1101, 0]
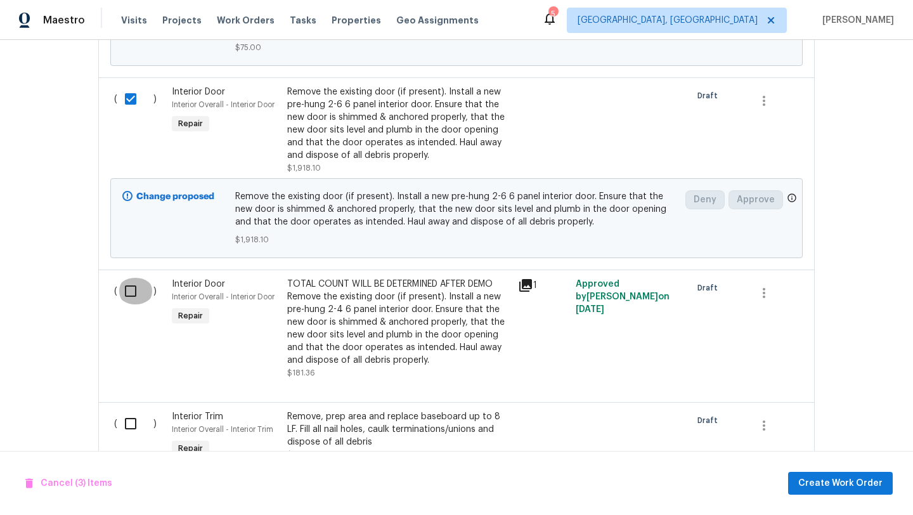
click at [121, 291] on input "checkbox" at bounding box center [135, 291] width 36 height 27
checkbox input "true"
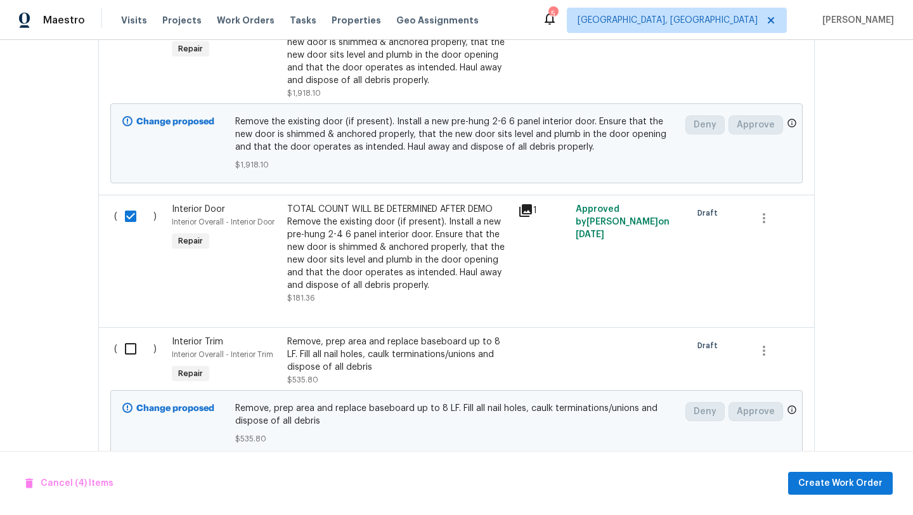
scroll to position [1194, 0]
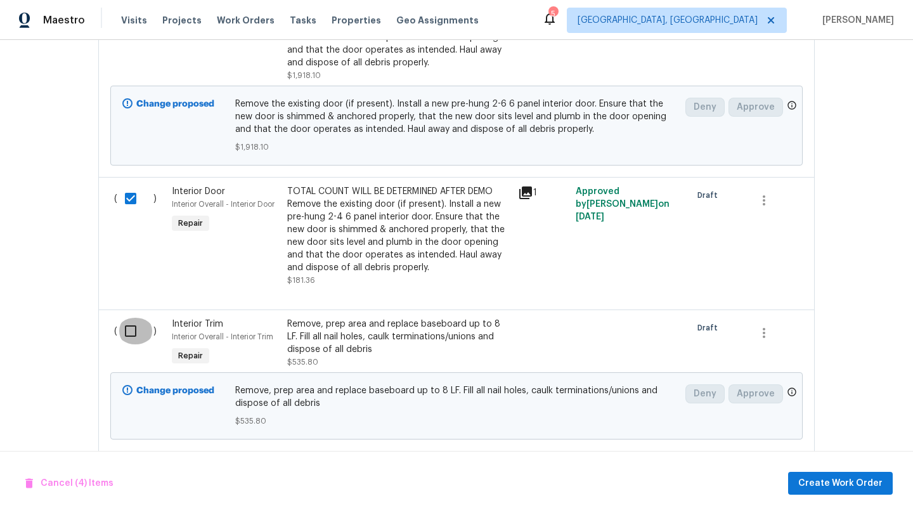
click at [127, 330] on input "checkbox" at bounding box center [135, 331] width 36 height 27
checkbox input "true"
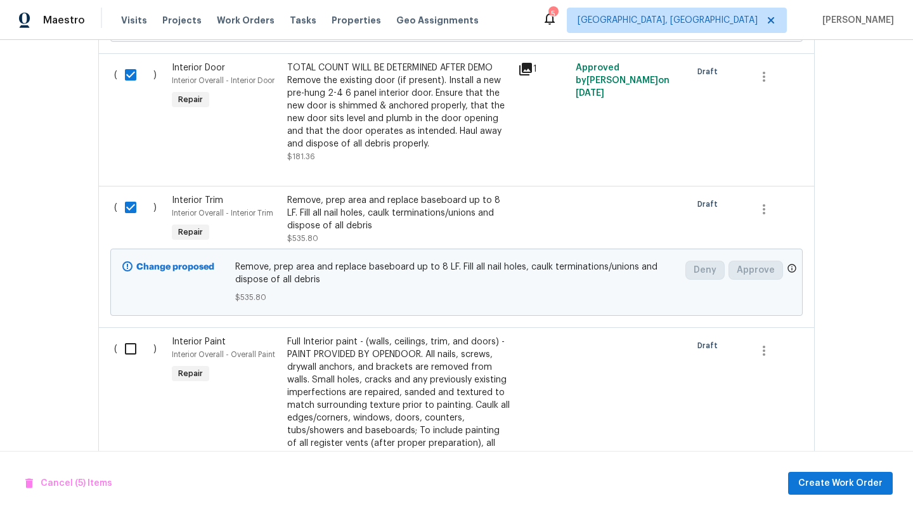
scroll to position [1326, 0]
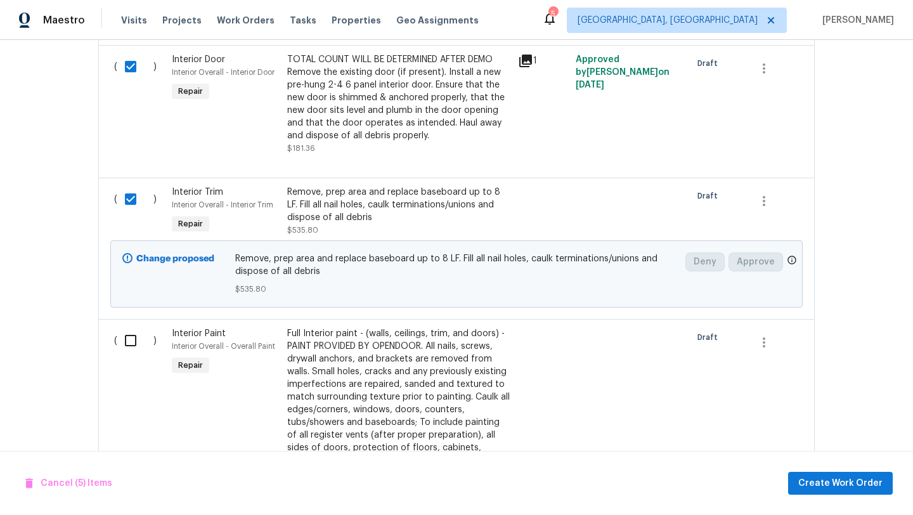
click at [136, 339] on input "checkbox" at bounding box center [135, 340] width 36 height 27
checkbox input "true"
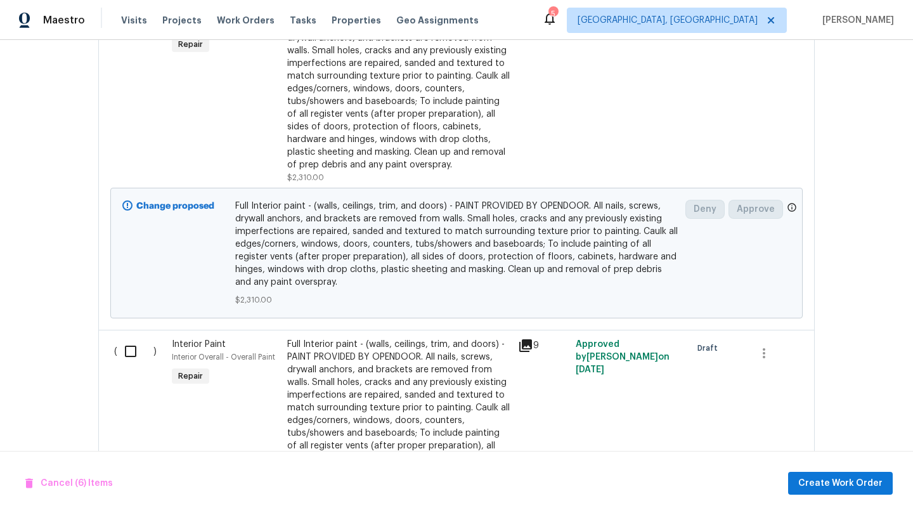
scroll to position [1692, 0]
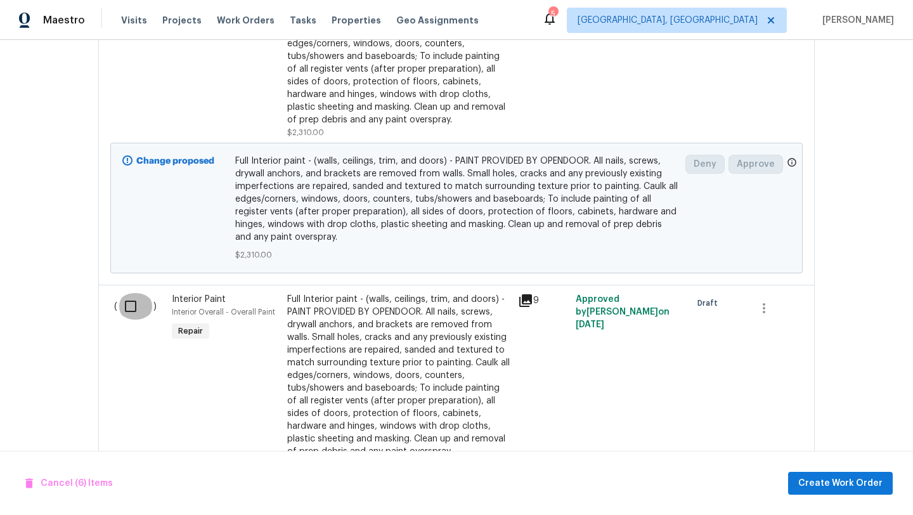
click at [130, 309] on input "checkbox" at bounding box center [135, 306] width 36 height 27
checkbox input "true"
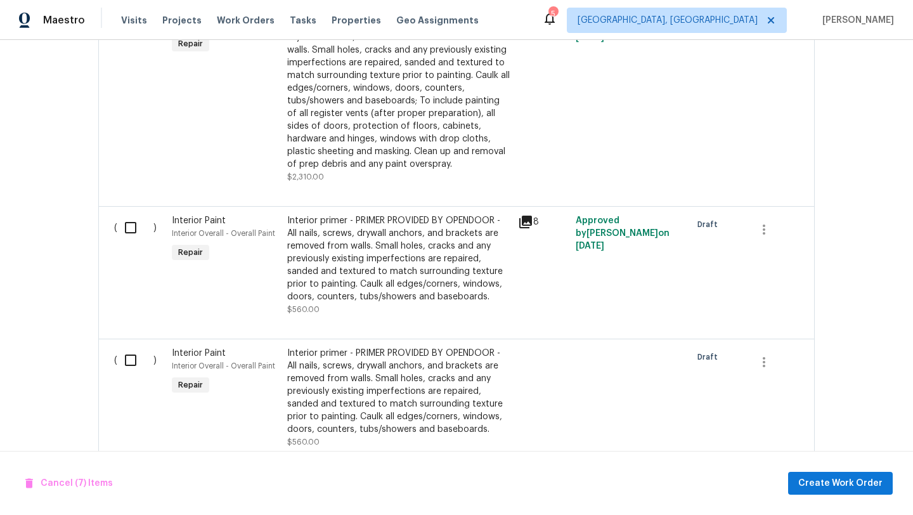
scroll to position [1978, 0]
click at [129, 230] on input "checkbox" at bounding box center [135, 228] width 36 height 27
checkbox input "true"
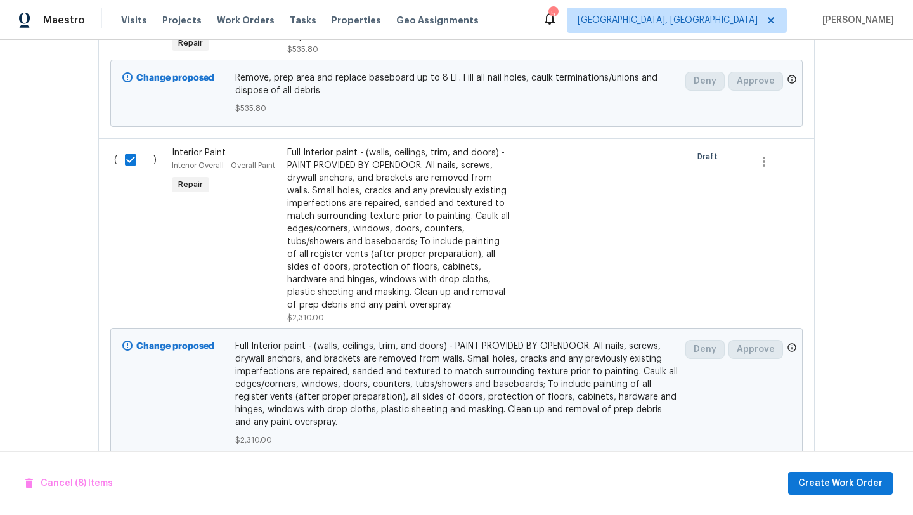
scroll to position [1439, 0]
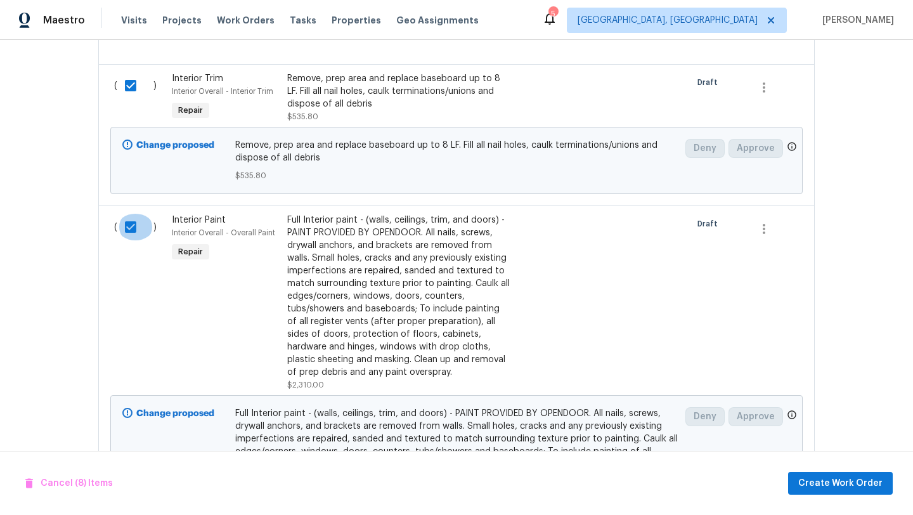
click at [133, 226] on input "checkbox" at bounding box center [135, 227] width 36 height 27
checkbox input "false"
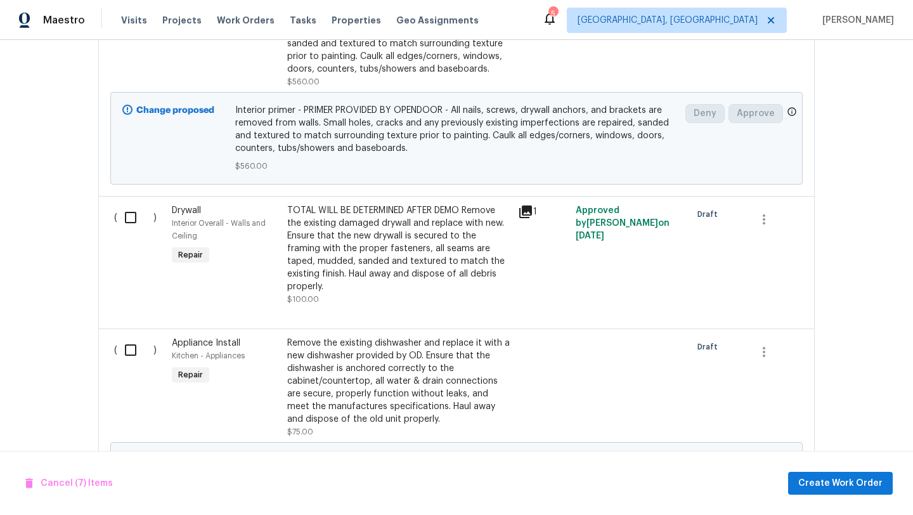
scroll to position [2349, 0]
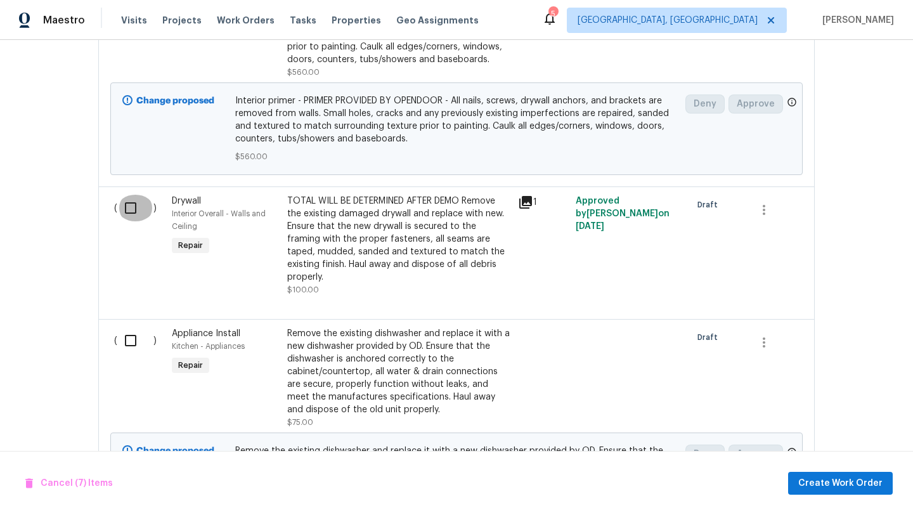
click at [129, 207] on input "checkbox" at bounding box center [135, 208] width 36 height 27
checkbox input "true"
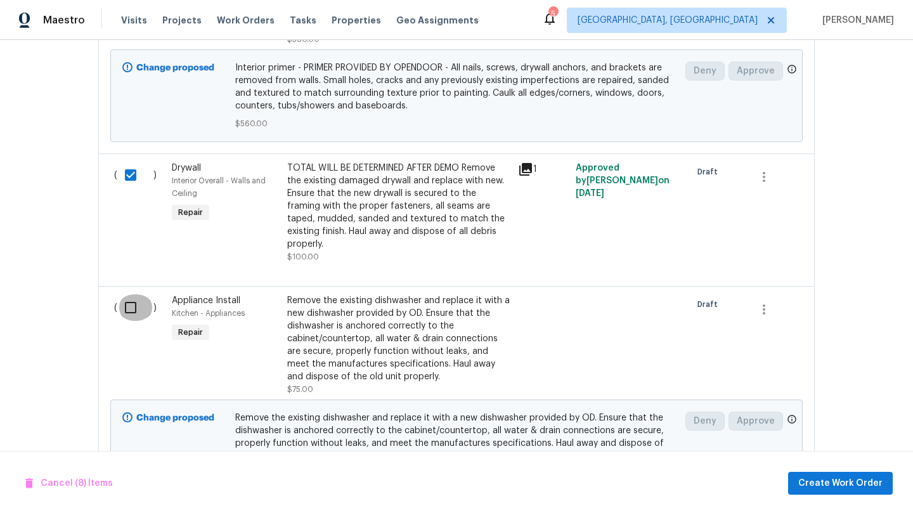
click at [126, 300] on input "checkbox" at bounding box center [135, 307] width 36 height 27
checkbox input "true"
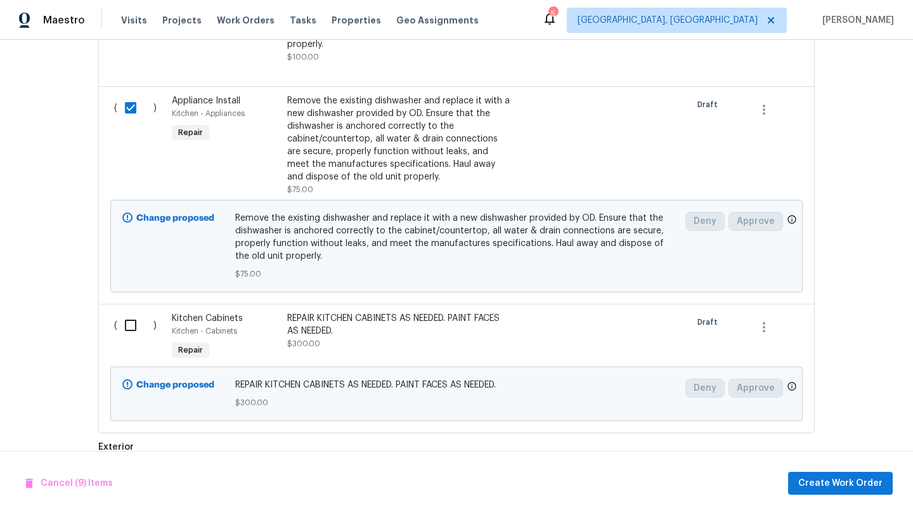
scroll to position [2584, 0]
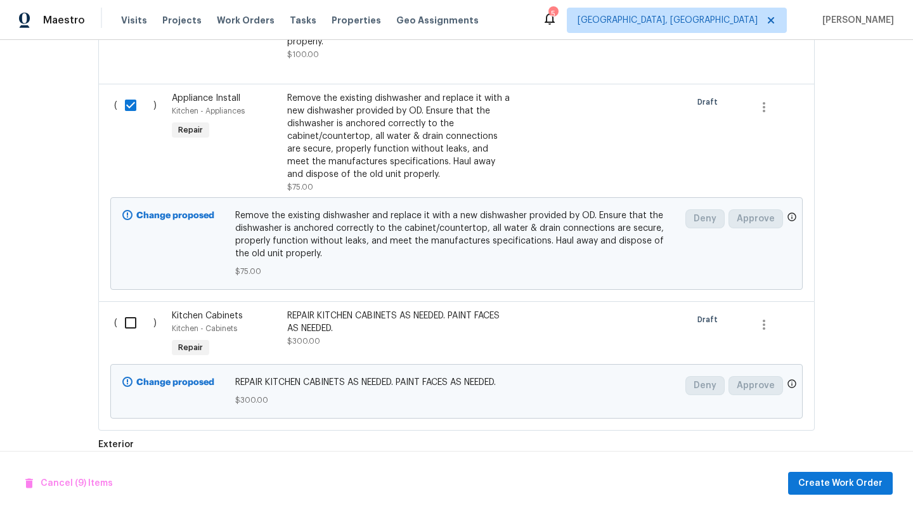
click at [135, 320] on input "checkbox" at bounding box center [135, 322] width 36 height 27
checkbox input "true"
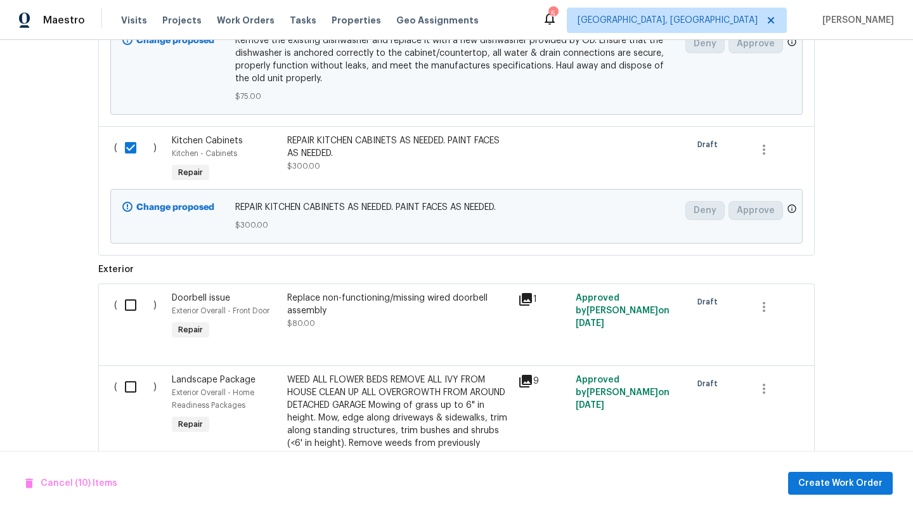
scroll to position [2770, 0]
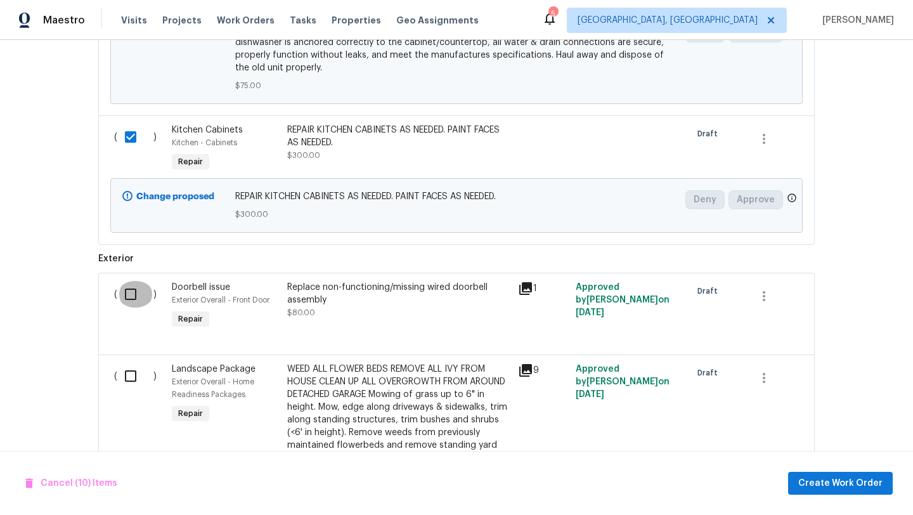
click at [124, 286] on input "checkbox" at bounding box center [135, 294] width 36 height 27
checkbox input "true"
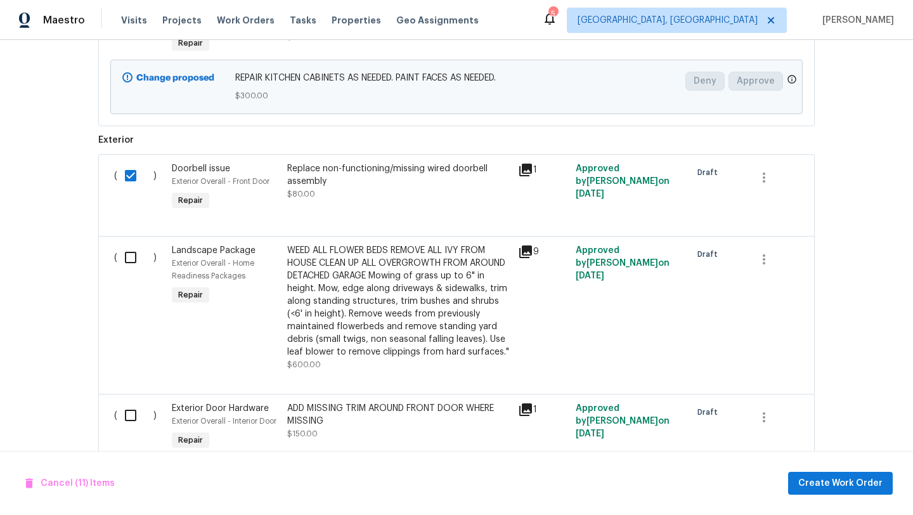
scroll to position [2927, 0]
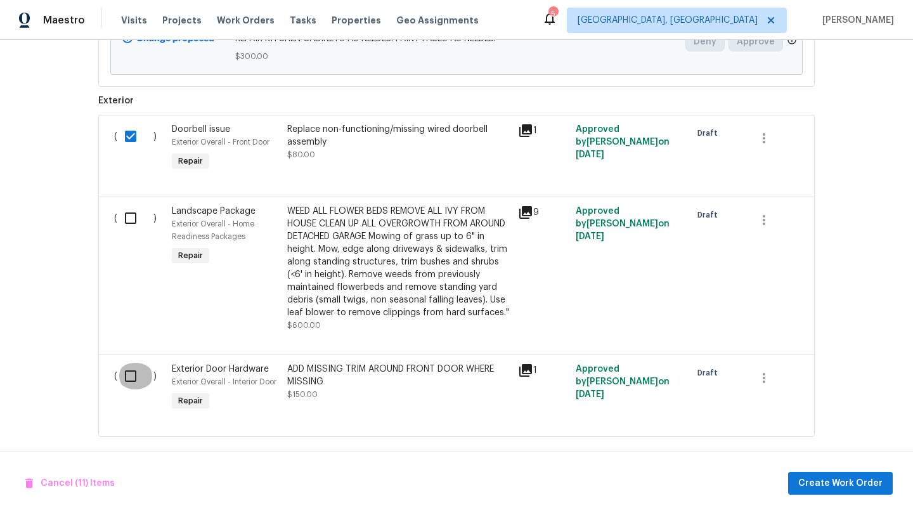
click at [128, 367] on input "checkbox" at bounding box center [135, 376] width 36 height 27
checkbox input "true"
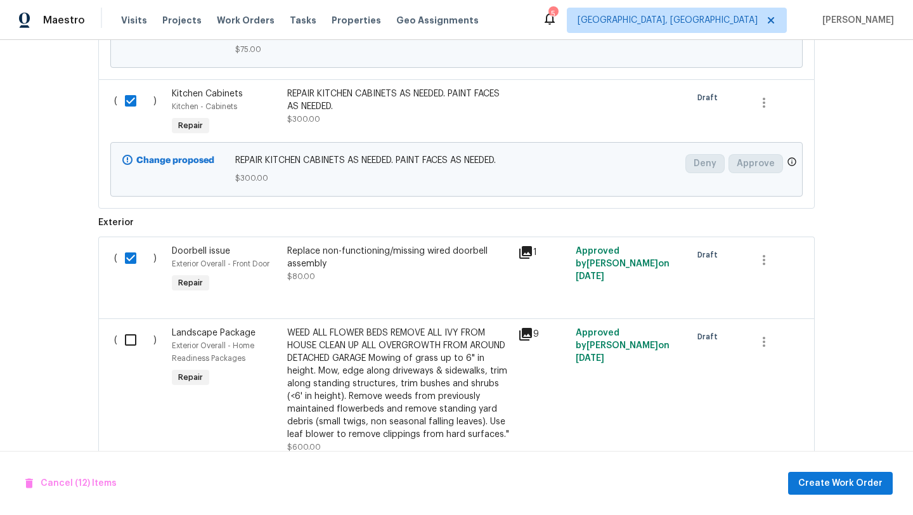
scroll to position [2822, 0]
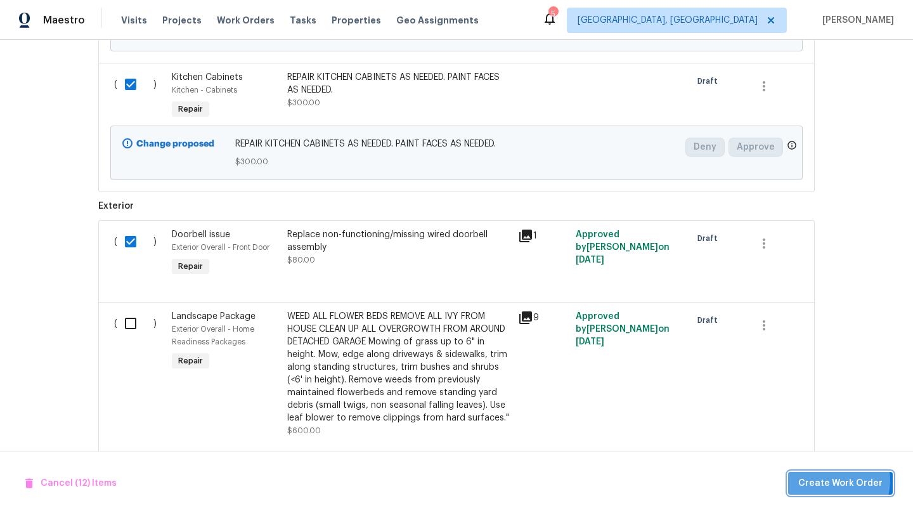
click at [830, 480] on span "Create Work Order" at bounding box center [840, 484] width 84 height 16
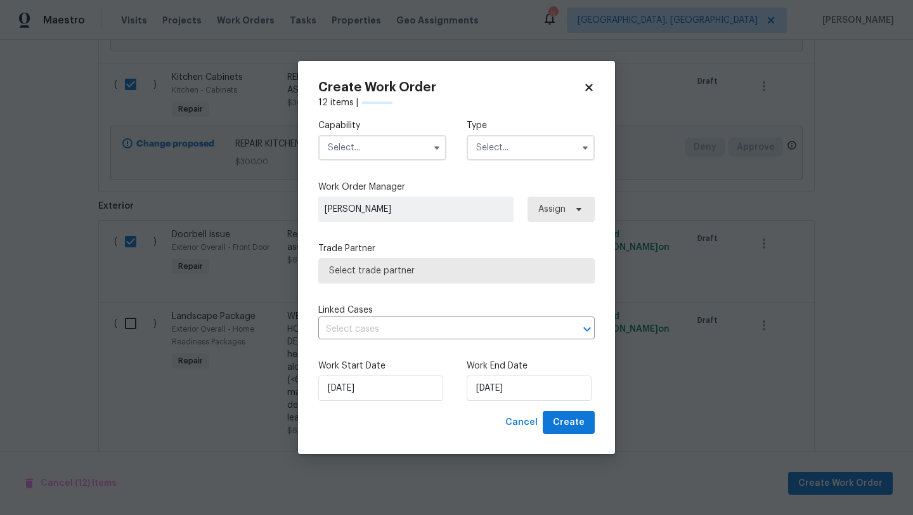
checkbox input "false"
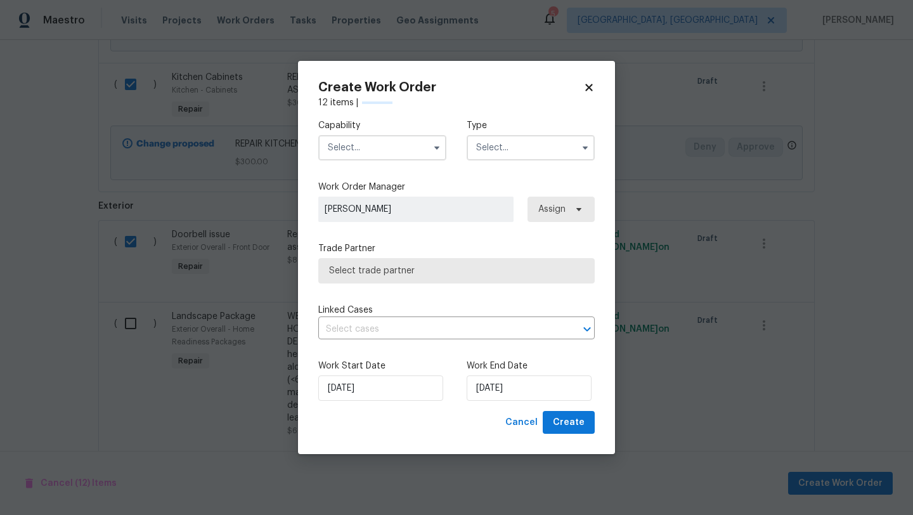
checkbox input "false"
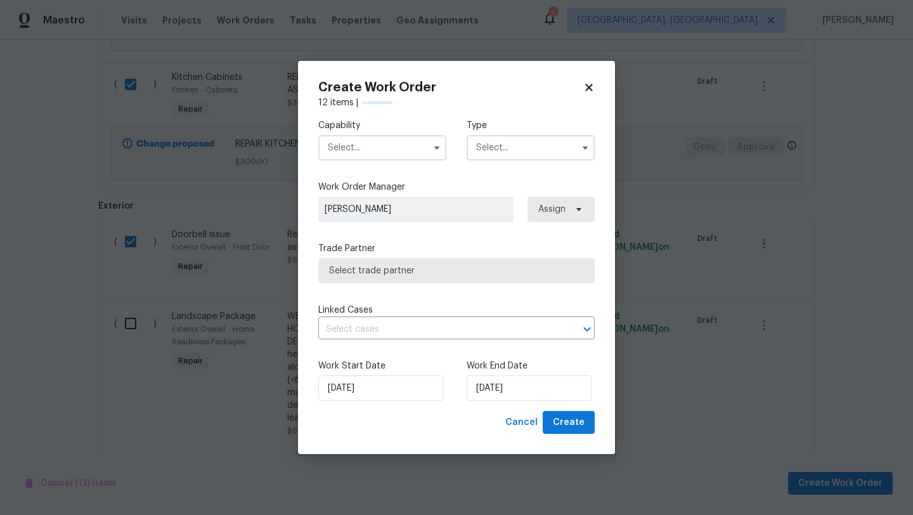
checkbox input "false"
click at [374, 144] on input "text" at bounding box center [382, 147] width 128 height 25
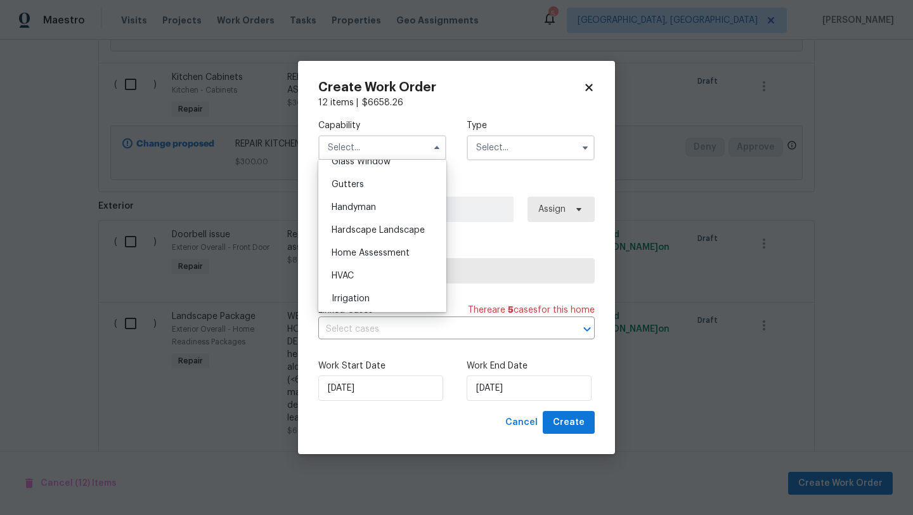
scroll to position [666, 0]
click at [355, 203] on span "Handyman" at bounding box center [354, 205] width 44 height 9
type input "Handyman"
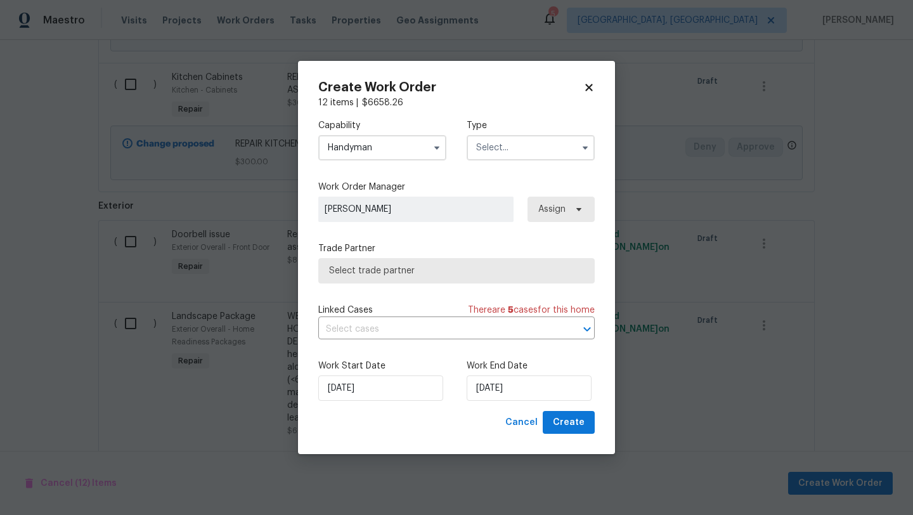
click at [500, 140] on input "text" at bounding box center [531, 147] width 128 height 25
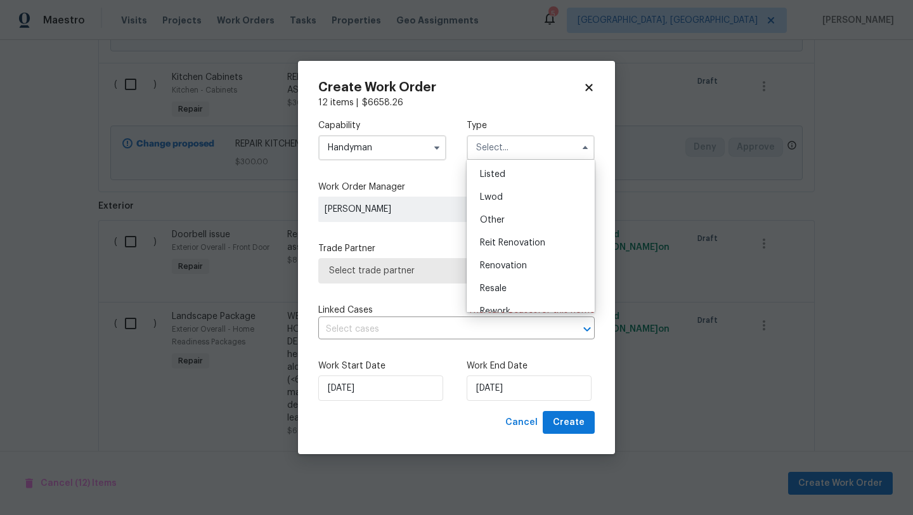
scroll to position [151, 0]
click at [489, 232] on span "Renovation" at bounding box center [503, 228] width 47 height 9
type input "Renovation"
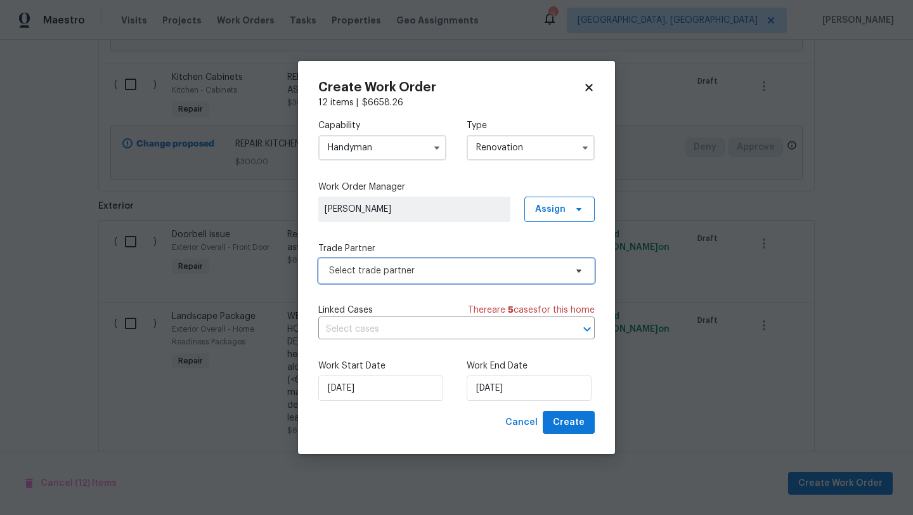
click at [439, 266] on span "Select trade partner" at bounding box center [447, 270] width 237 height 13
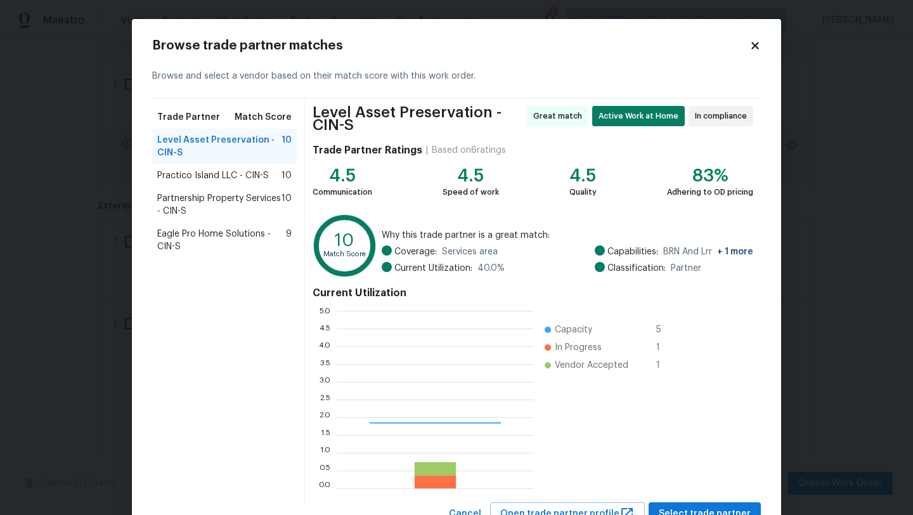
scroll to position [178, 197]
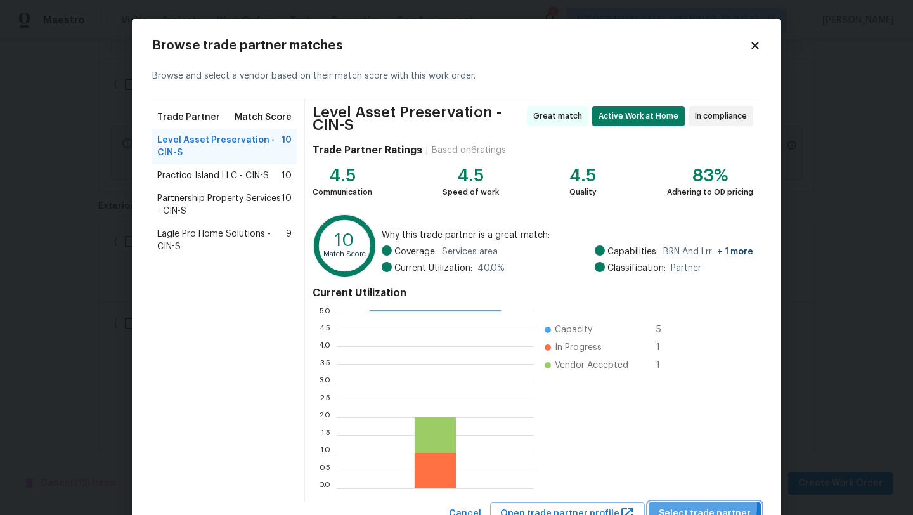
click at [686, 506] on span "Select trade partner" at bounding box center [705, 514] width 92 height 16
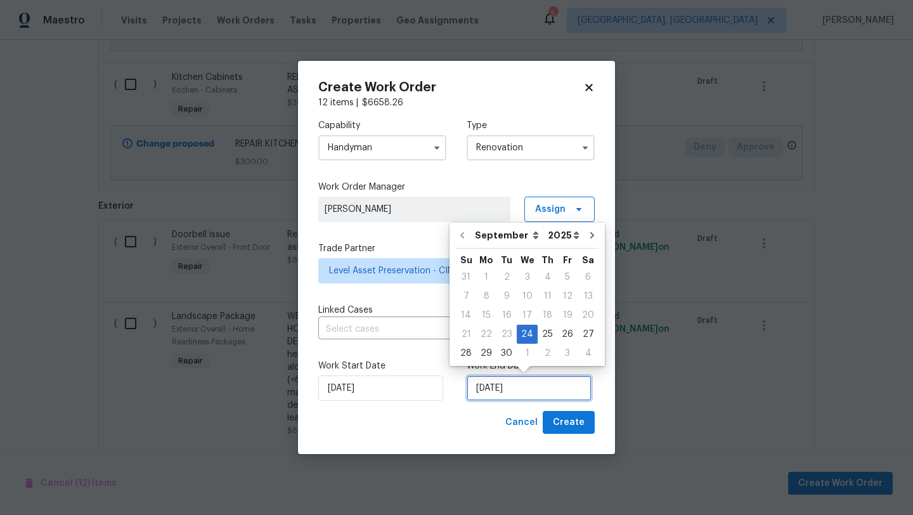
click at [516, 394] on input "[DATE]" at bounding box center [529, 387] width 125 height 25
click at [557, 350] on div "3" at bounding box center [567, 353] width 20 height 18
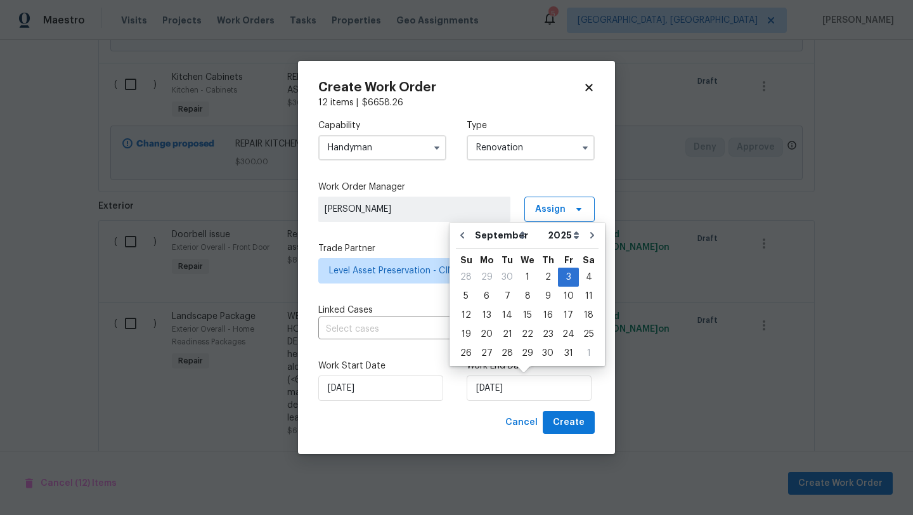
type input "[DATE]"
select select "9"
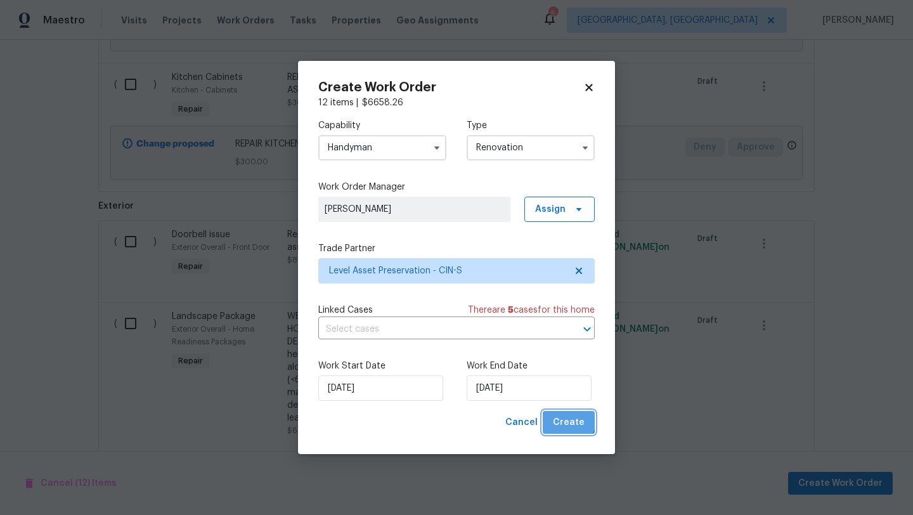
click at [565, 418] on span "Create" at bounding box center [569, 423] width 32 height 16
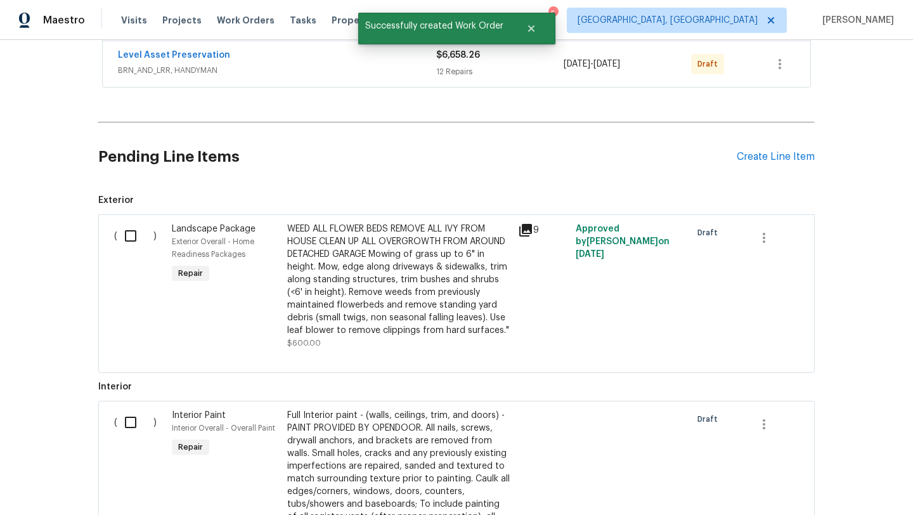
scroll to position [0, 0]
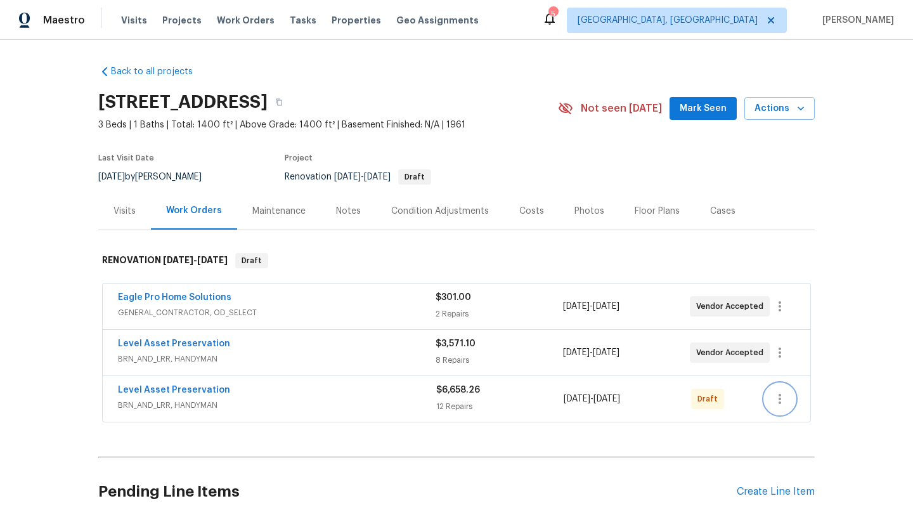
click at [784, 395] on icon "button" at bounding box center [779, 398] width 15 height 15
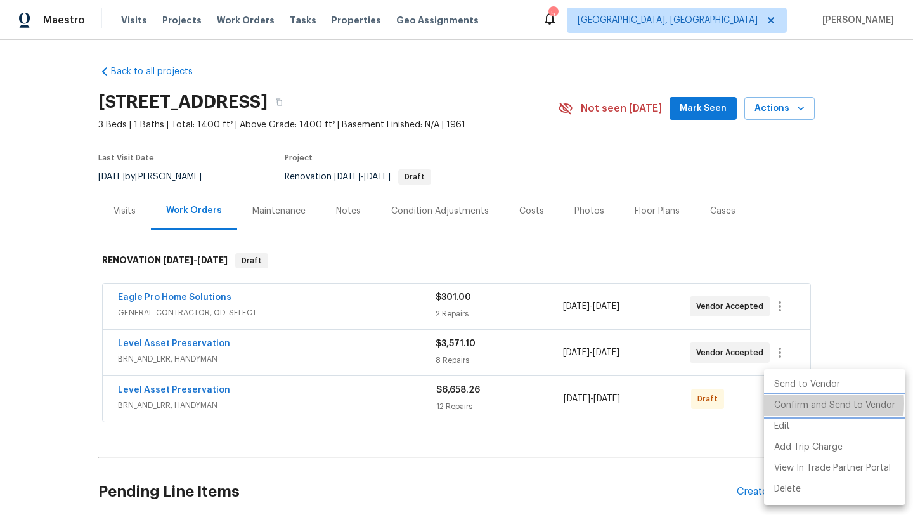
click at [794, 403] on li "Confirm and Send to Vendor" at bounding box center [834, 405] width 141 height 21
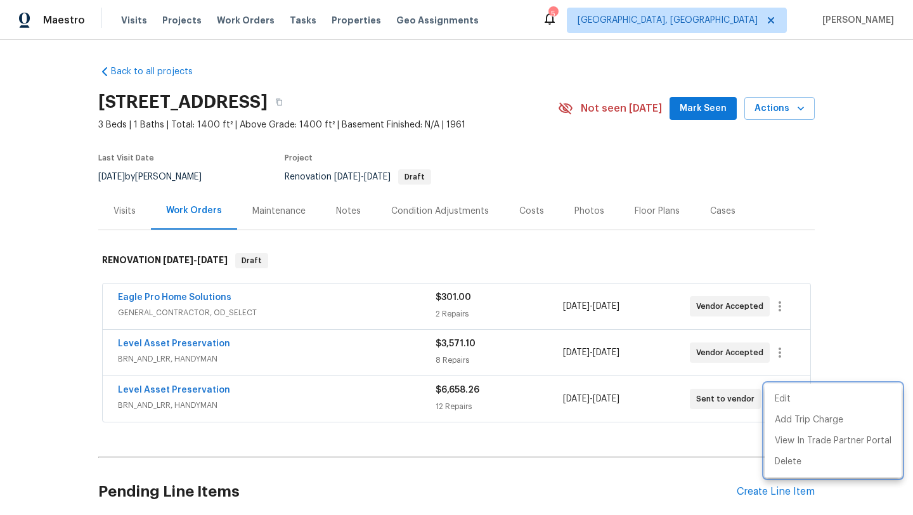
click at [178, 299] on div at bounding box center [456, 257] width 913 height 515
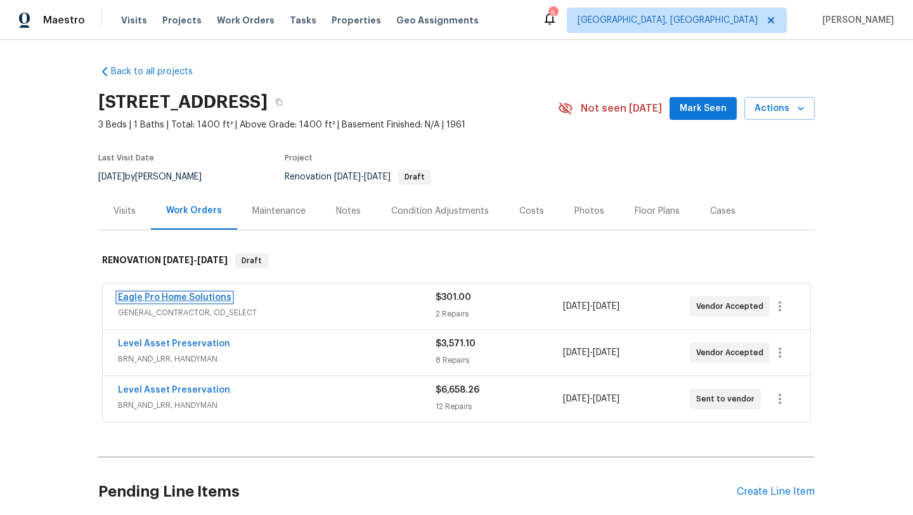
click at [178, 301] on link "Eagle Pro Home Solutions" at bounding box center [174, 297] width 113 height 9
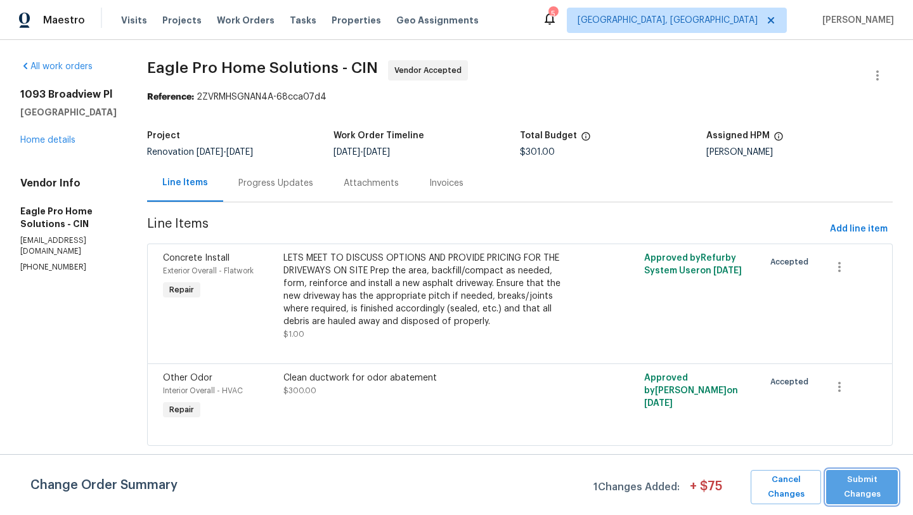
click at [845, 483] on span "Submit Changes" at bounding box center [862, 486] width 59 height 29
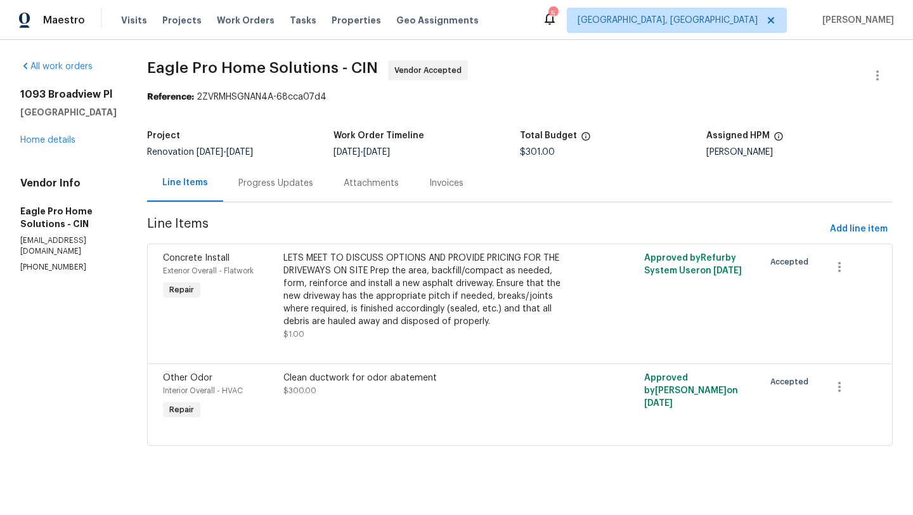
click at [294, 176] on div "Progress Updates" at bounding box center [275, 182] width 105 height 37
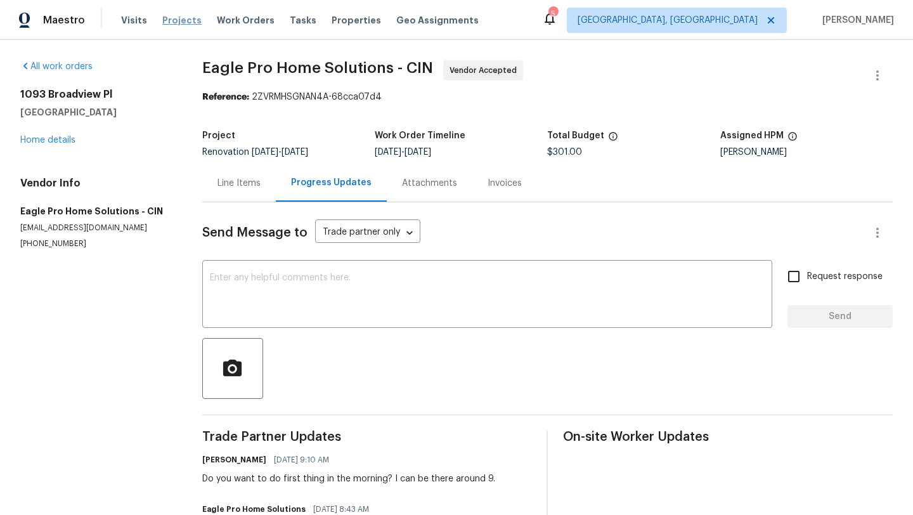
click at [180, 16] on span "Projects" at bounding box center [181, 20] width 39 height 13
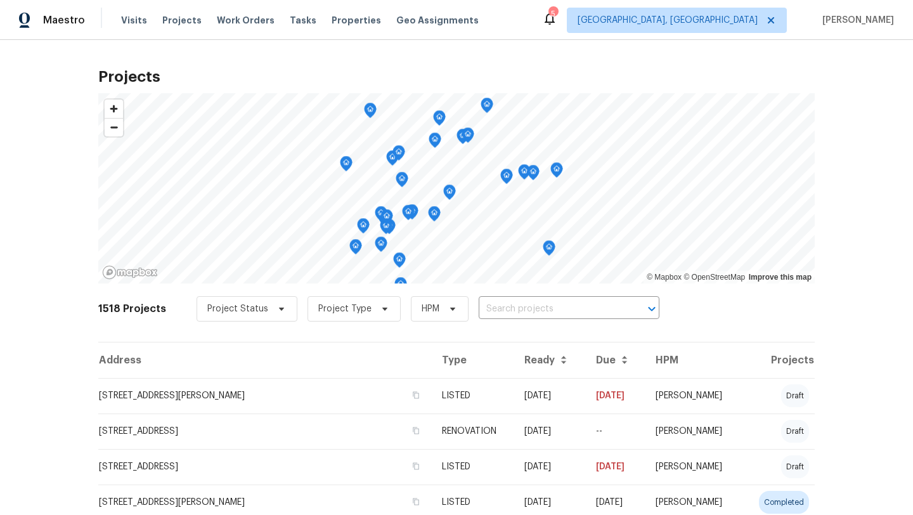
scroll to position [79, 0]
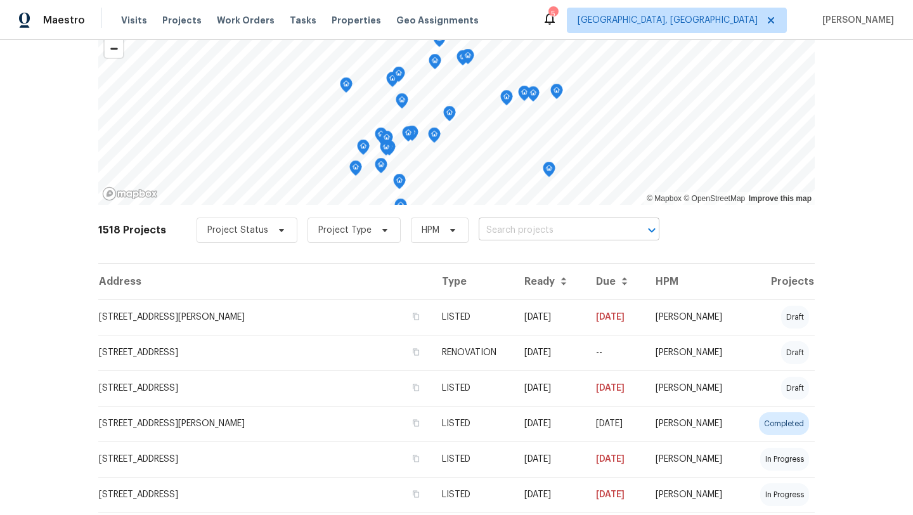
click at [516, 237] on input "text" at bounding box center [551, 231] width 145 height 20
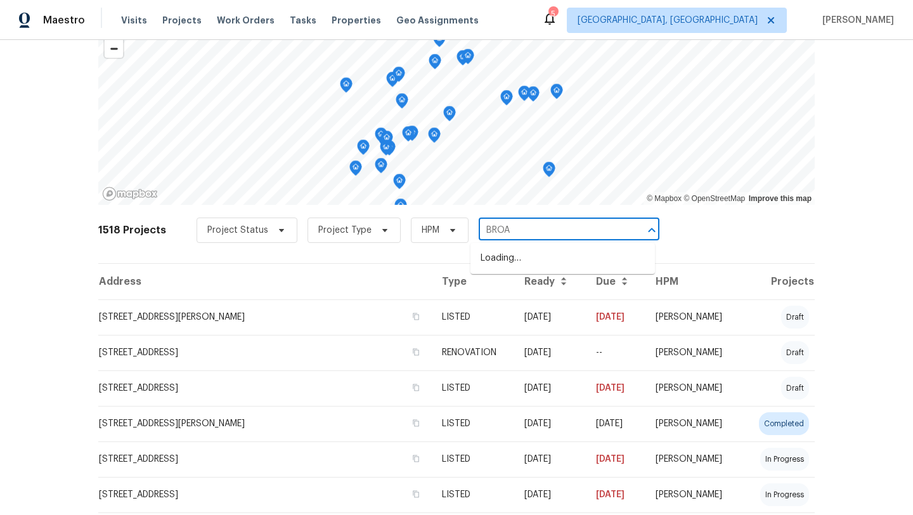
type input "BROAD"
click at [512, 288] on li "[STREET_ADDRESS]" at bounding box center [562, 279] width 185 height 21
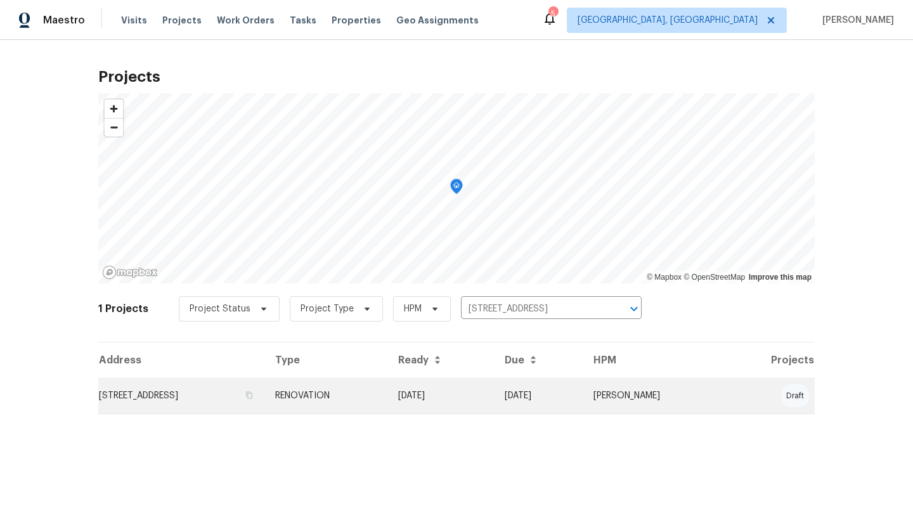
click at [152, 397] on td "[STREET_ADDRESS]" at bounding box center [181, 396] width 167 height 36
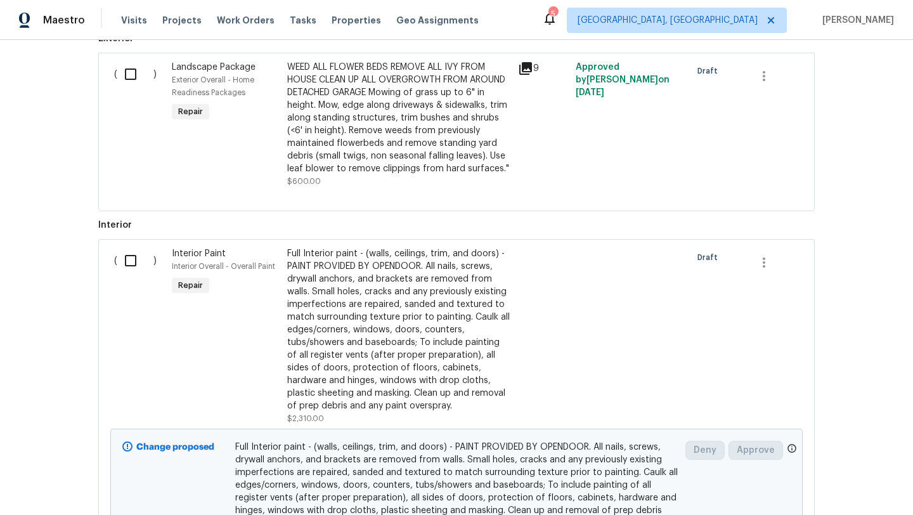
scroll to position [500, 0]
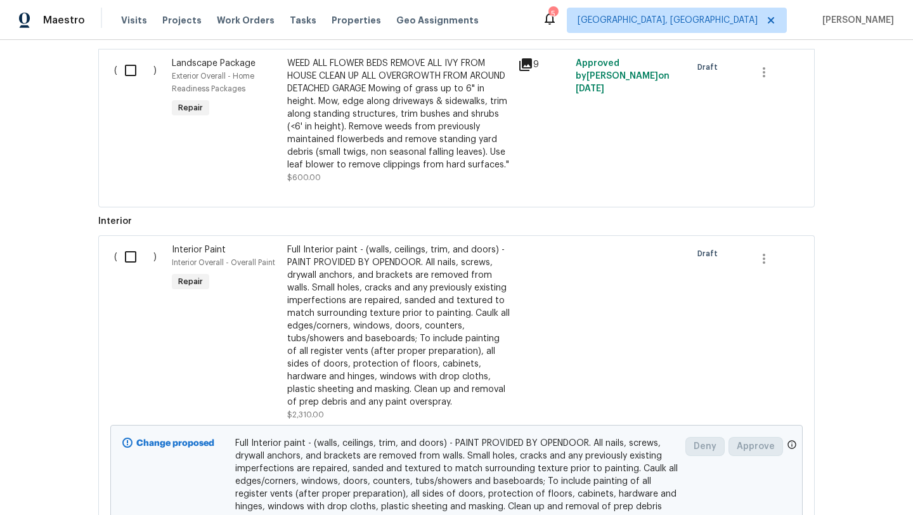
click at [127, 258] on input "checkbox" at bounding box center [135, 256] width 36 height 27
checkbox input "true"
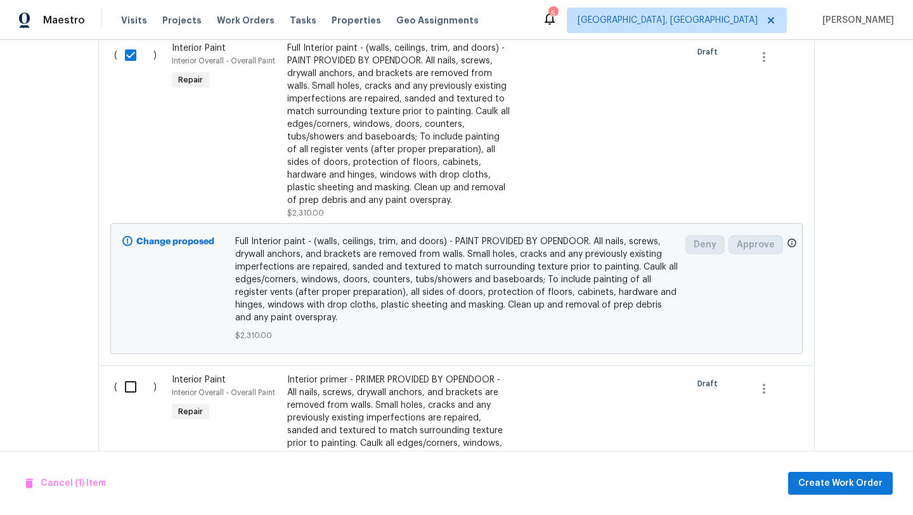
scroll to position [857, 0]
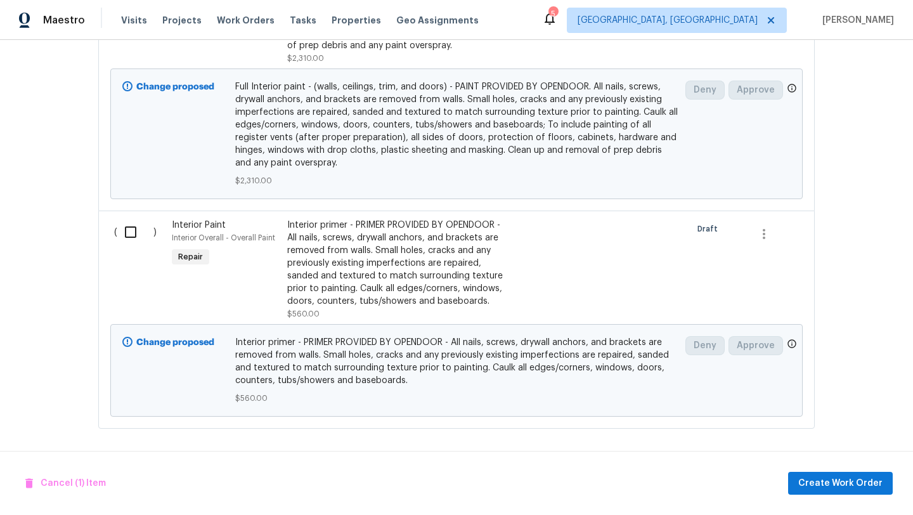
click at [127, 230] on input "checkbox" at bounding box center [135, 232] width 36 height 27
checkbox input "true"
click at [101, 484] on span "Cancel (2) Items" at bounding box center [69, 484] width 88 height 16
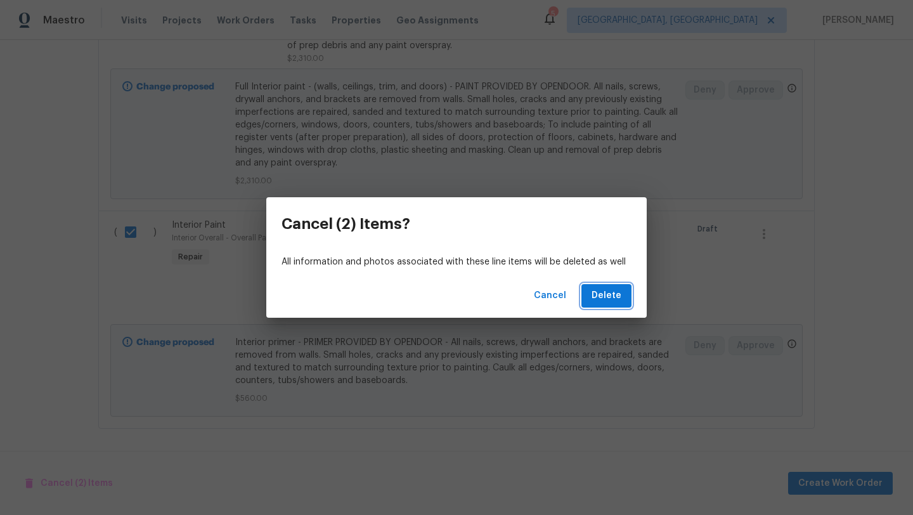
click at [609, 298] on span "Delete" at bounding box center [607, 296] width 30 height 16
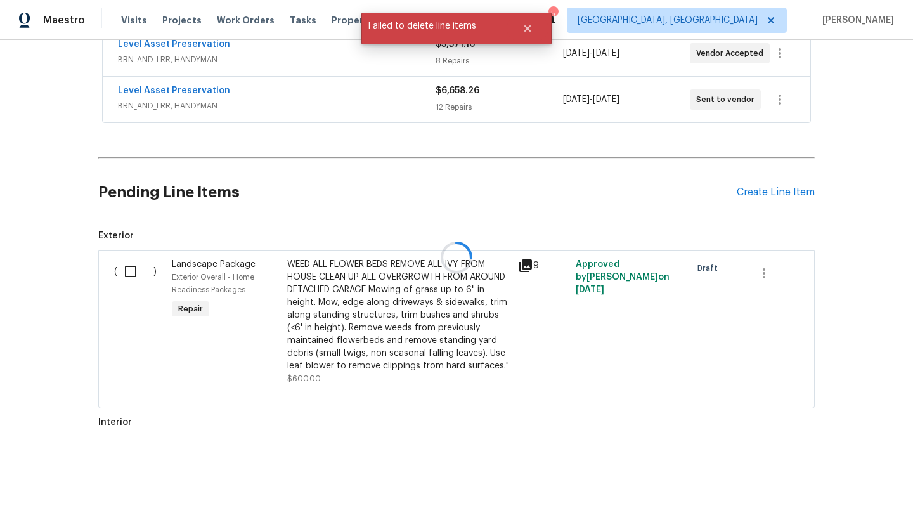
scroll to position [441, 0]
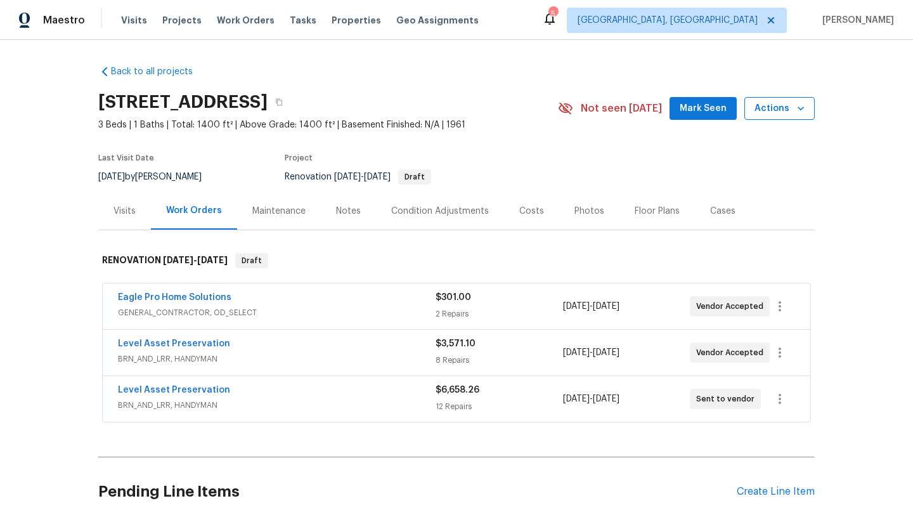
click at [768, 104] on span "Actions" at bounding box center [780, 109] width 50 height 16
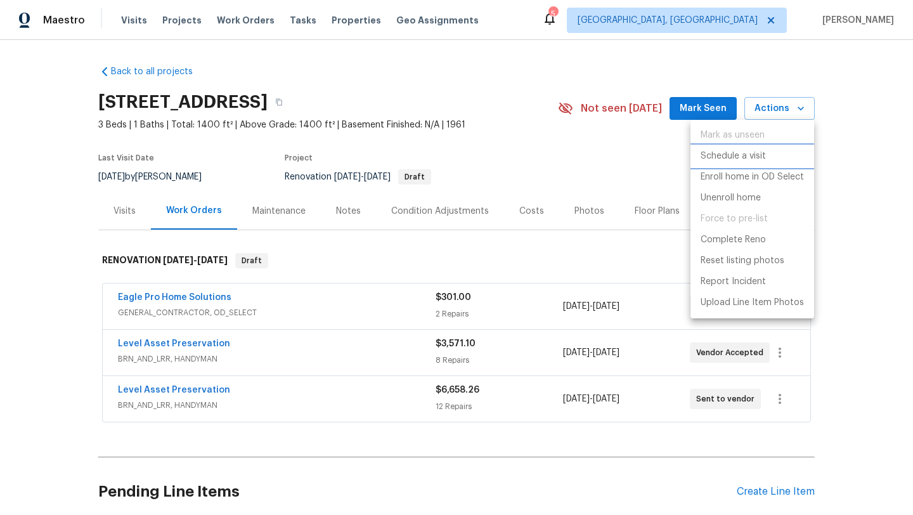
click at [732, 156] on p "Schedule a visit" at bounding box center [733, 156] width 65 height 13
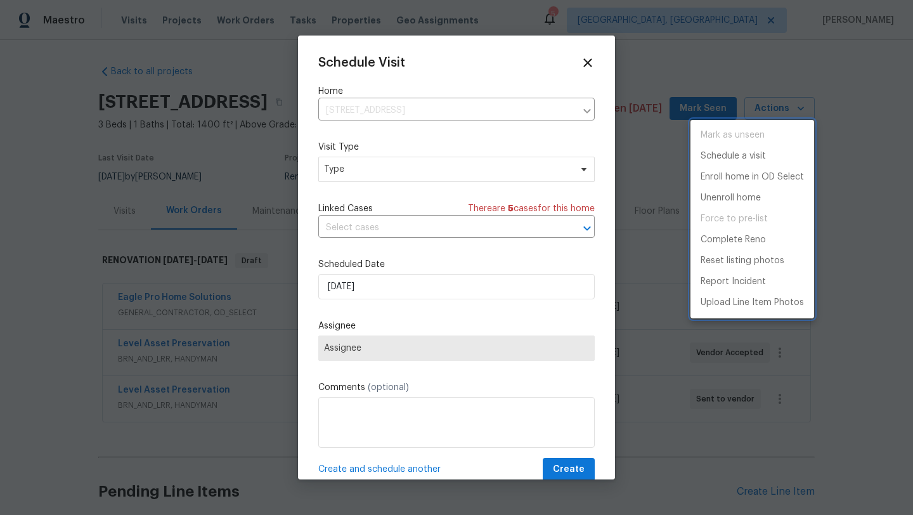
click at [434, 170] on div at bounding box center [456, 257] width 913 height 515
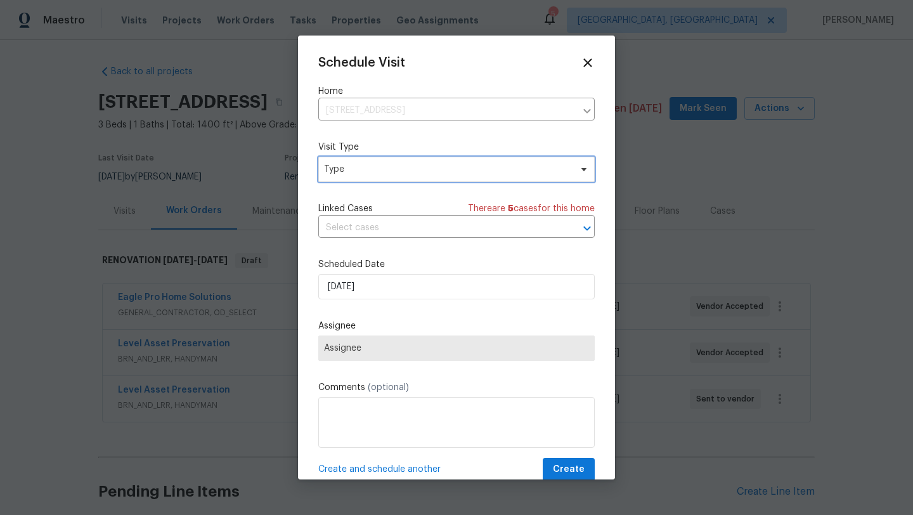
click at [433, 172] on span "Type" at bounding box center [447, 169] width 247 height 13
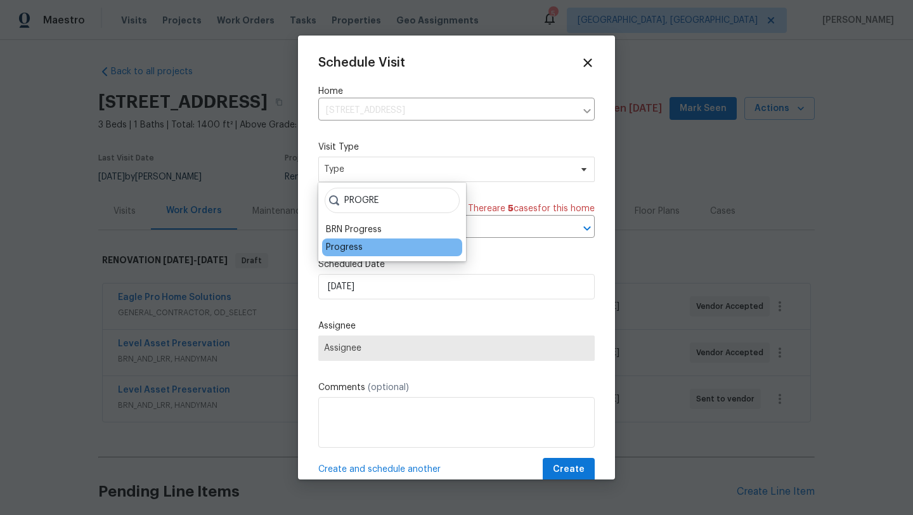
type input "PROGRE"
click at [337, 252] on div "Progress" at bounding box center [344, 247] width 37 height 13
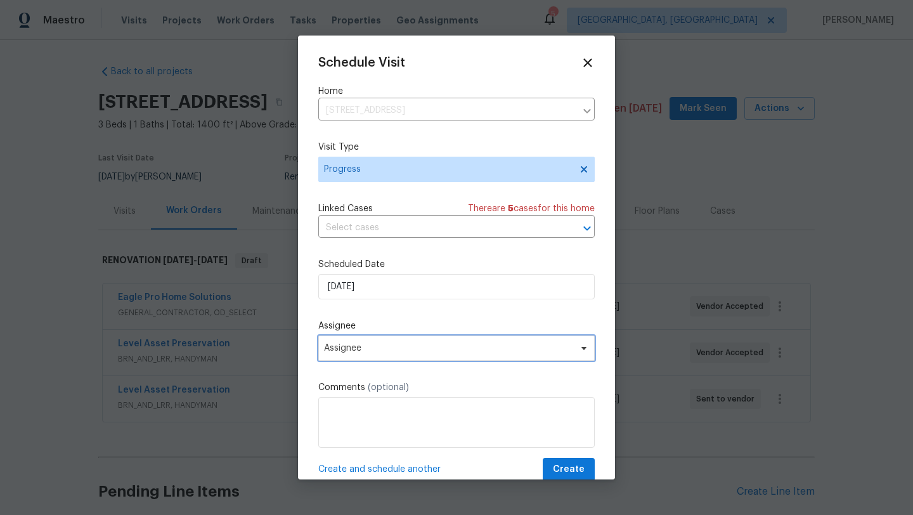
click at [354, 340] on span "Assignee" at bounding box center [456, 347] width 276 height 25
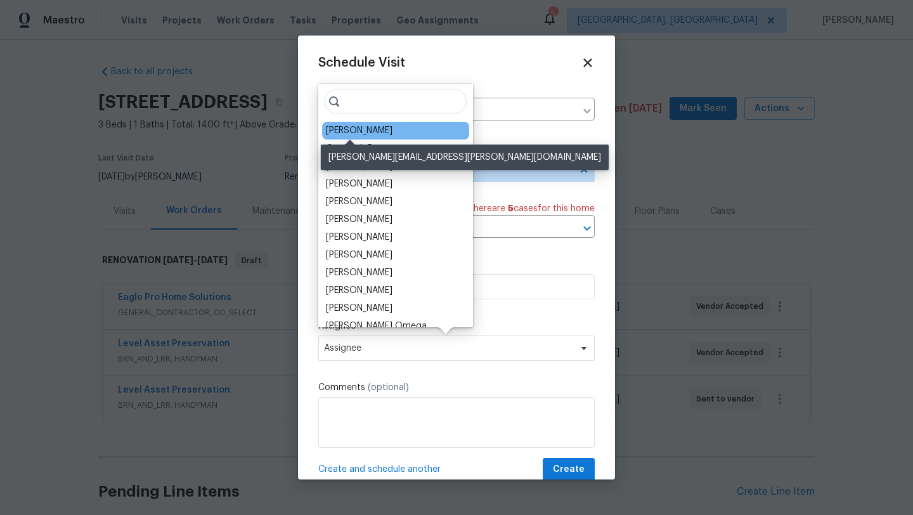
click at [360, 131] on div "[PERSON_NAME]" at bounding box center [359, 130] width 67 height 13
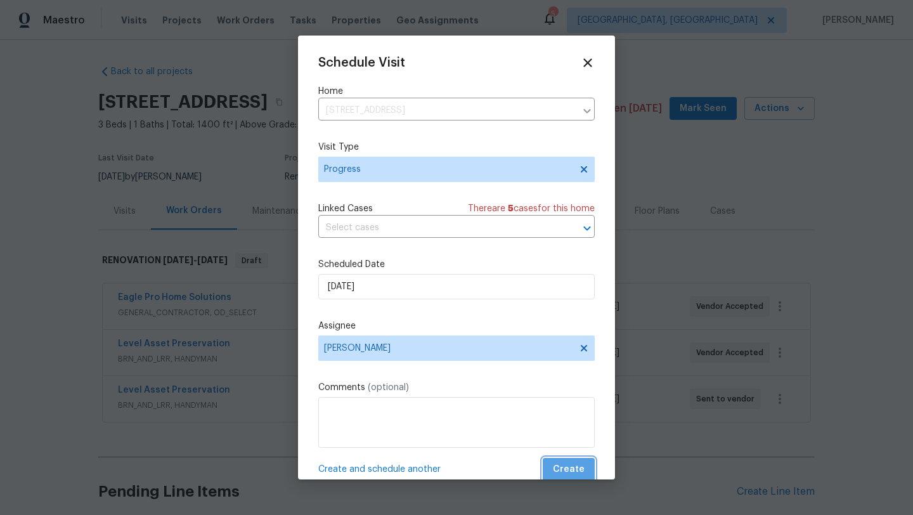
click at [574, 467] on span "Create" at bounding box center [569, 470] width 32 height 16
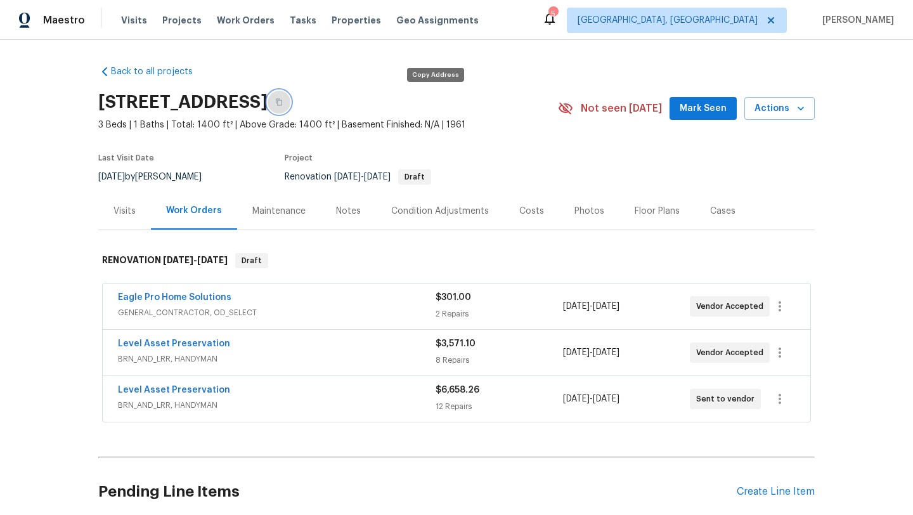
click at [282, 100] on icon "button" at bounding box center [279, 102] width 6 height 7
